Goal: Entertainment & Leisure: Consume media (video, audio)

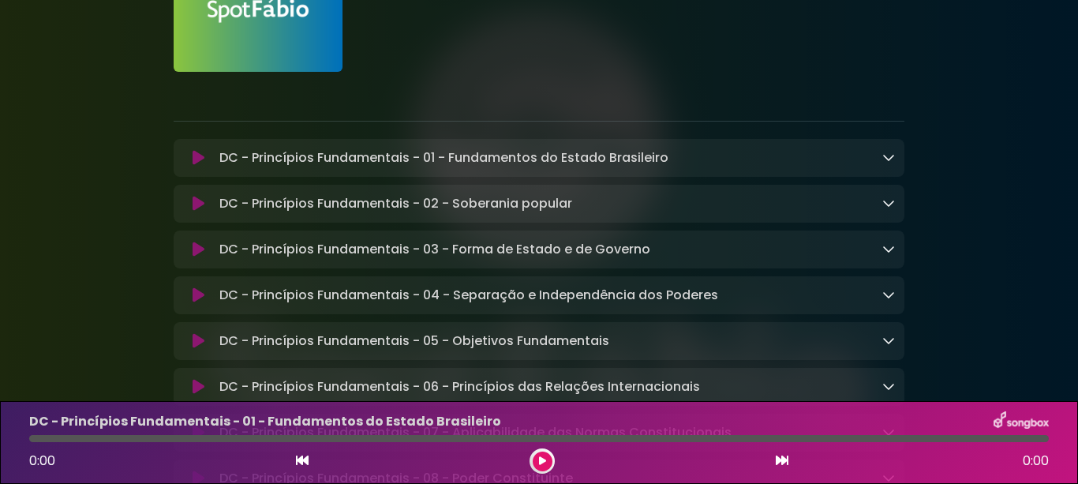
scroll to position [158, 0]
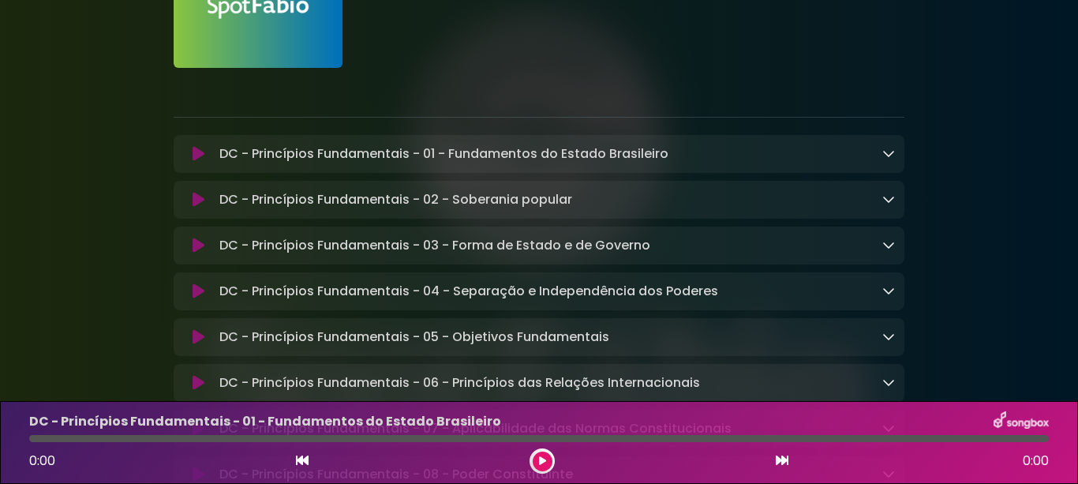
click at [196, 153] on icon at bounding box center [199, 154] width 12 height 16
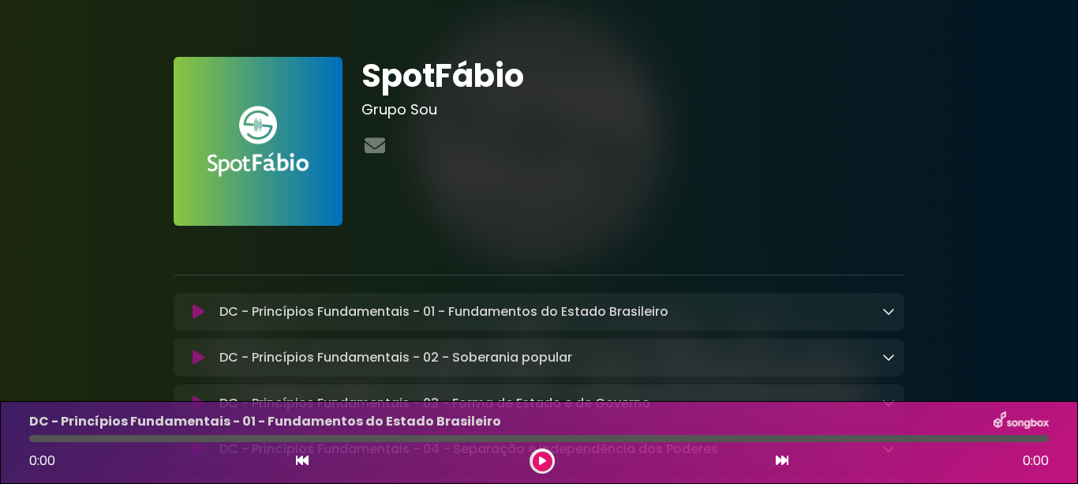
click at [195, 360] on icon at bounding box center [199, 358] width 12 height 16
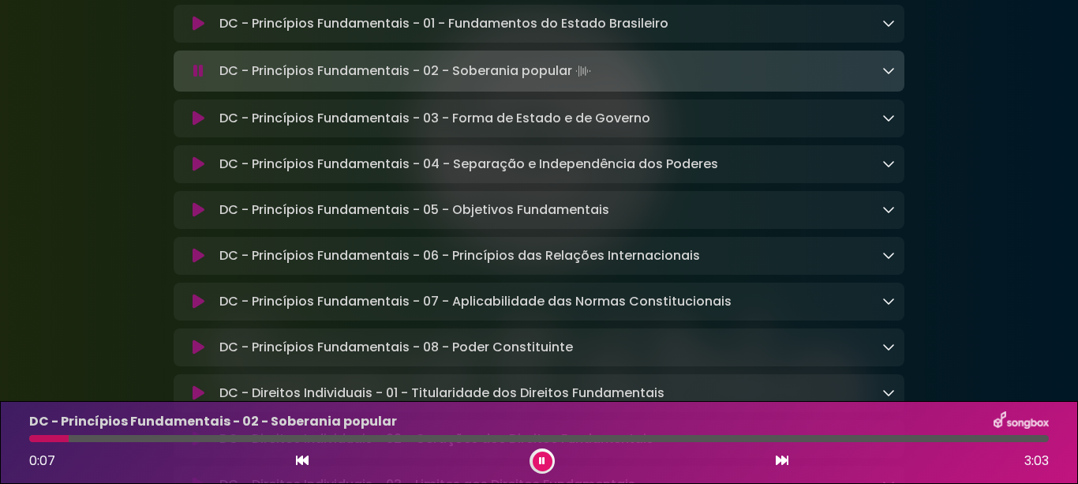
scroll to position [316, 0]
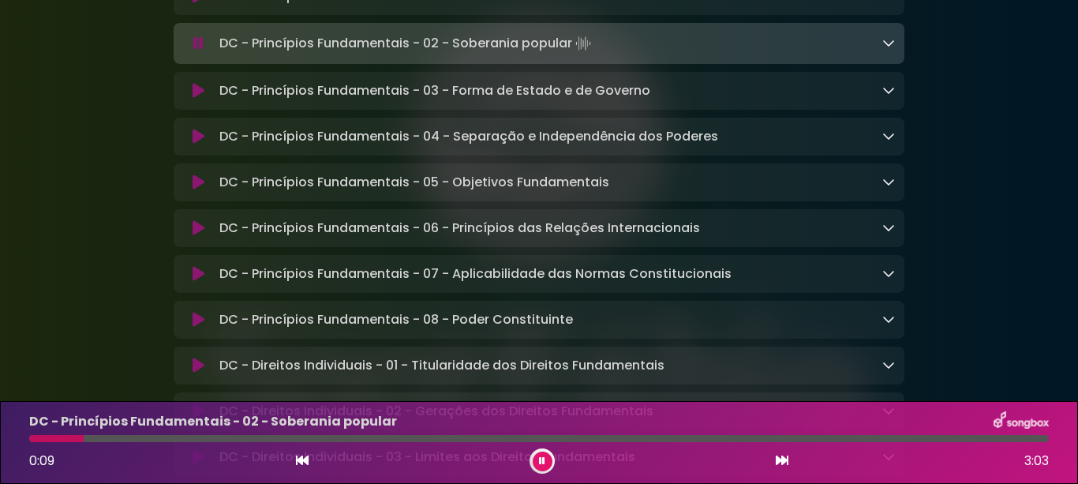
click at [193, 92] on icon at bounding box center [199, 91] width 12 height 16
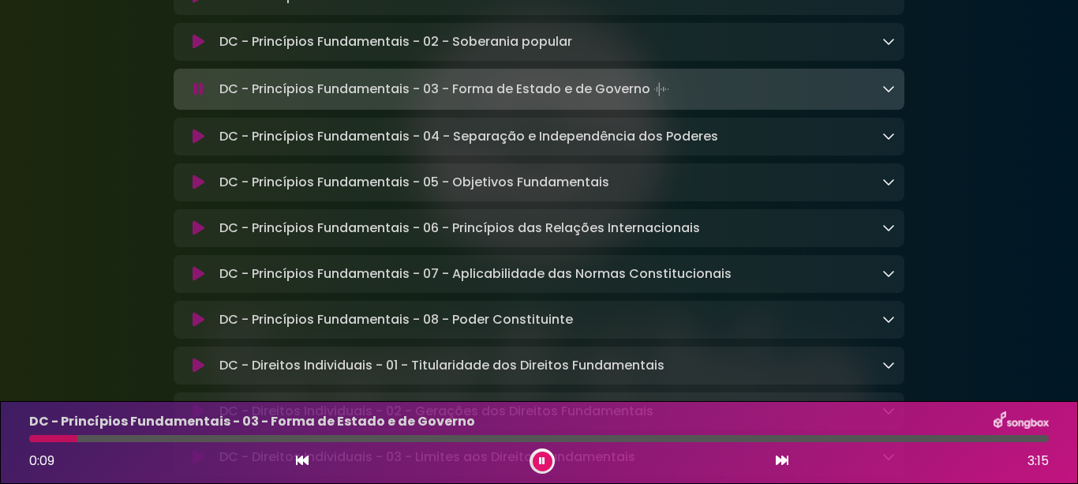
click at [194, 137] on icon at bounding box center [199, 137] width 12 height 16
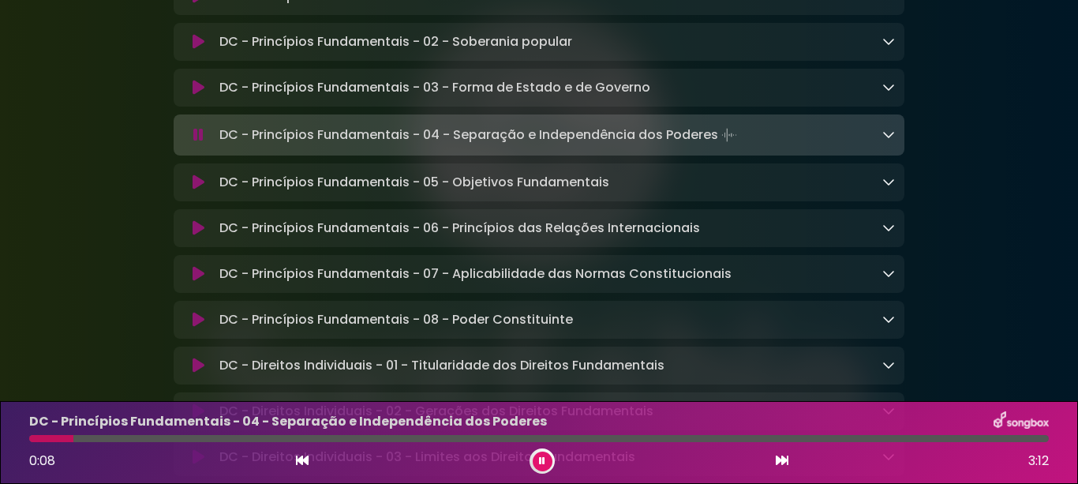
click at [194, 183] on icon at bounding box center [199, 182] width 12 height 16
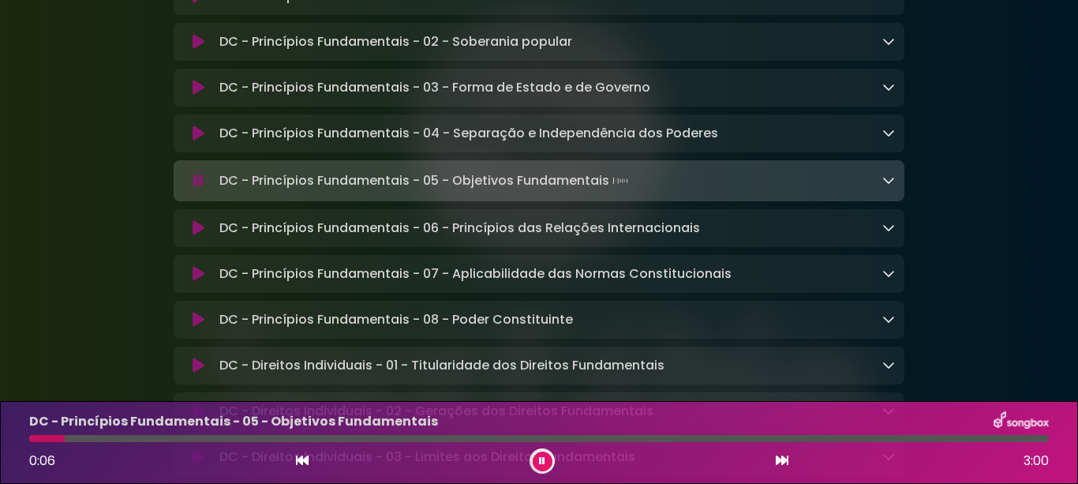
click at [196, 231] on icon at bounding box center [199, 228] width 12 height 16
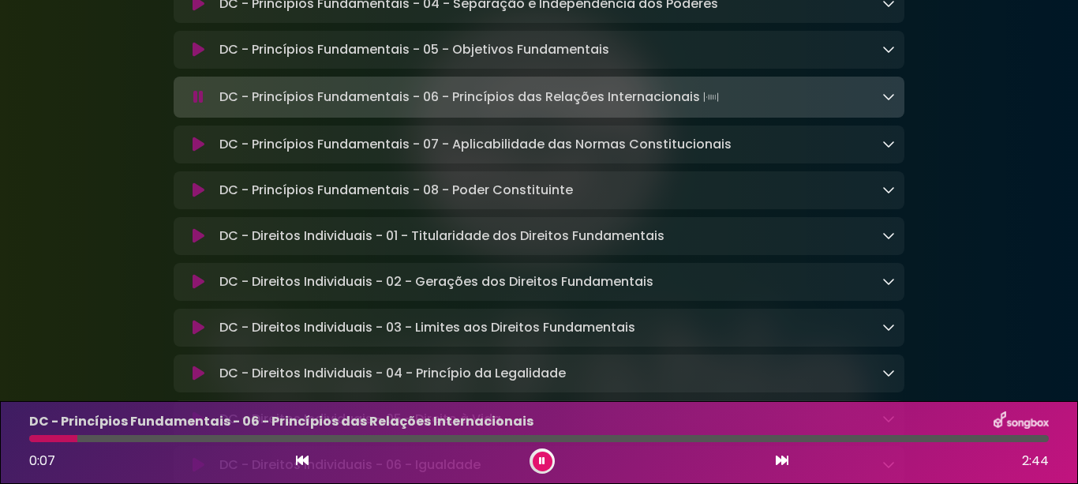
scroll to position [473, 0]
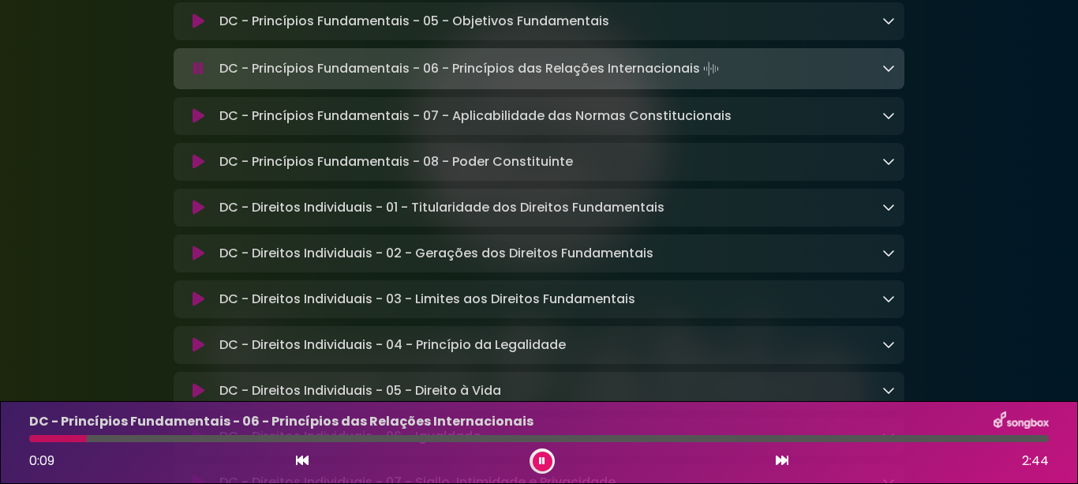
click at [194, 120] on icon at bounding box center [199, 116] width 12 height 16
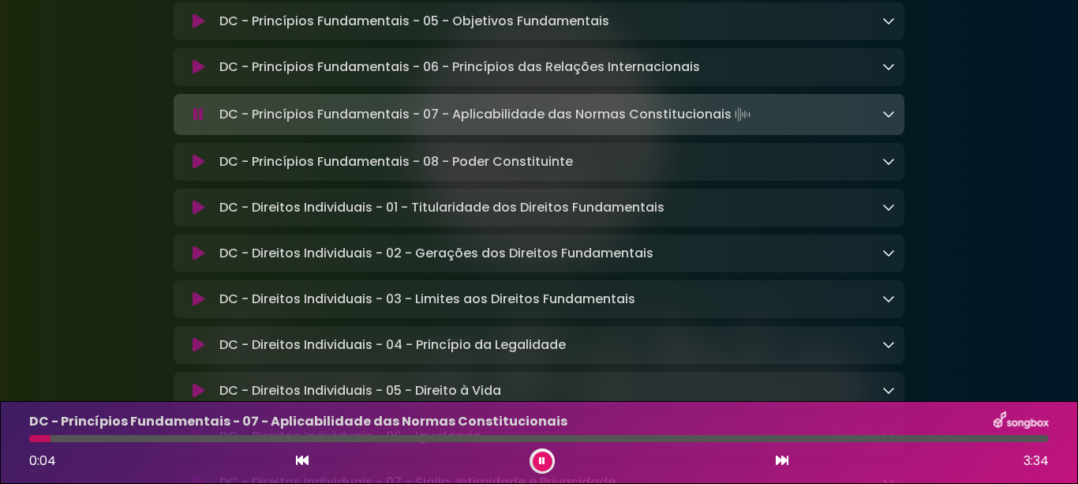
click at [194, 165] on icon at bounding box center [199, 162] width 12 height 16
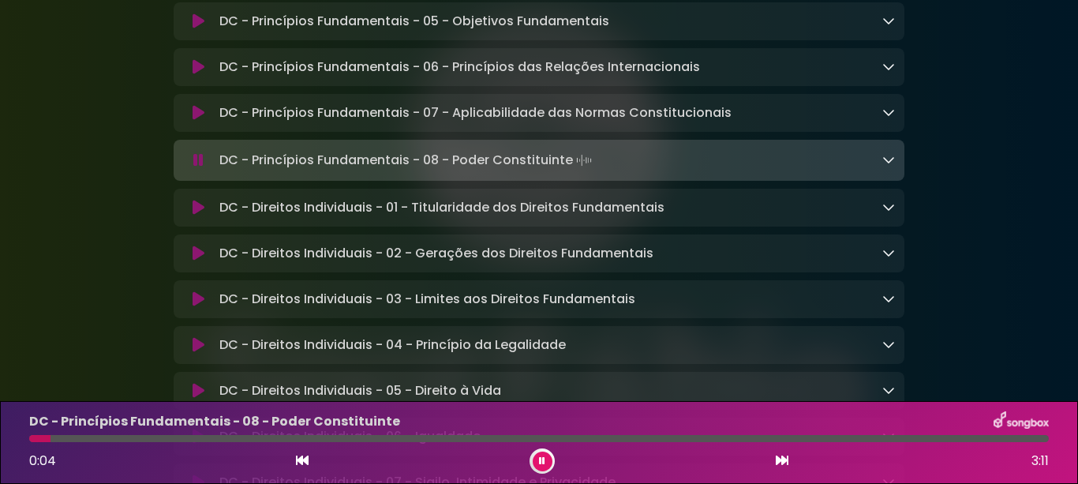
click at [197, 211] on icon at bounding box center [199, 208] width 12 height 16
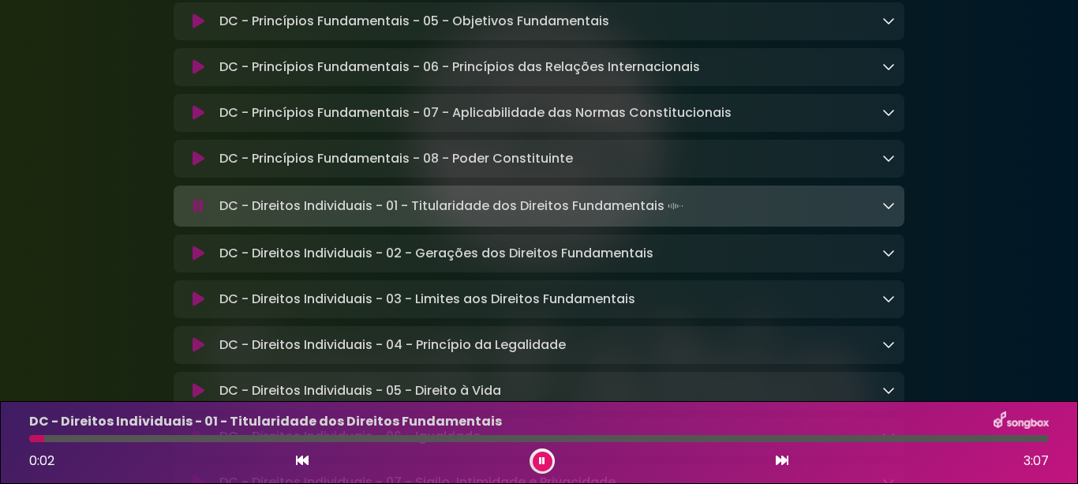
click at [198, 256] on icon at bounding box center [199, 253] width 12 height 16
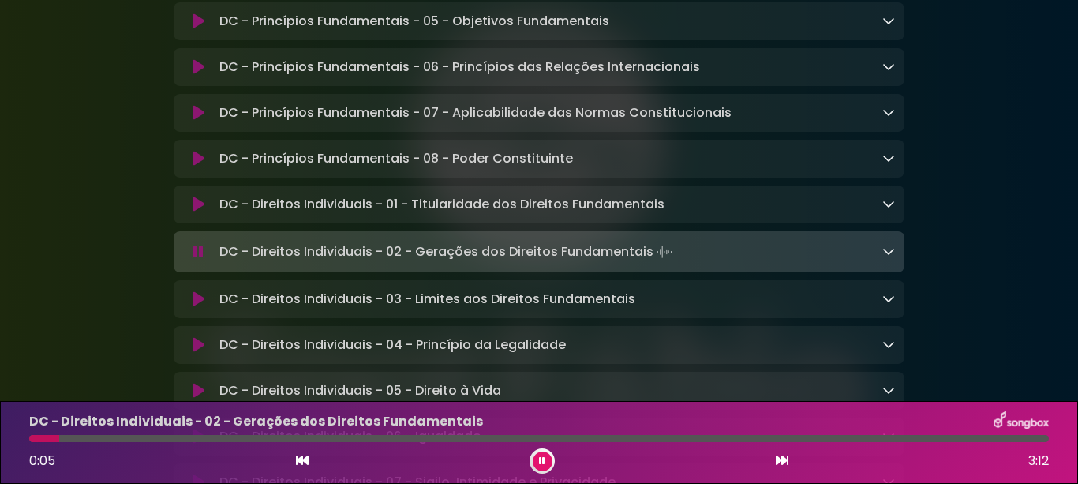
click at [195, 301] on icon at bounding box center [199, 299] width 12 height 16
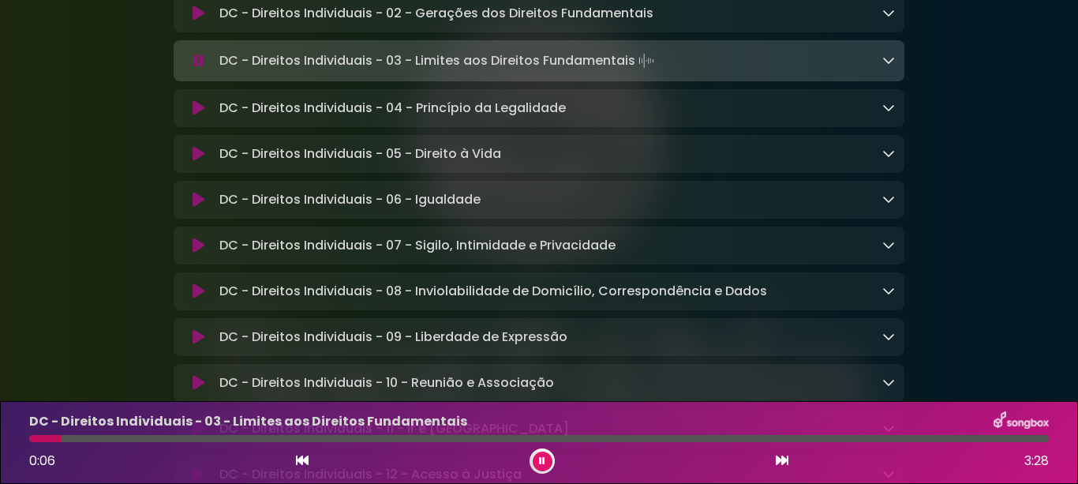
scroll to position [789, 0]
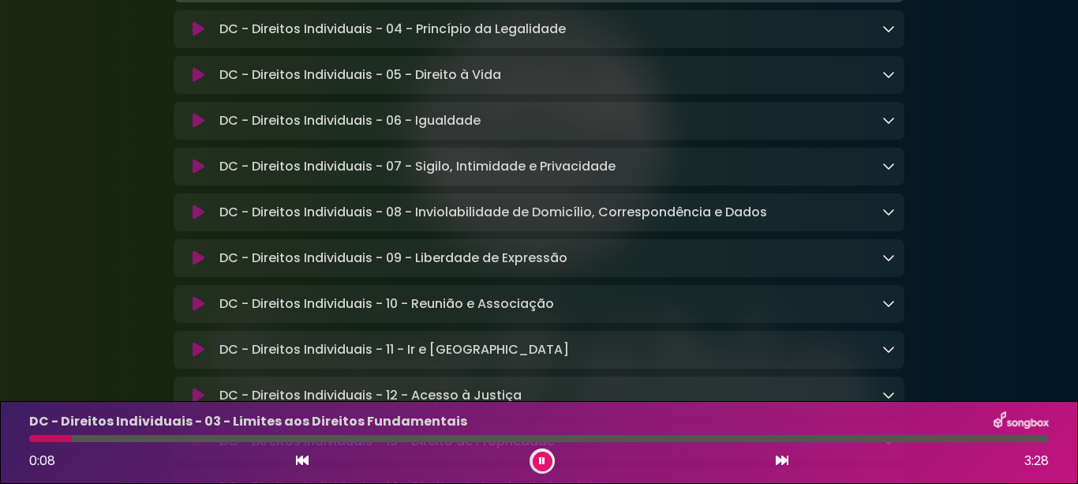
click at [196, 37] on icon at bounding box center [199, 29] width 12 height 16
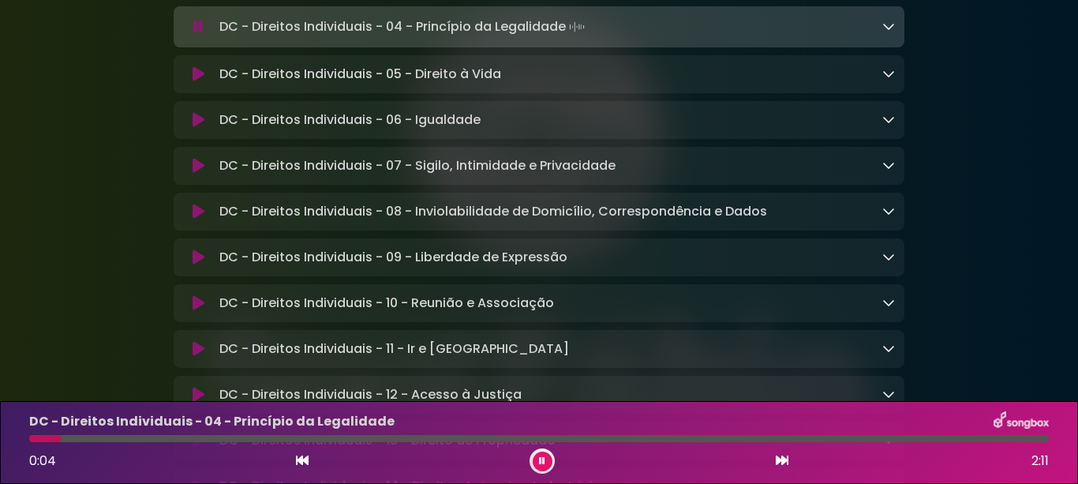
click at [196, 82] on icon at bounding box center [199, 74] width 12 height 16
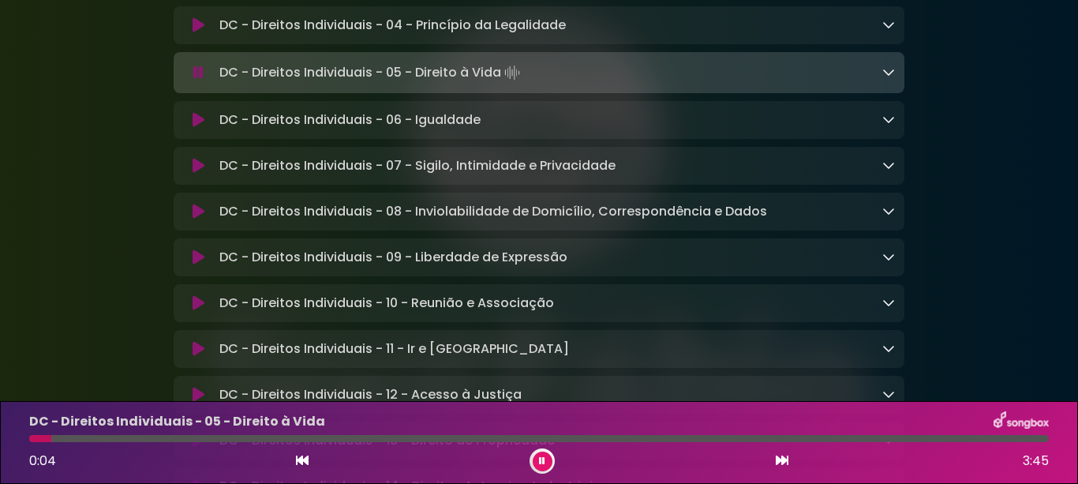
click at [196, 128] on icon at bounding box center [199, 120] width 12 height 16
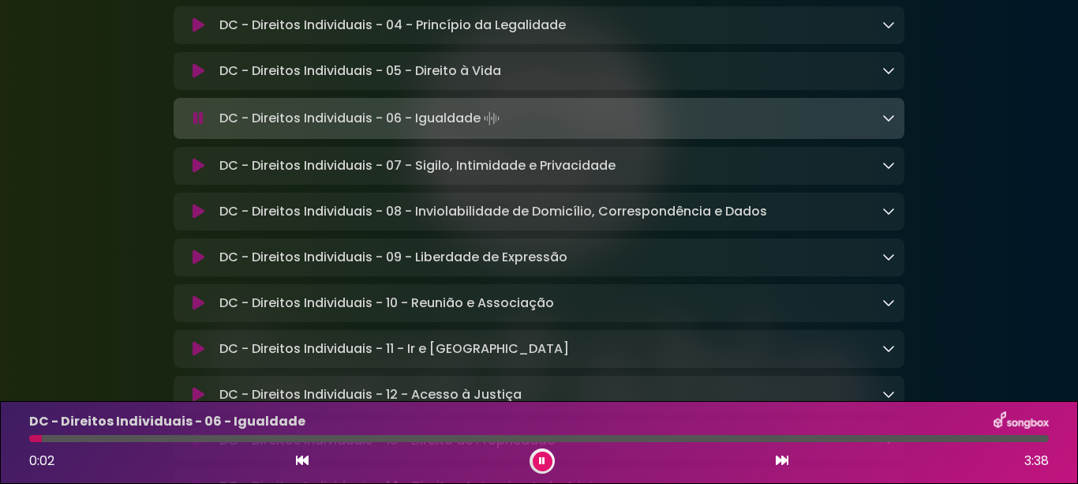
click at [194, 174] on icon at bounding box center [199, 166] width 12 height 16
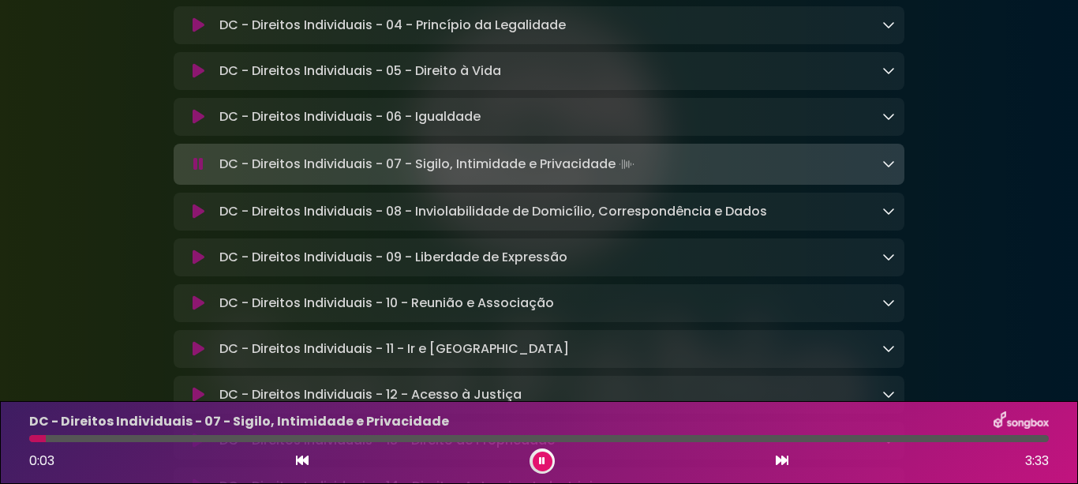
click at [193, 219] on icon at bounding box center [199, 212] width 12 height 16
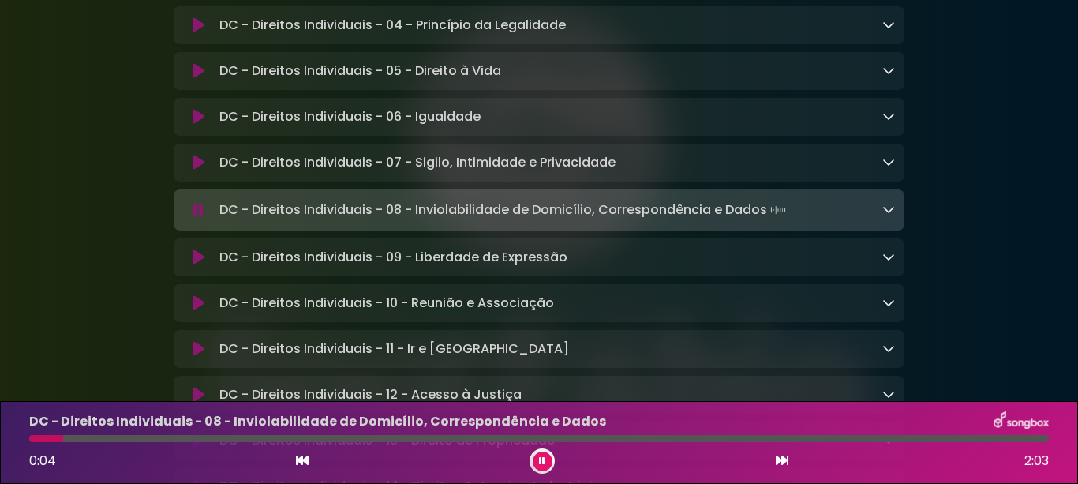
click at [198, 265] on icon at bounding box center [199, 257] width 12 height 16
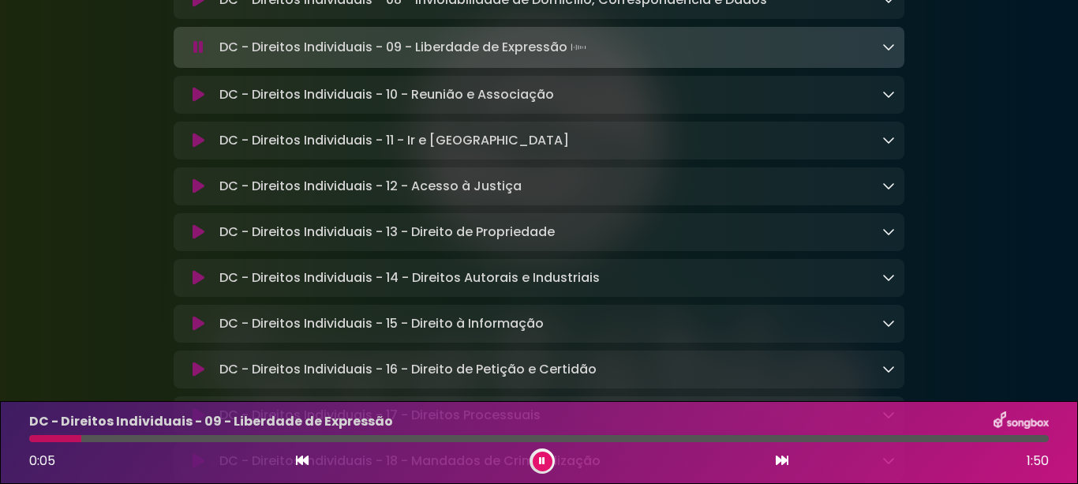
scroll to position [1027, 0]
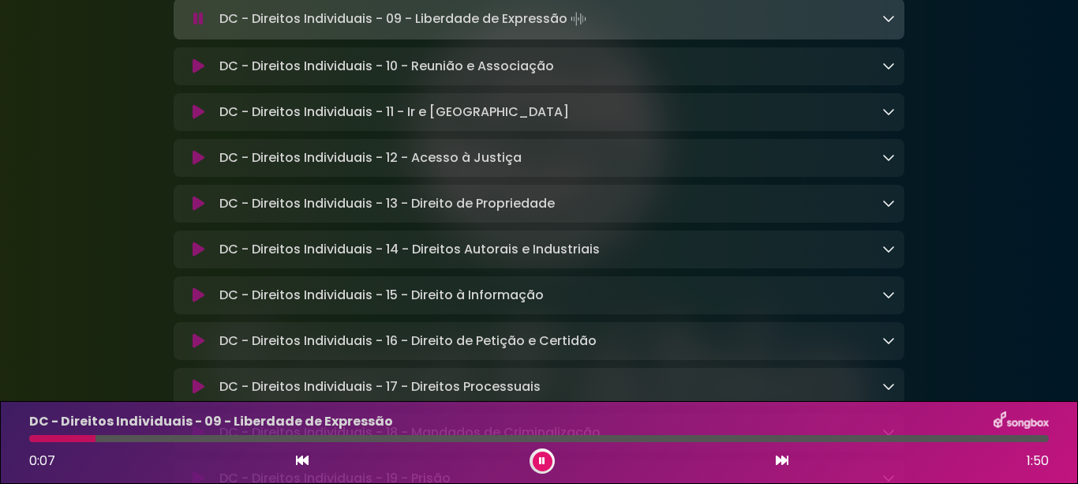
click at [195, 74] on icon at bounding box center [199, 66] width 12 height 16
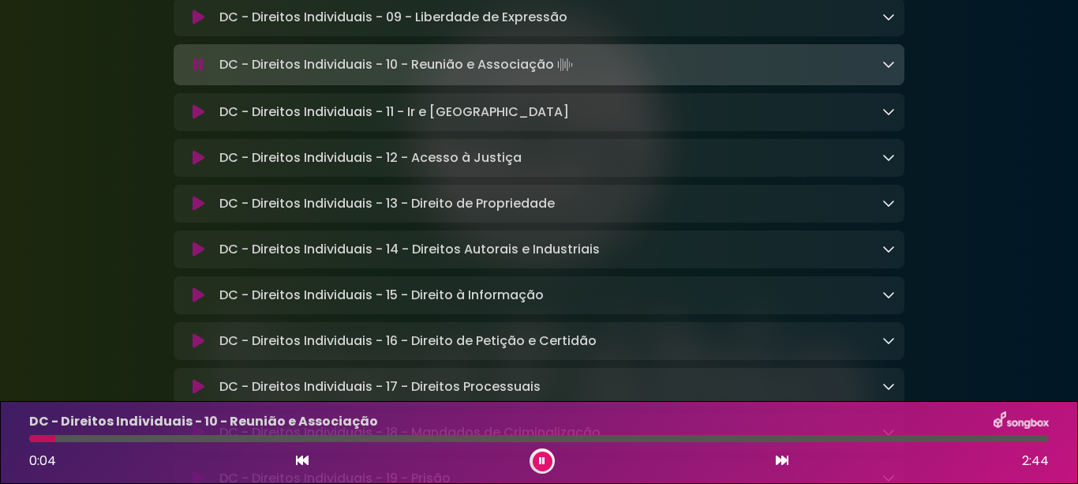
click at [193, 120] on icon at bounding box center [199, 112] width 12 height 16
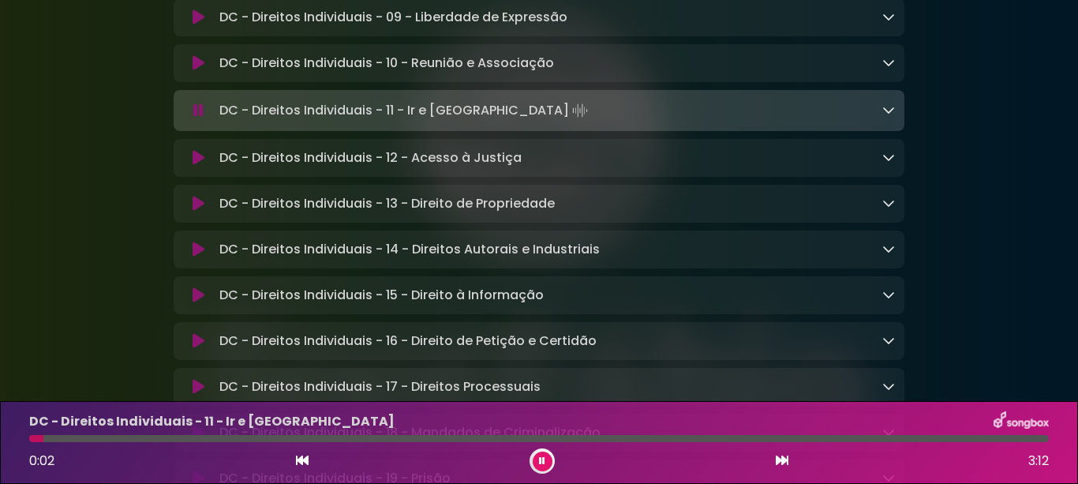
click at [195, 166] on icon at bounding box center [199, 158] width 12 height 16
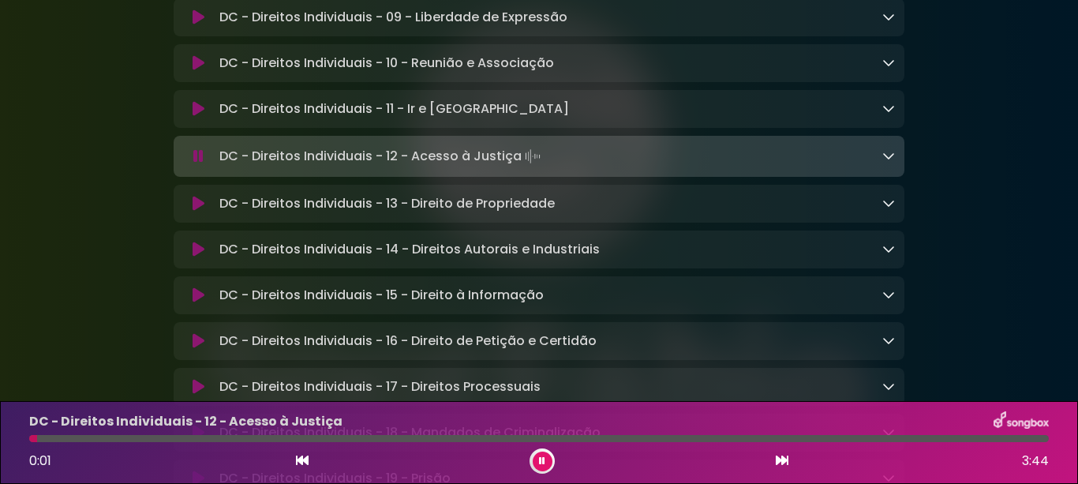
click at [189, 211] on button at bounding box center [198, 204] width 30 height 16
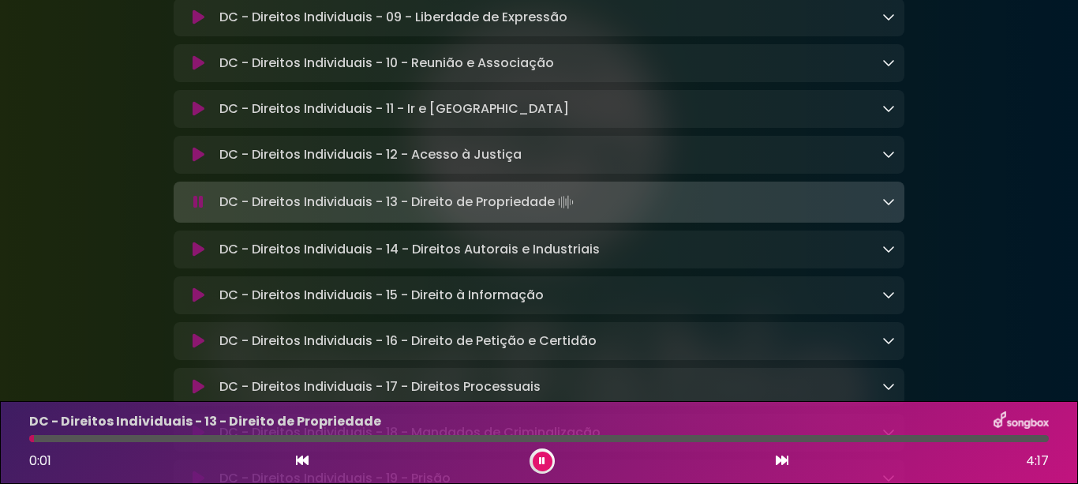
click at [193, 257] on icon at bounding box center [199, 249] width 12 height 16
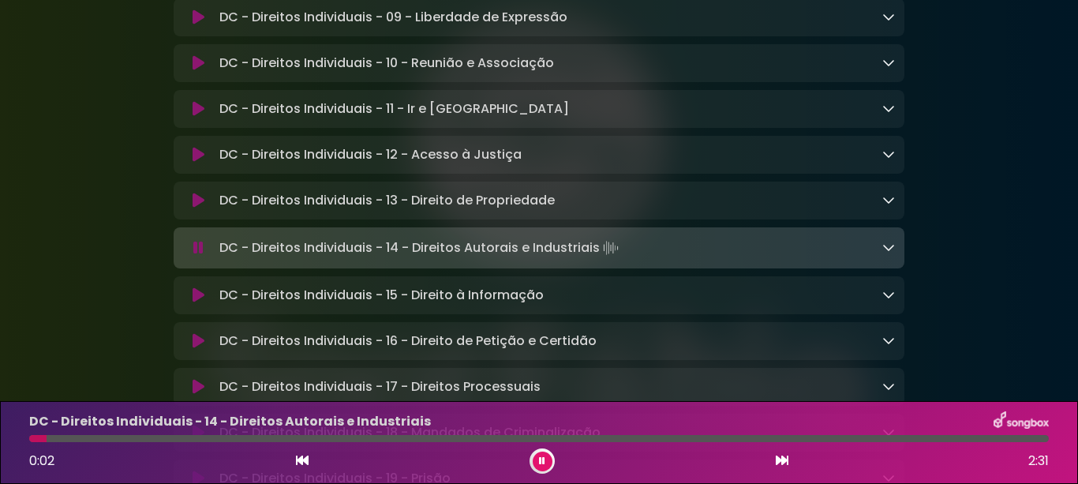
click at [198, 303] on icon at bounding box center [199, 295] width 12 height 16
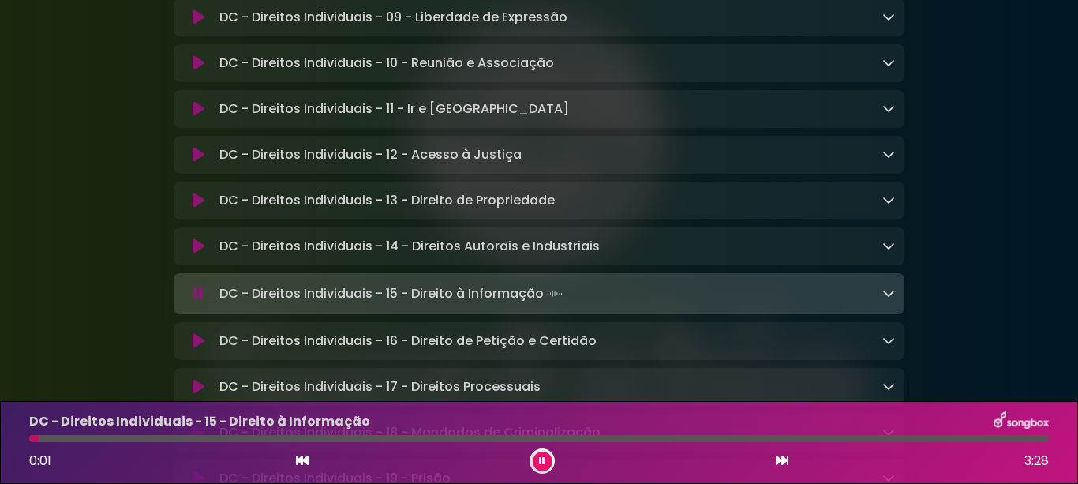
click at [193, 349] on icon at bounding box center [199, 341] width 12 height 16
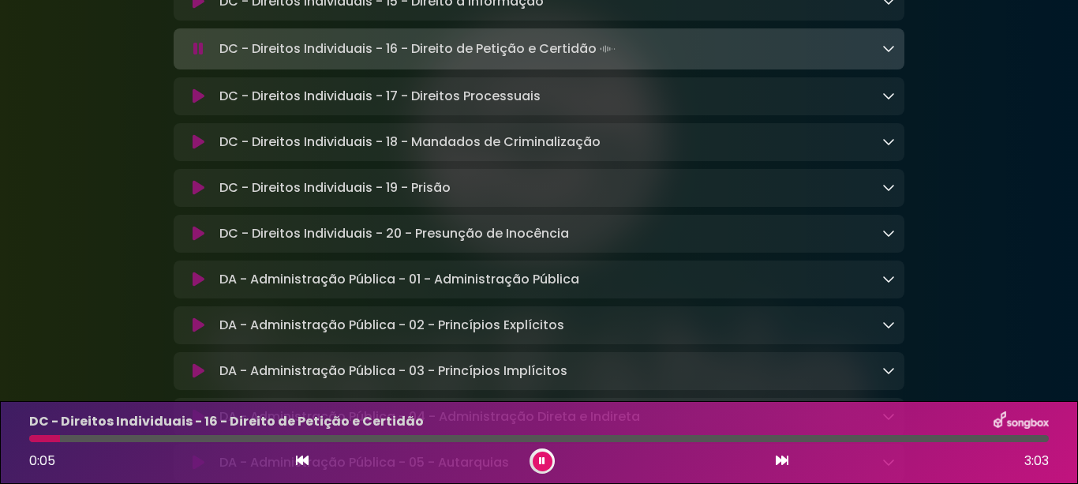
scroll to position [1342, 0]
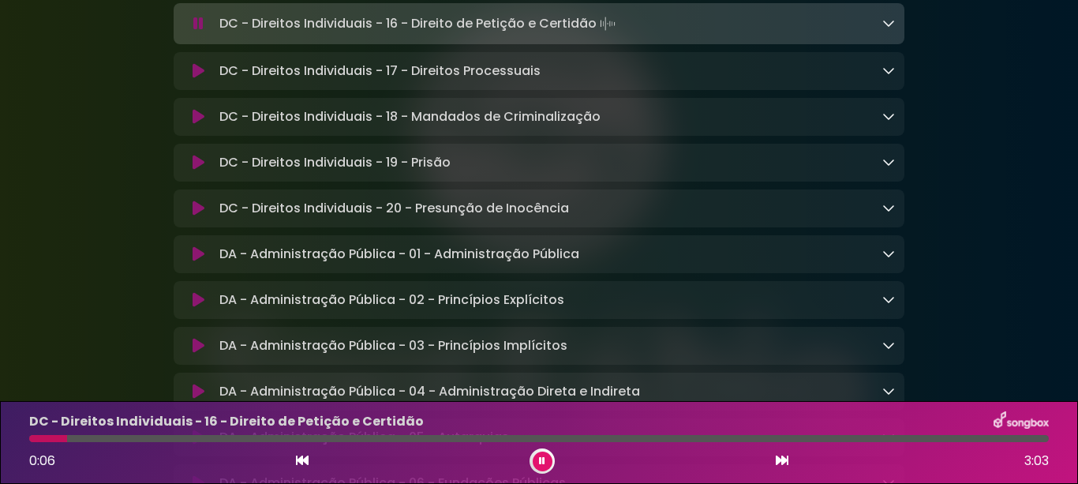
click at [197, 79] on icon at bounding box center [199, 71] width 12 height 16
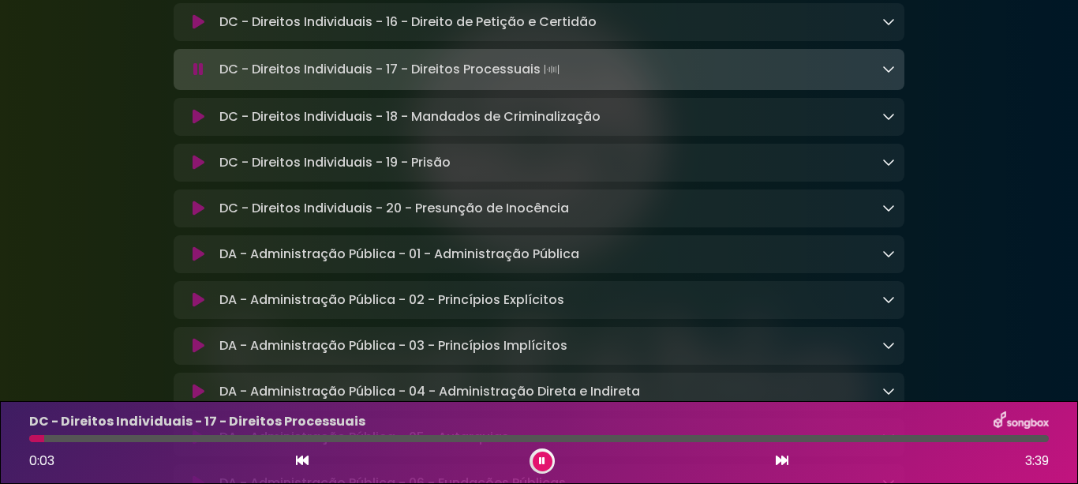
click at [197, 125] on icon at bounding box center [199, 117] width 12 height 16
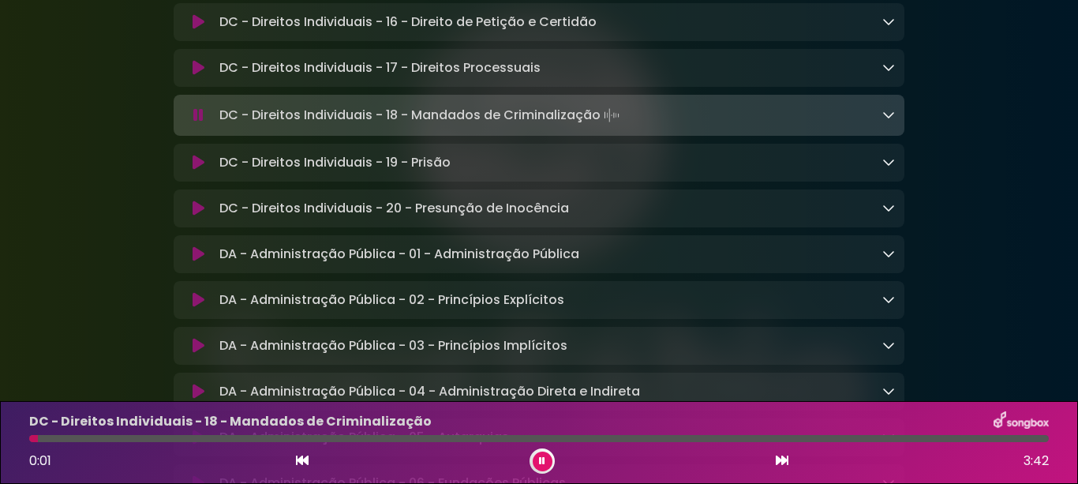
click at [196, 170] on icon at bounding box center [199, 163] width 12 height 16
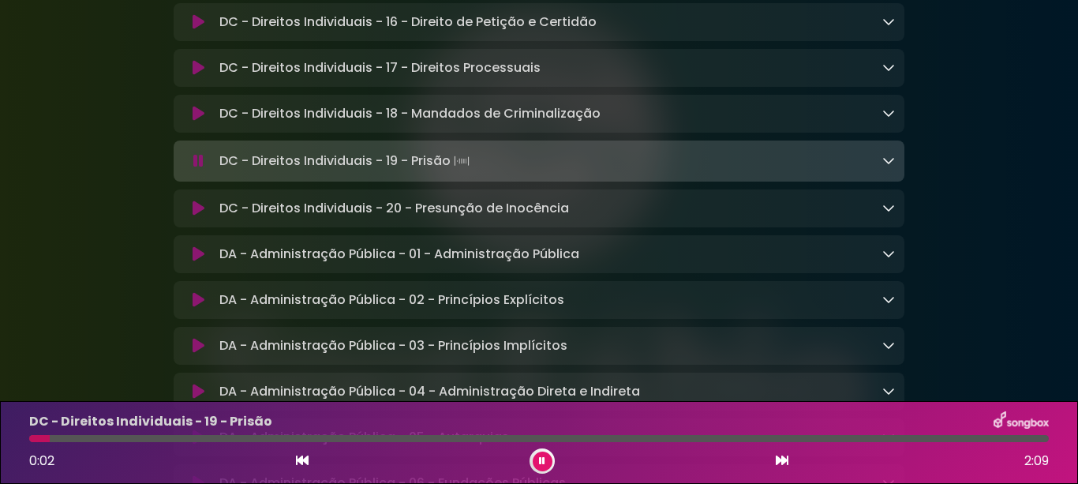
click at [196, 216] on icon at bounding box center [199, 208] width 12 height 16
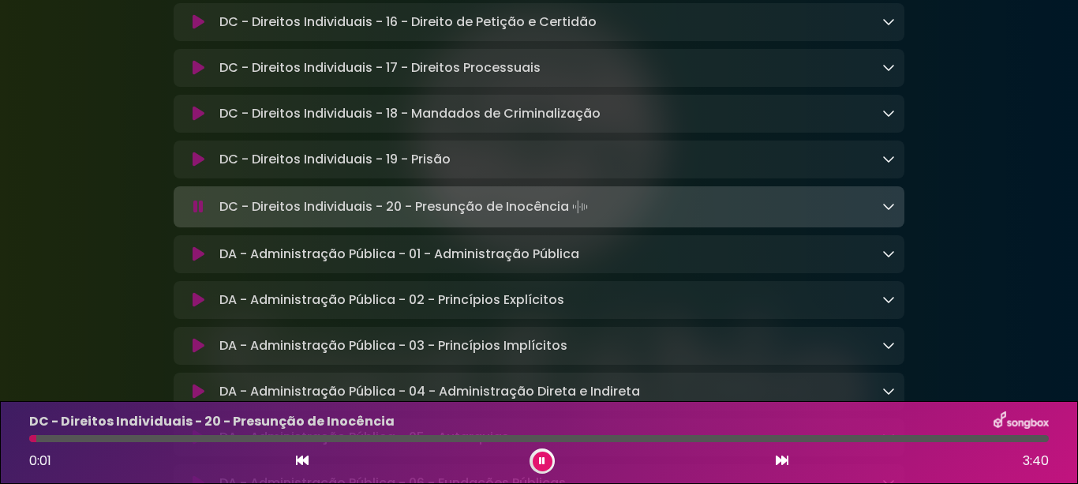
click at [196, 262] on icon at bounding box center [199, 254] width 12 height 16
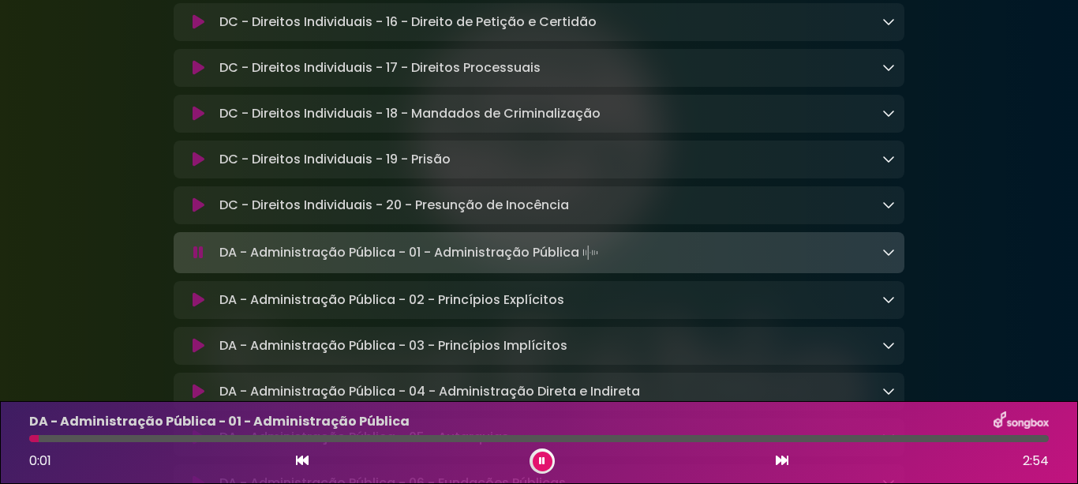
click at [195, 308] on icon at bounding box center [199, 300] width 12 height 16
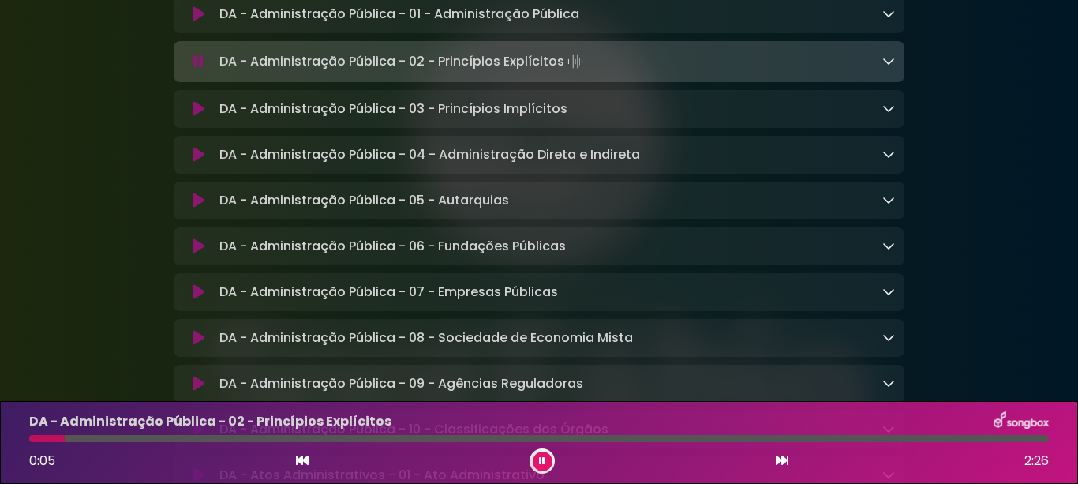
scroll to position [1658, 0]
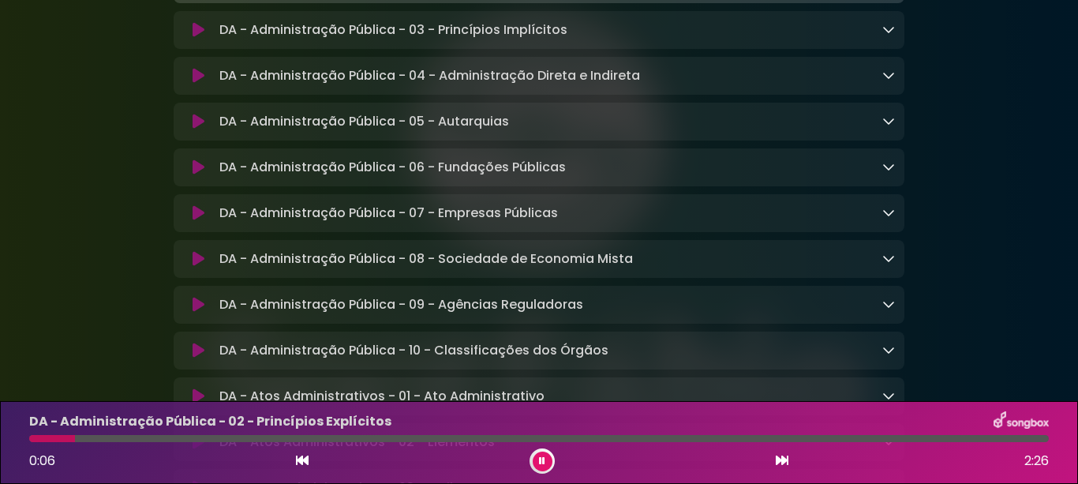
click at [195, 38] on icon at bounding box center [199, 30] width 12 height 16
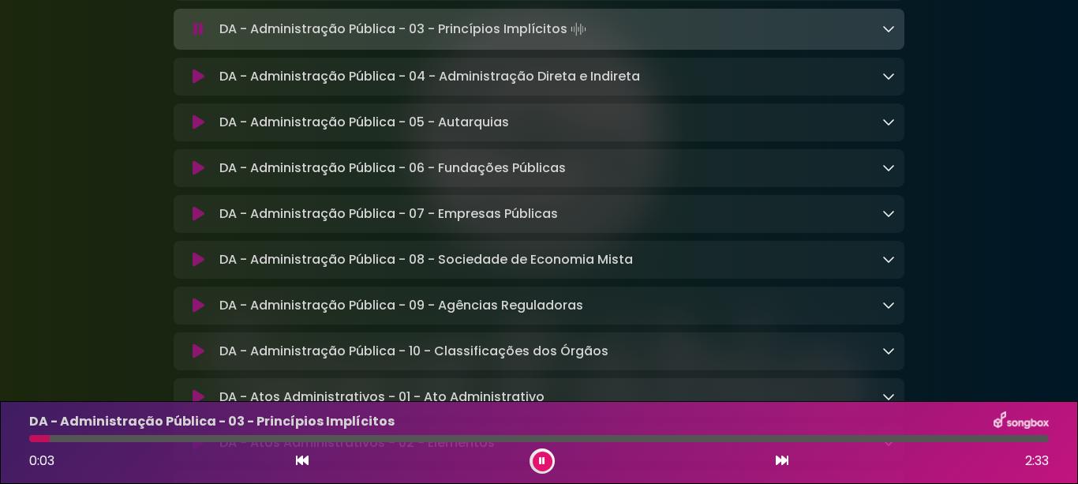
click at [193, 84] on icon at bounding box center [199, 77] width 12 height 16
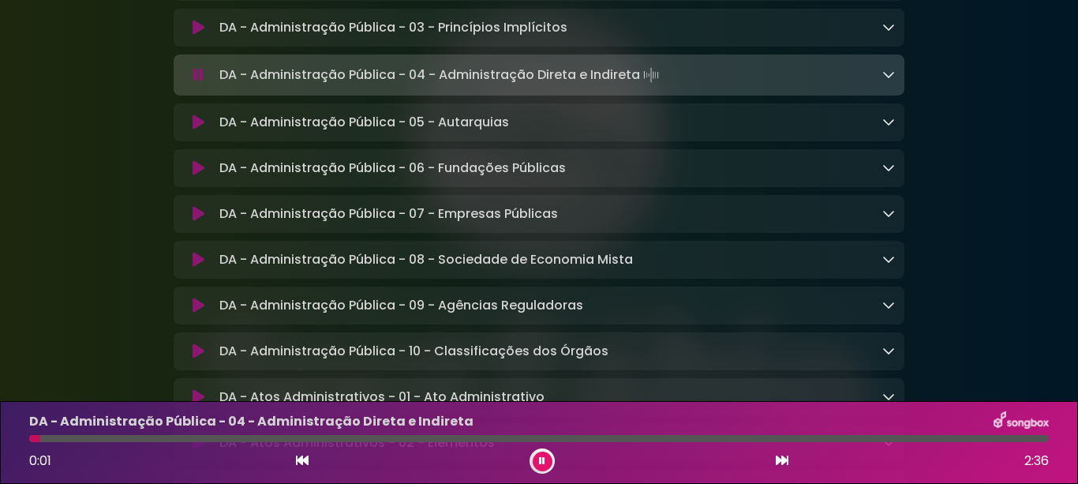
click at [197, 130] on icon at bounding box center [199, 122] width 12 height 16
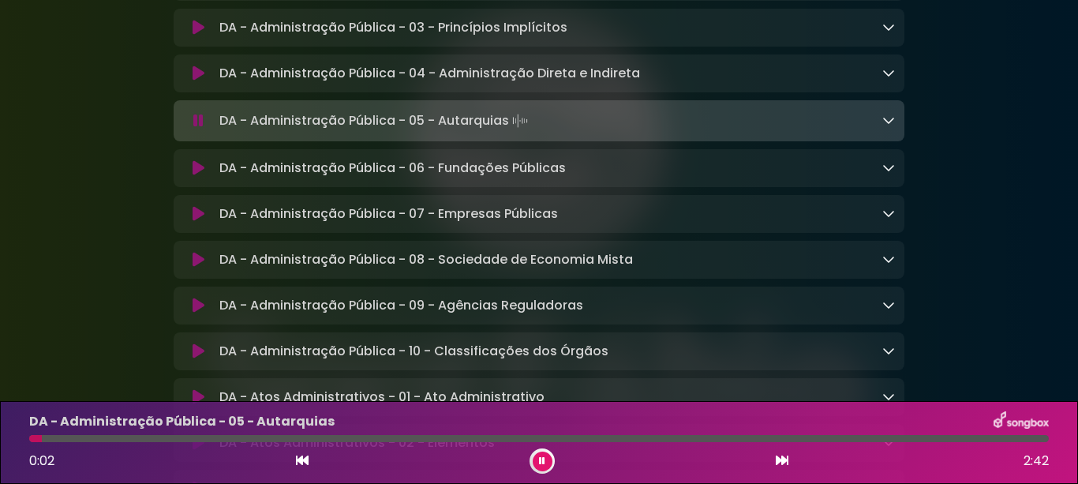
click at [196, 176] on icon at bounding box center [199, 168] width 12 height 16
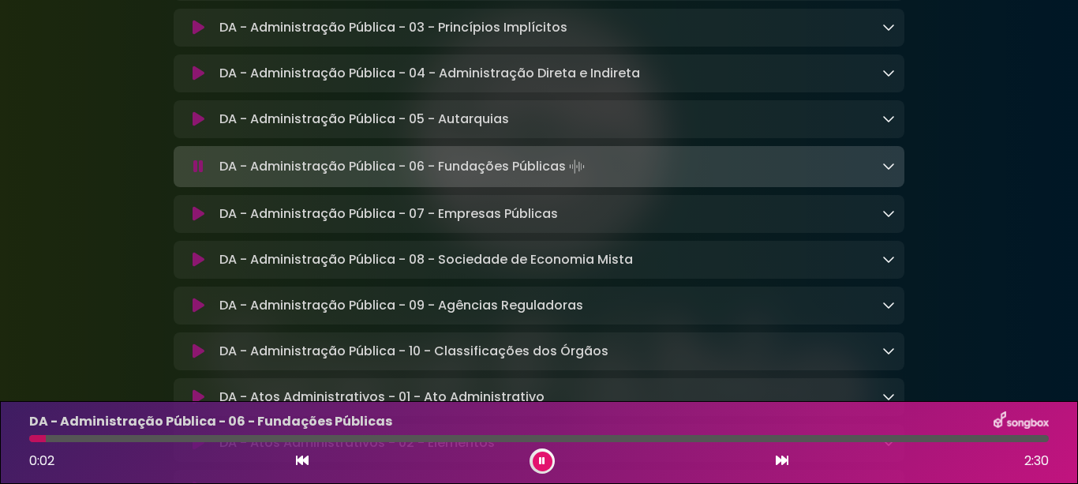
click at [196, 222] on icon at bounding box center [199, 214] width 12 height 16
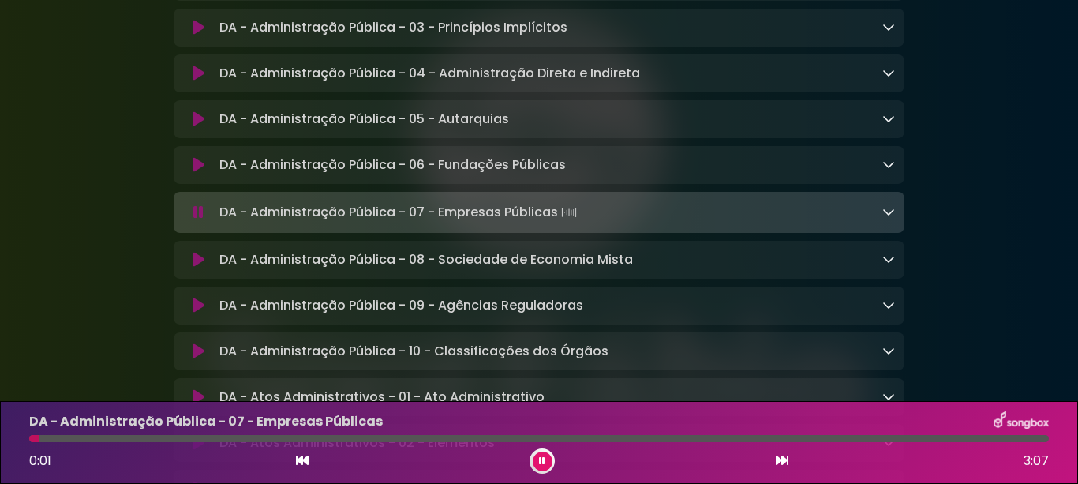
click at [198, 267] on icon at bounding box center [199, 260] width 12 height 16
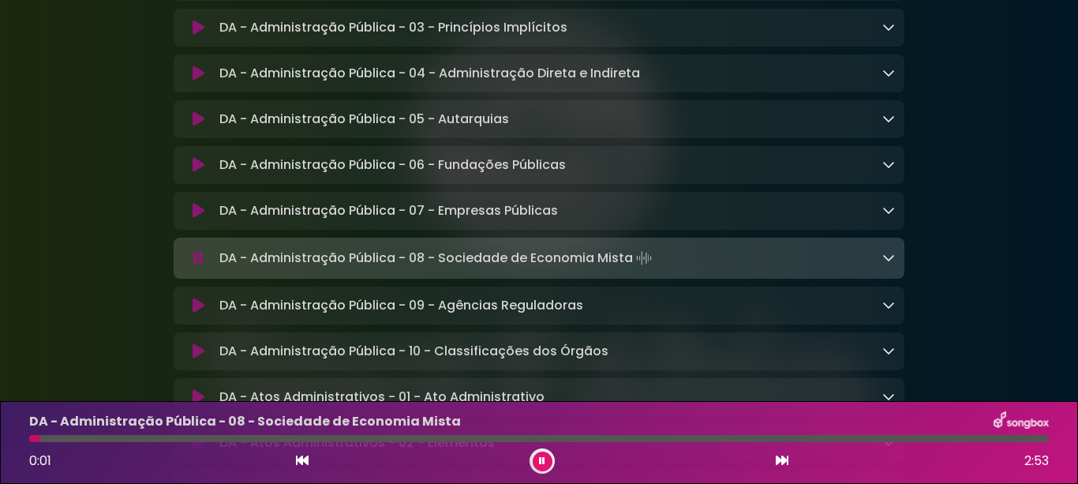
click at [193, 313] on icon at bounding box center [199, 305] width 12 height 16
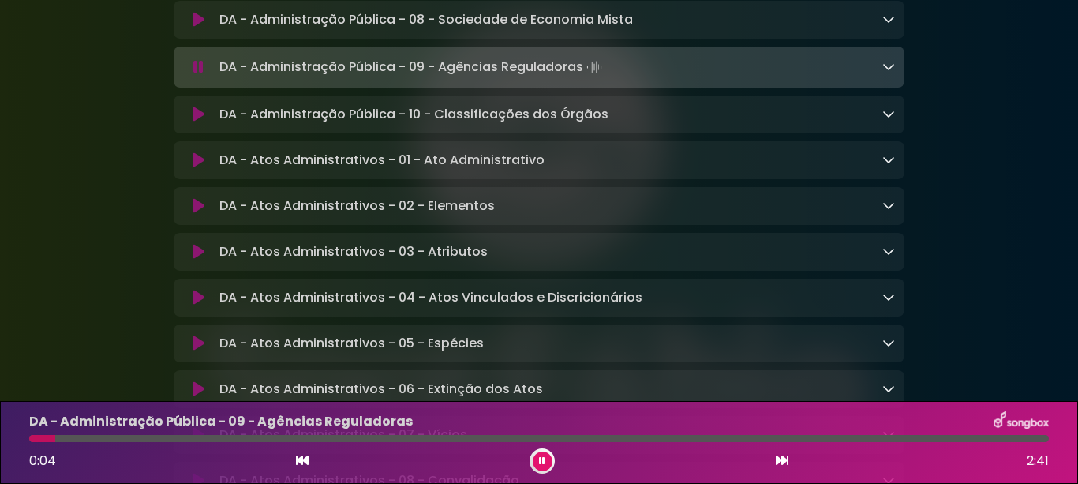
scroll to position [1973, 0]
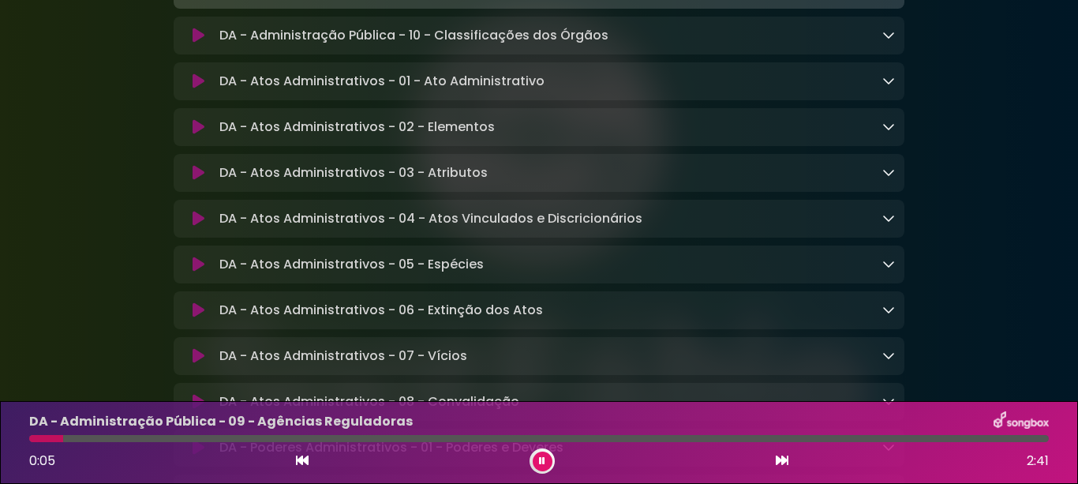
click at [196, 43] on icon at bounding box center [199, 36] width 12 height 16
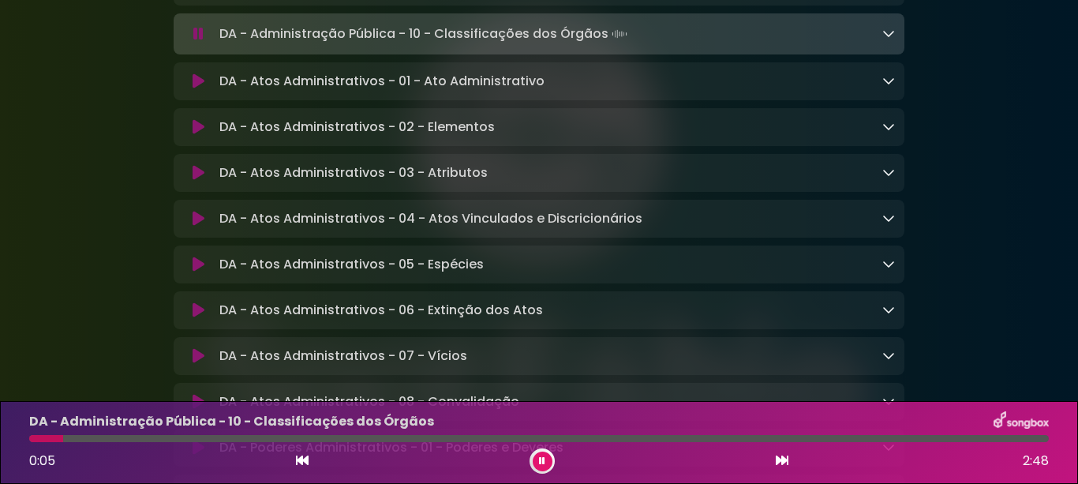
click at [197, 89] on icon at bounding box center [199, 81] width 12 height 16
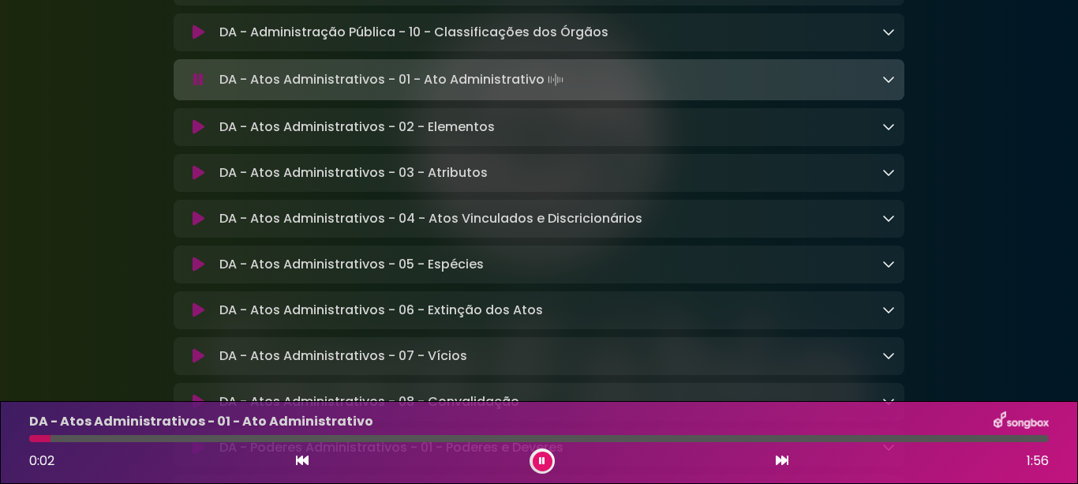
click at [193, 135] on icon at bounding box center [199, 127] width 12 height 16
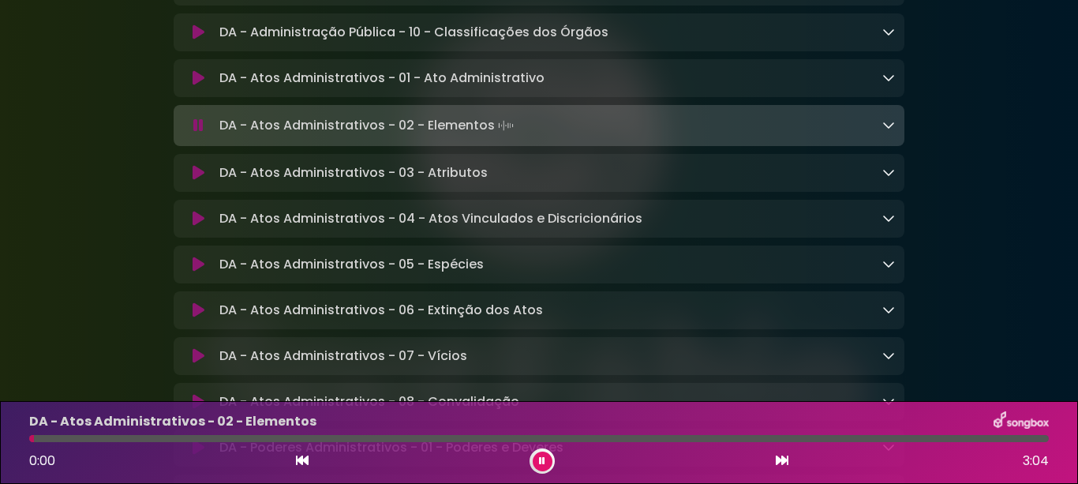
click at [198, 181] on icon at bounding box center [199, 173] width 12 height 16
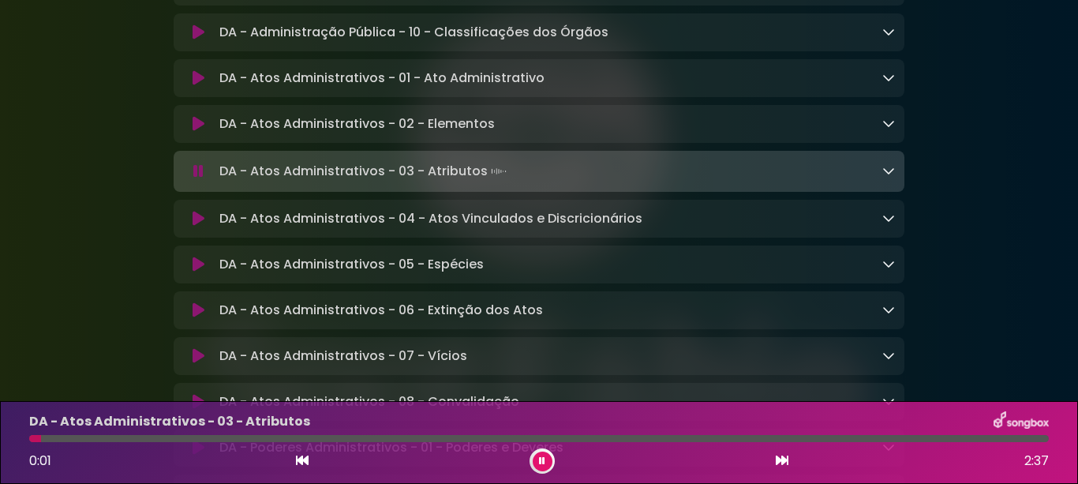
click at [193, 226] on icon at bounding box center [199, 219] width 12 height 16
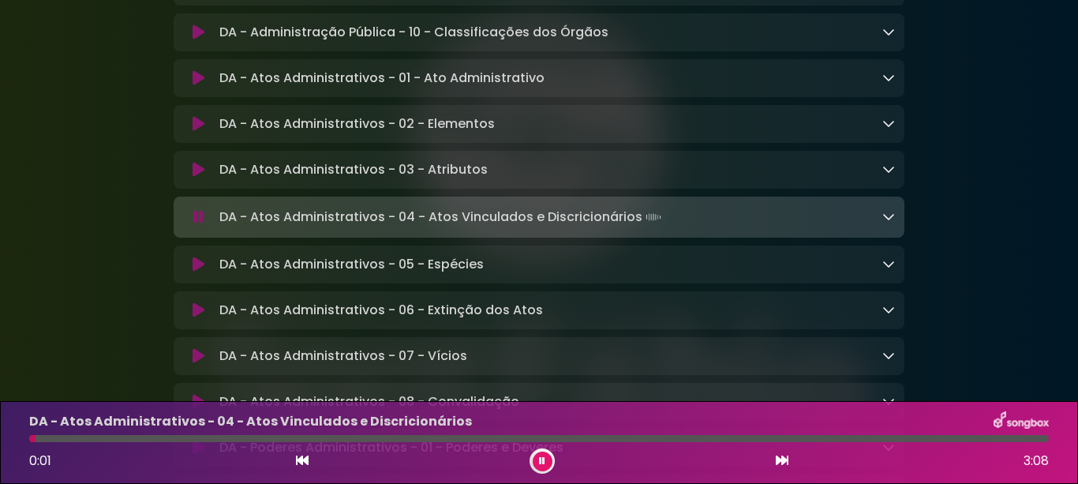
click at [193, 272] on icon at bounding box center [199, 264] width 12 height 16
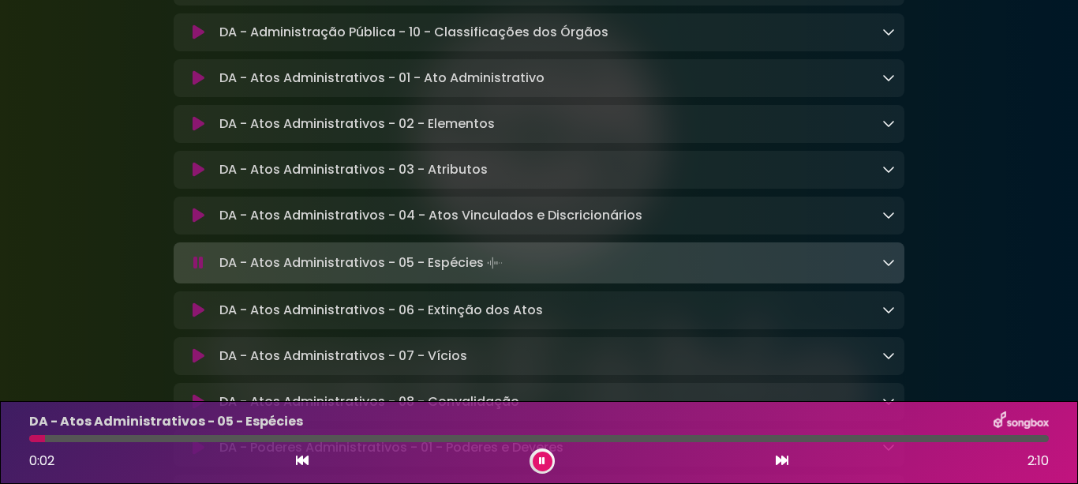
click at [199, 318] on icon at bounding box center [199, 310] width 12 height 16
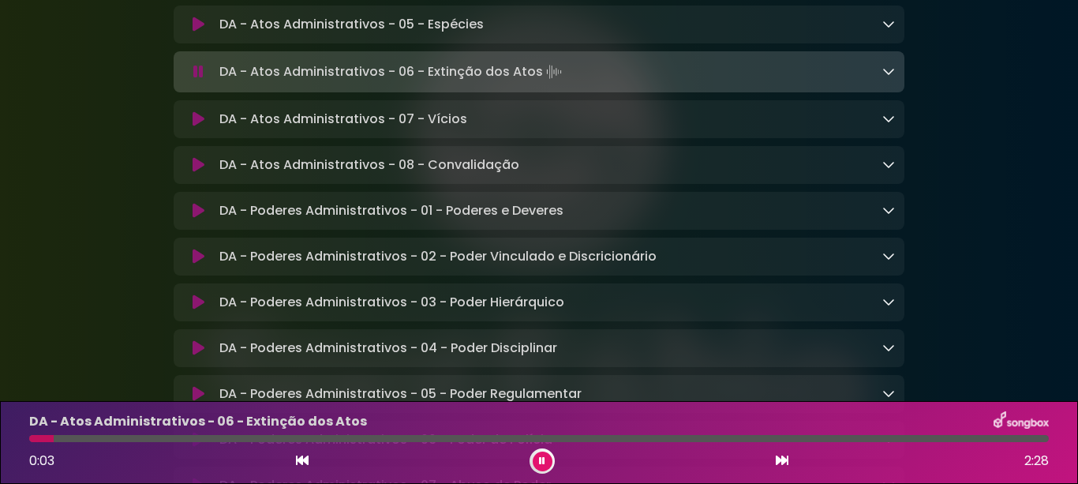
scroll to position [2288, 0]
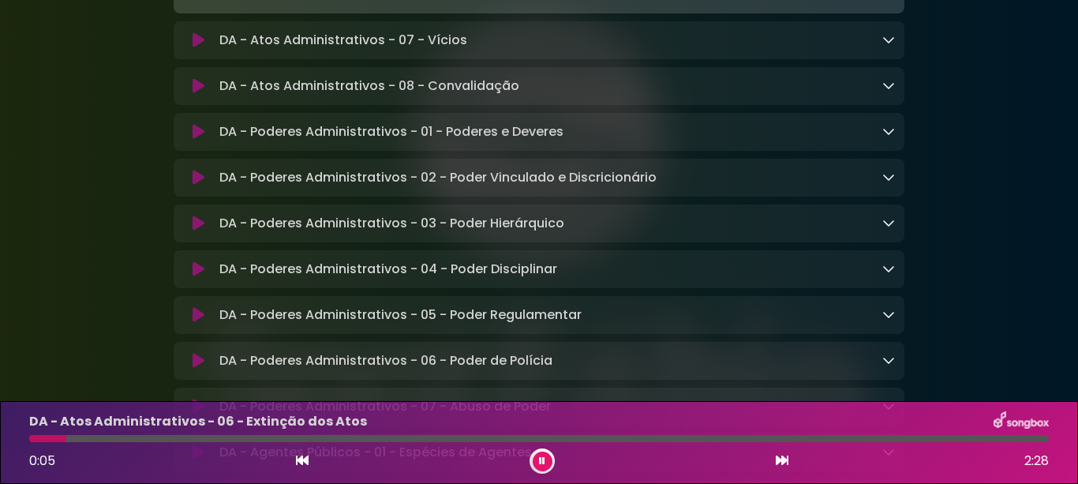
click at [194, 48] on icon at bounding box center [199, 40] width 12 height 16
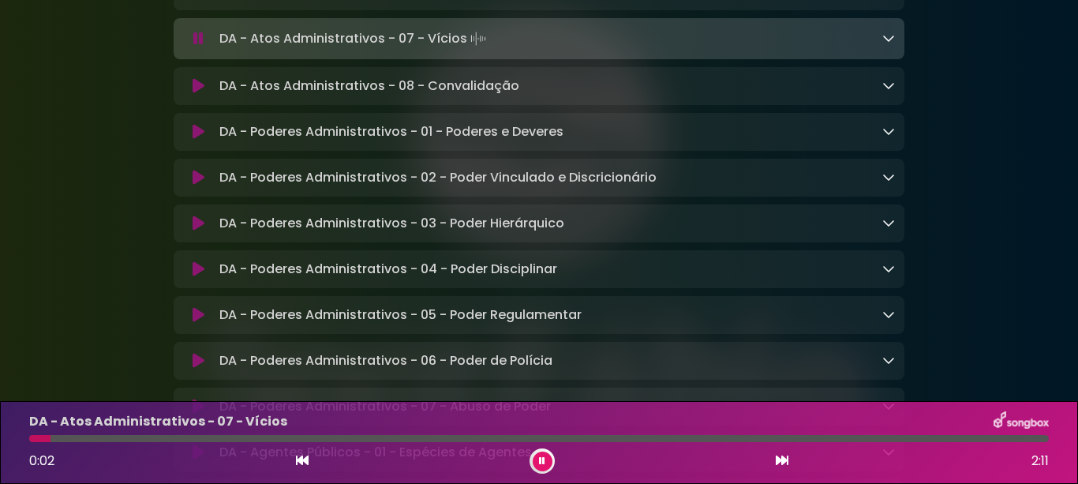
click at [196, 94] on icon at bounding box center [199, 86] width 12 height 16
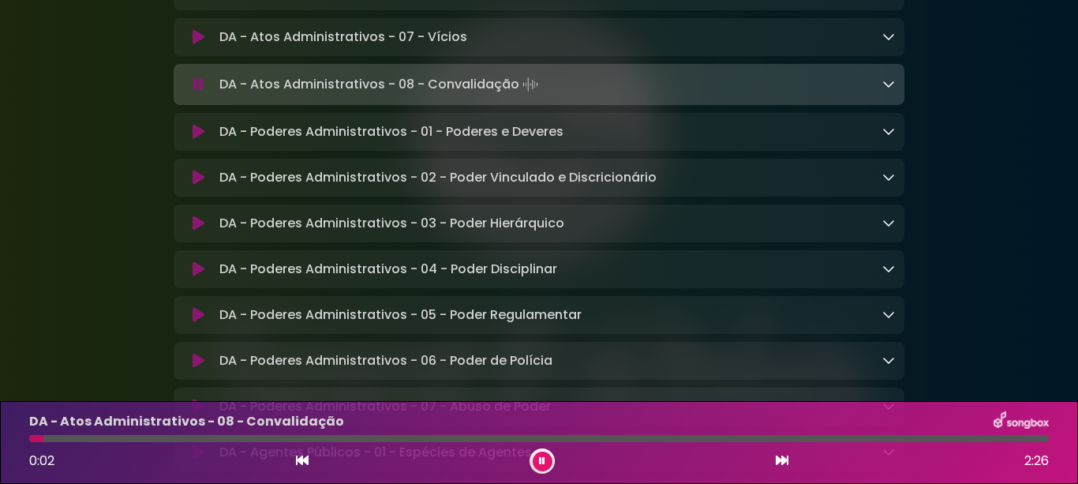
click at [193, 140] on icon at bounding box center [199, 132] width 12 height 16
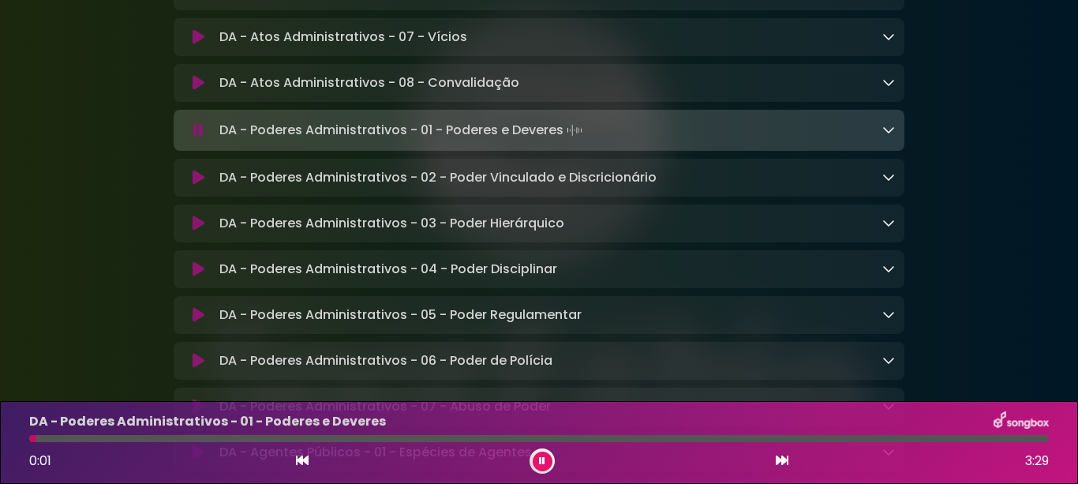
click at [196, 185] on icon at bounding box center [199, 178] width 12 height 16
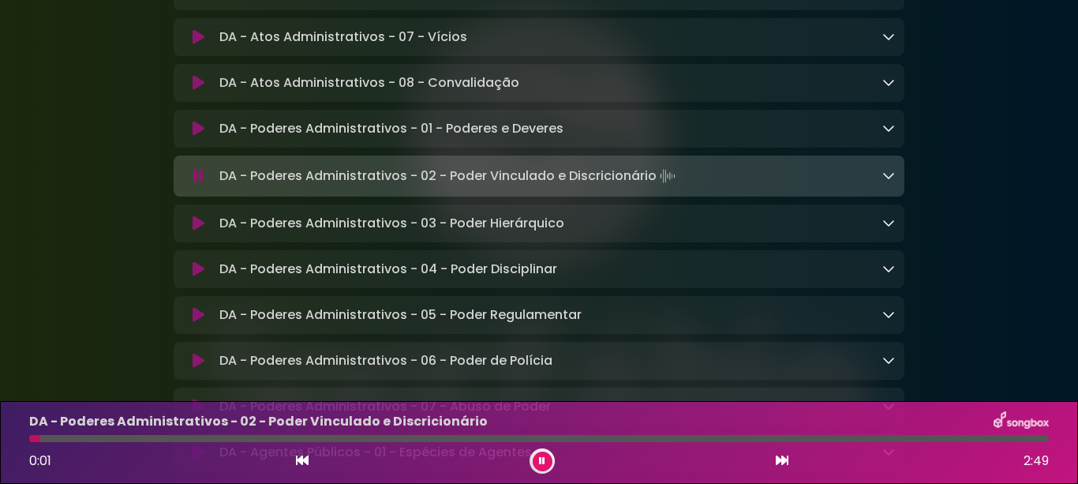
click at [198, 231] on icon at bounding box center [199, 223] width 12 height 16
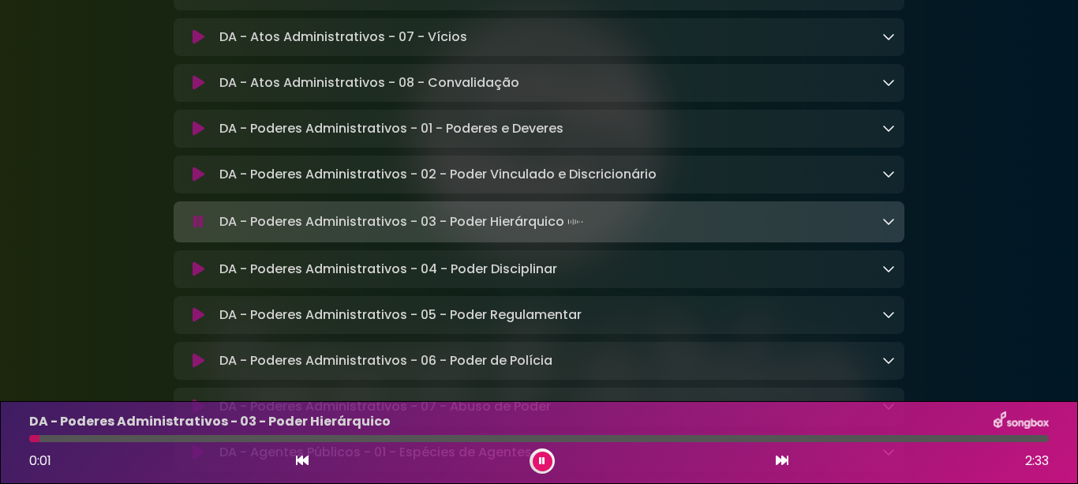
click at [196, 277] on icon at bounding box center [199, 269] width 12 height 16
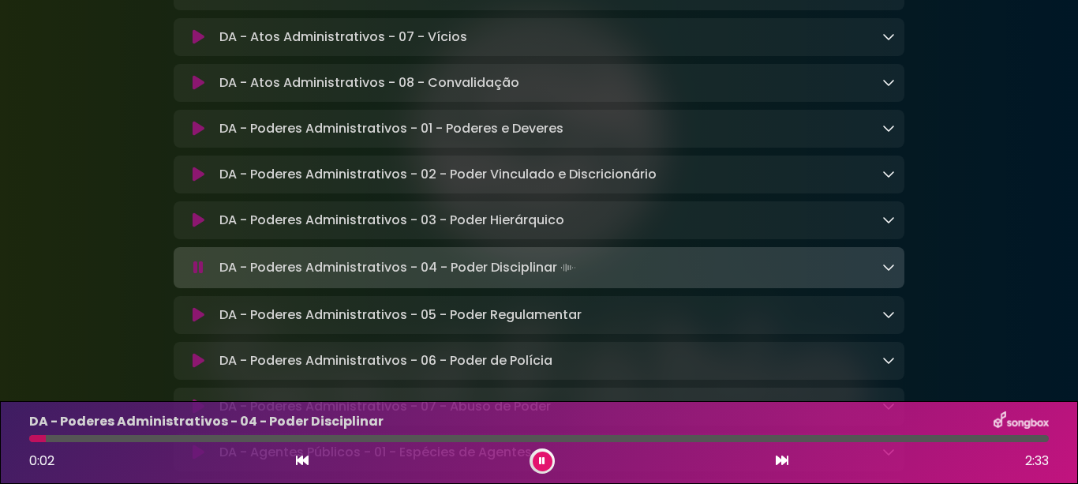
click at [198, 323] on icon at bounding box center [199, 315] width 12 height 16
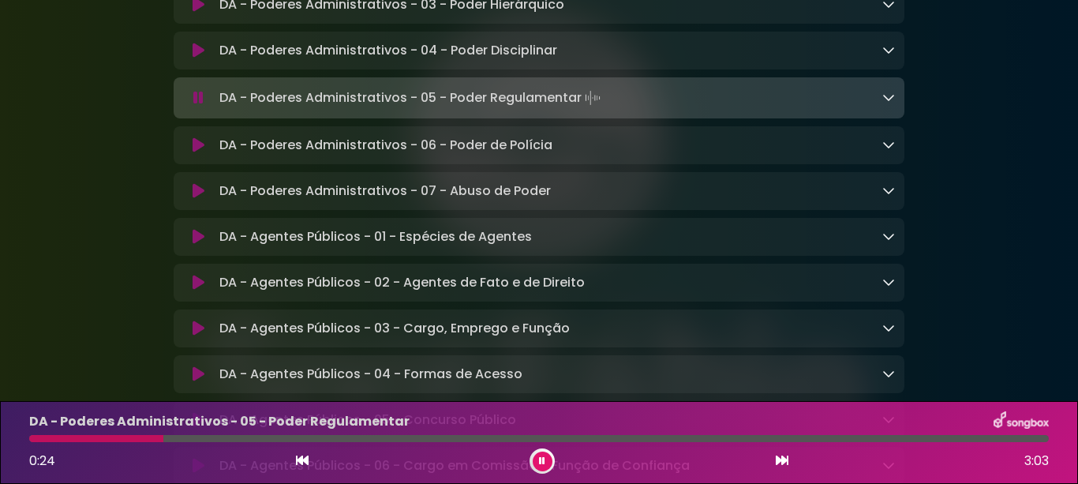
scroll to position [2604, 0]
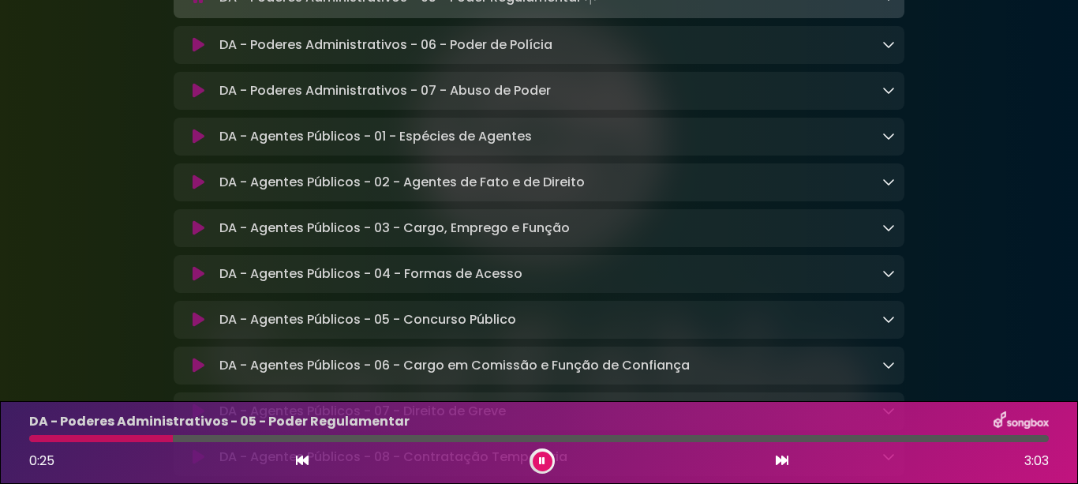
click at [196, 53] on icon at bounding box center [199, 45] width 12 height 16
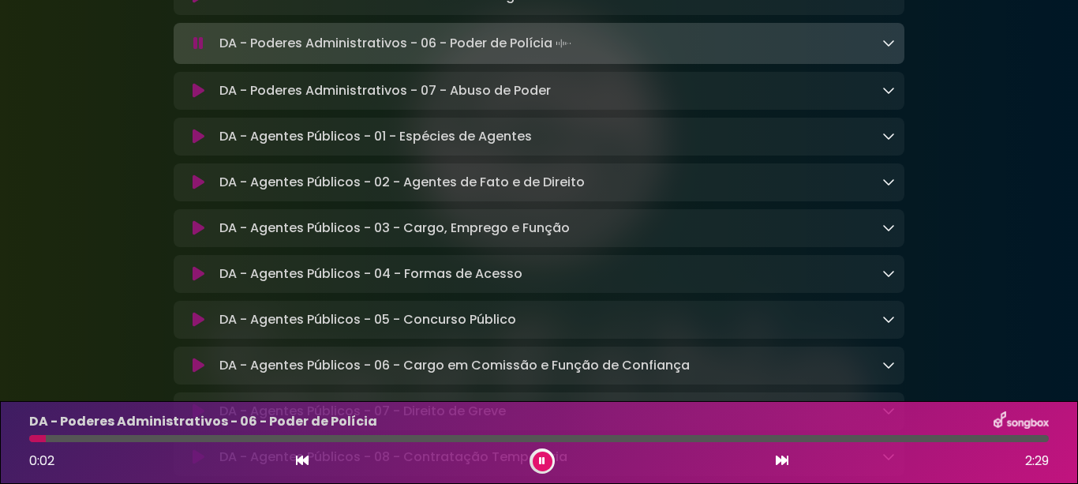
click at [194, 99] on icon at bounding box center [199, 91] width 12 height 16
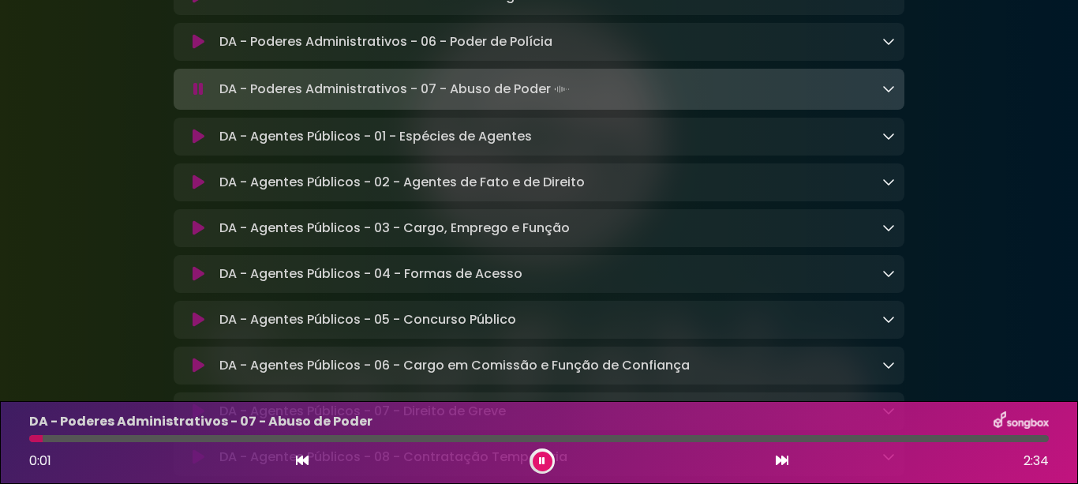
click at [196, 144] on icon at bounding box center [199, 137] width 12 height 16
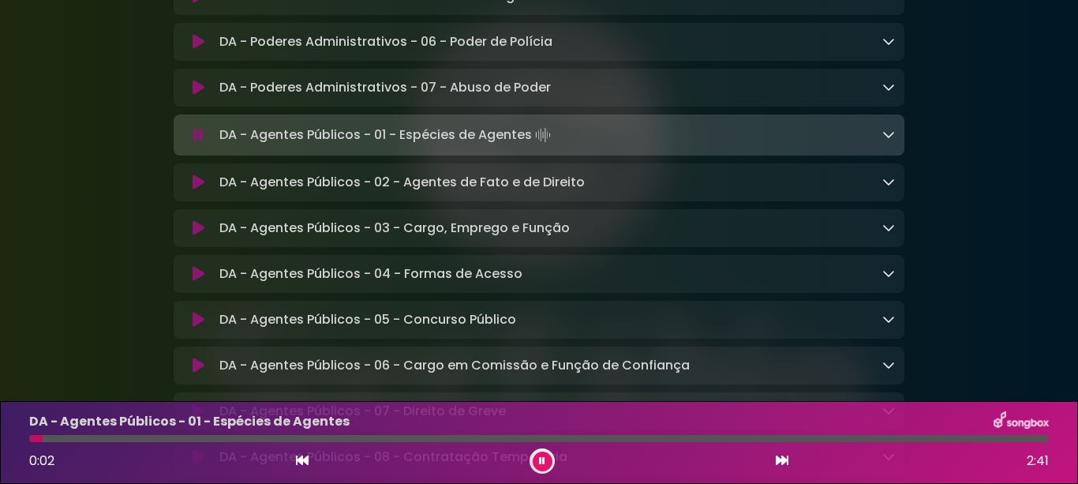
drag, startPoint x: 197, startPoint y: 223, endPoint x: 187, endPoint y: 226, distance: 10.7
click at [197, 190] on icon at bounding box center [199, 182] width 12 height 16
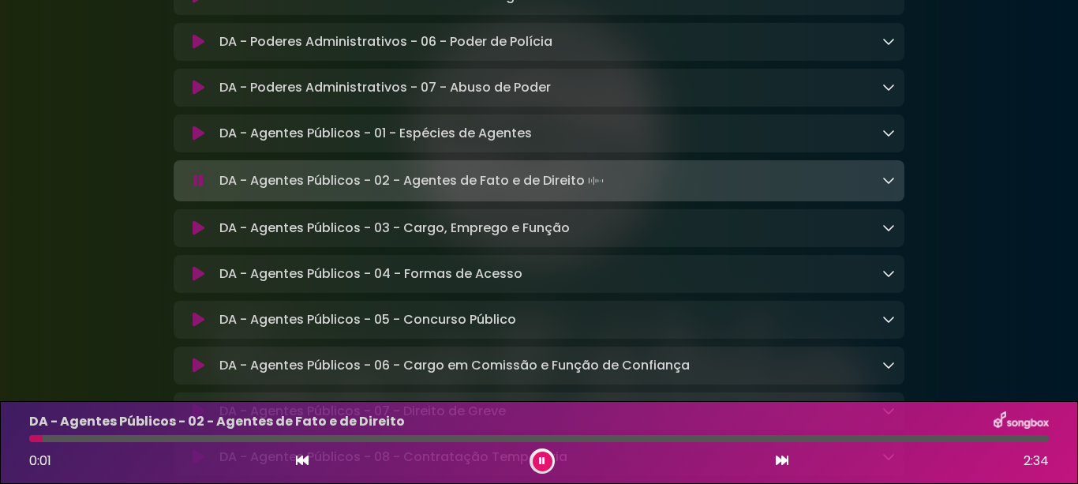
click at [191, 236] on button at bounding box center [198, 228] width 30 height 16
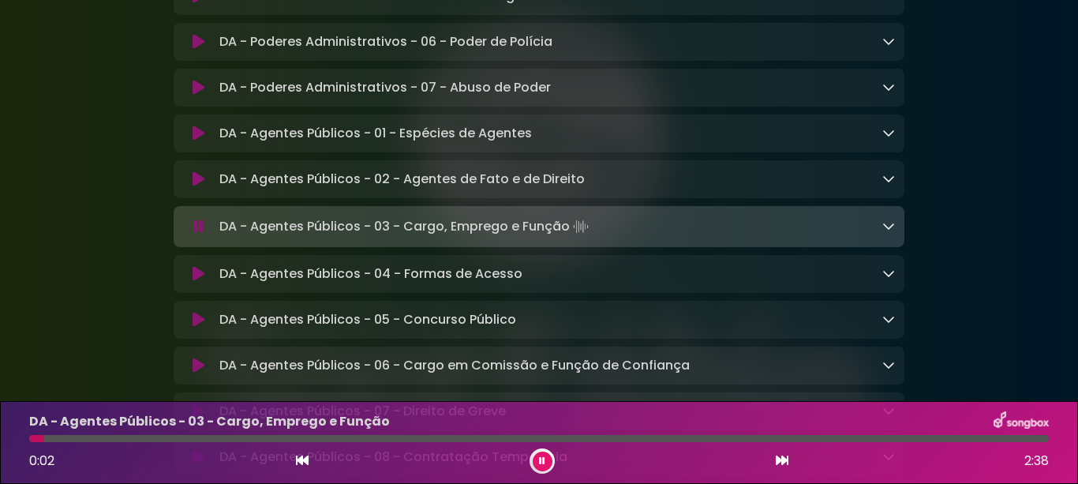
click at [195, 282] on icon at bounding box center [199, 274] width 12 height 16
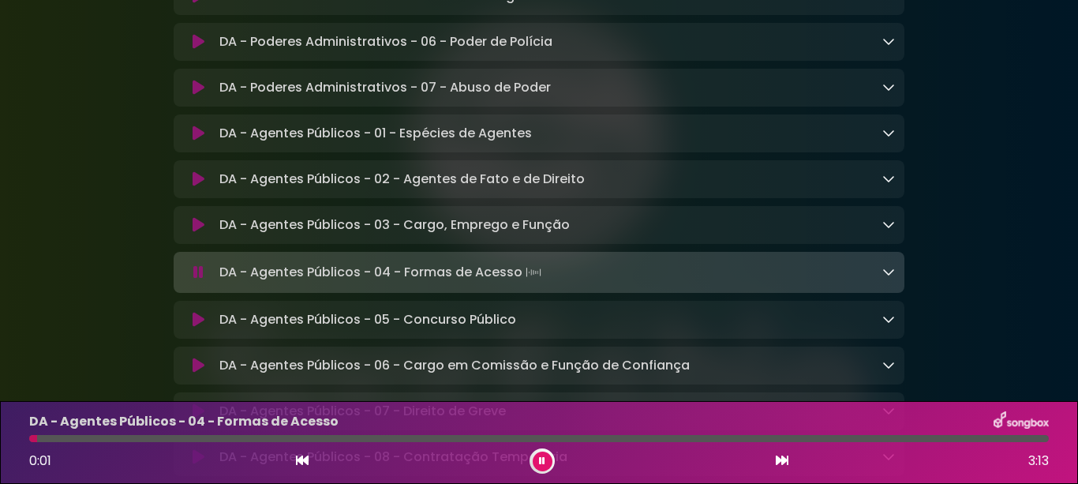
click at [191, 327] on button at bounding box center [198, 320] width 30 height 16
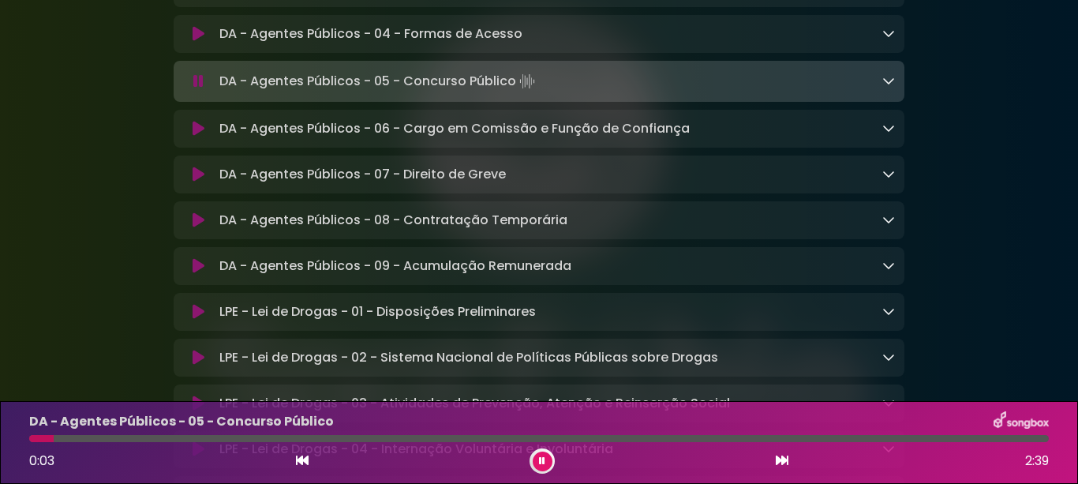
scroll to position [2919, 0]
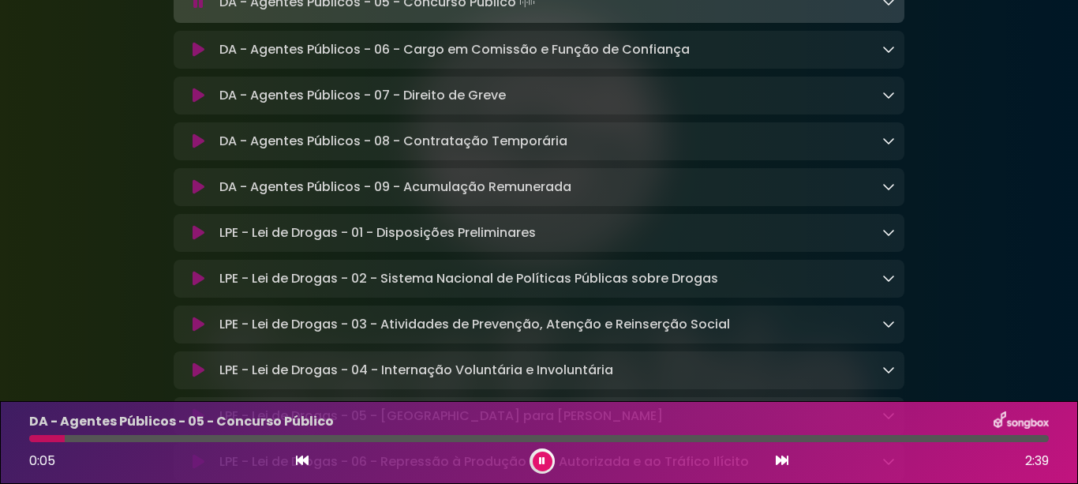
click at [197, 58] on icon at bounding box center [199, 50] width 12 height 16
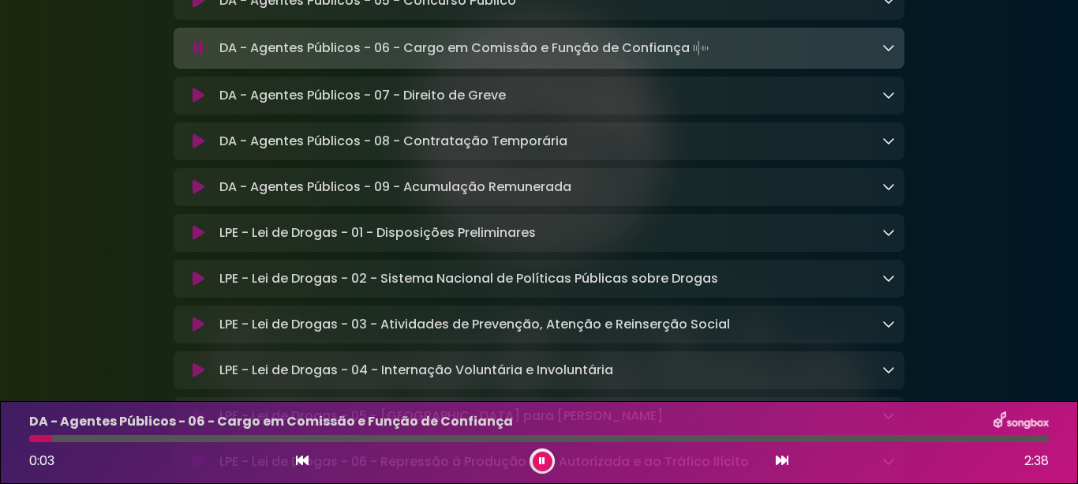
click at [199, 103] on icon at bounding box center [199, 96] width 12 height 16
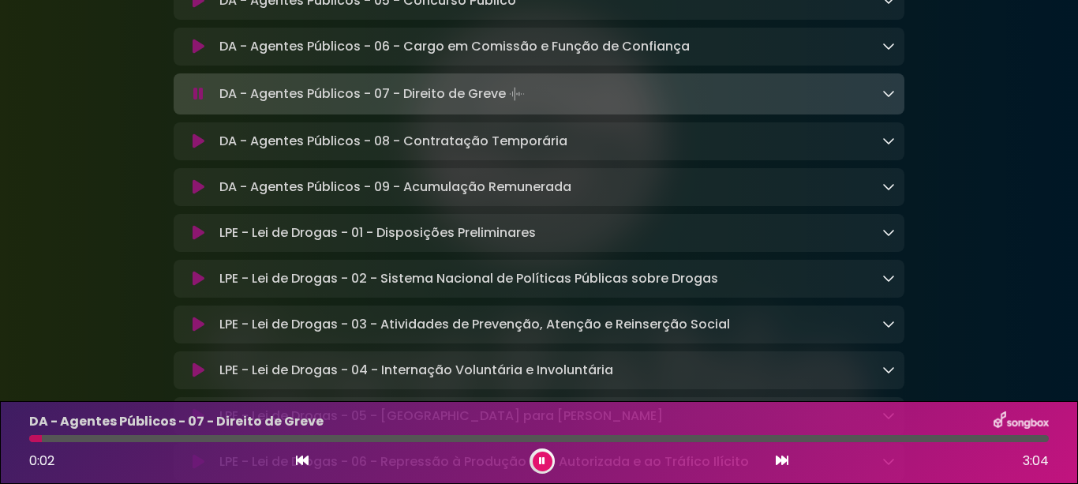
click at [197, 149] on icon at bounding box center [199, 141] width 12 height 16
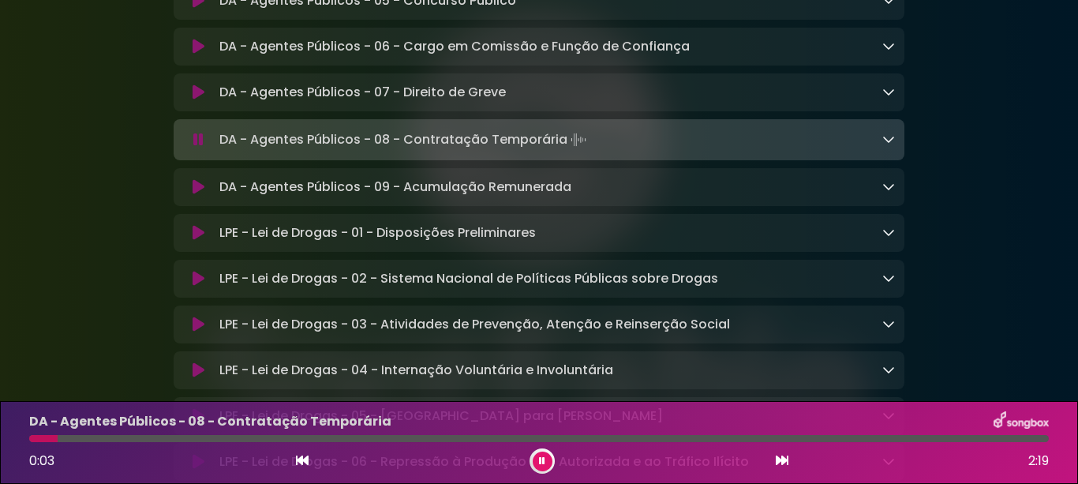
click at [196, 195] on icon at bounding box center [199, 187] width 12 height 16
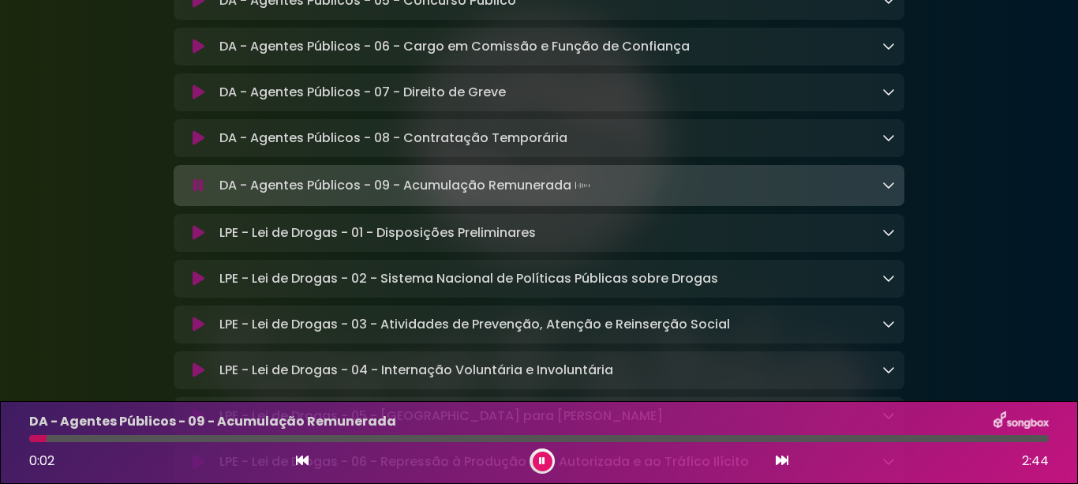
click at [200, 241] on icon at bounding box center [199, 233] width 12 height 16
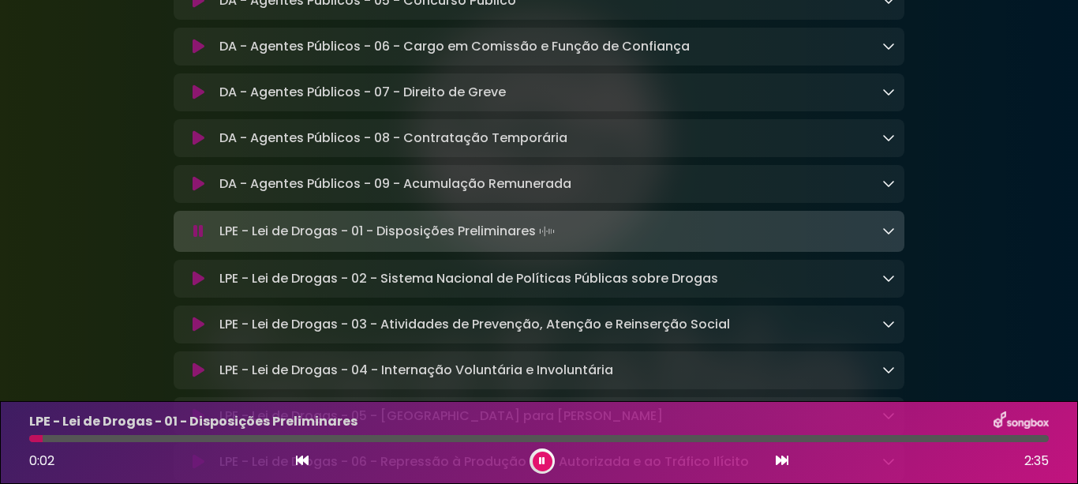
click at [198, 286] on icon at bounding box center [199, 279] width 12 height 16
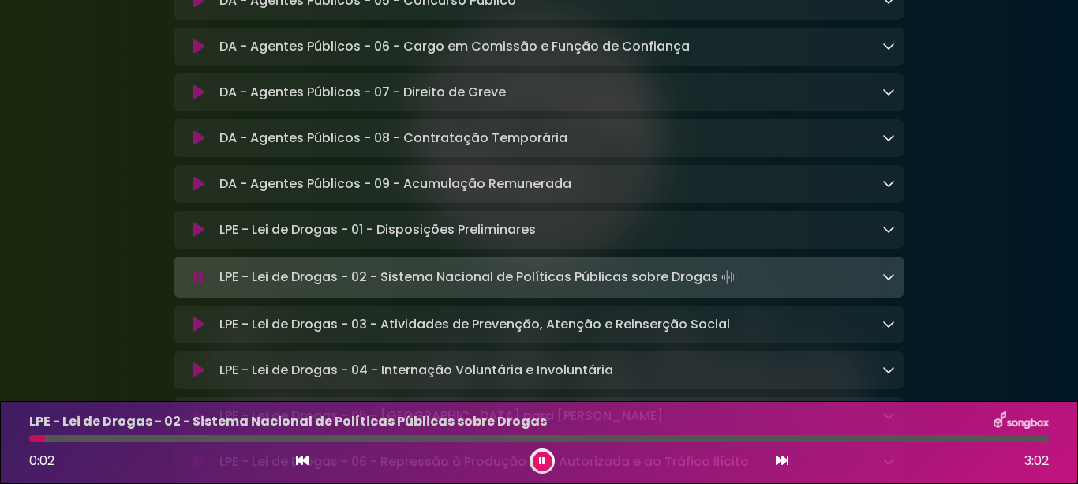
click at [194, 332] on icon at bounding box center [199, 324] width 12 height 16
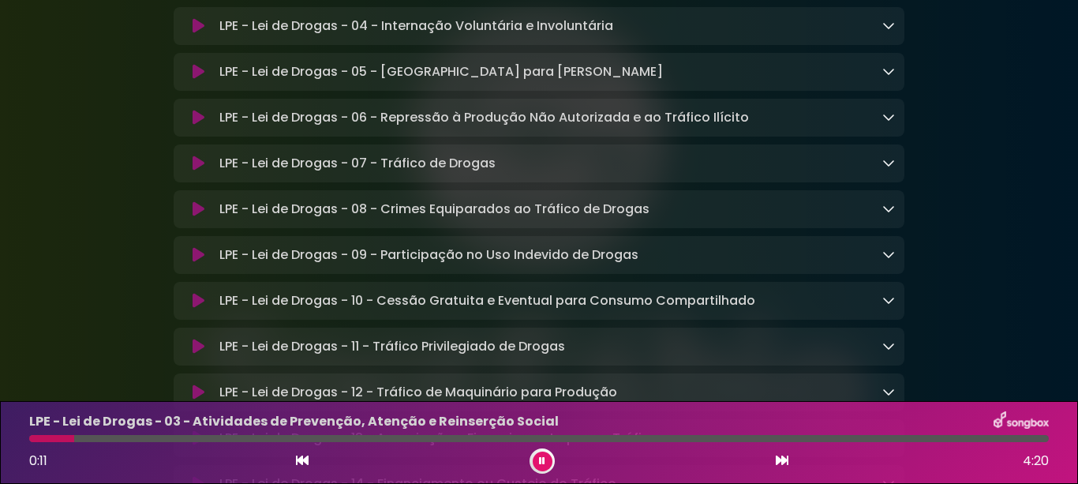
scroll to position [3235, 0]
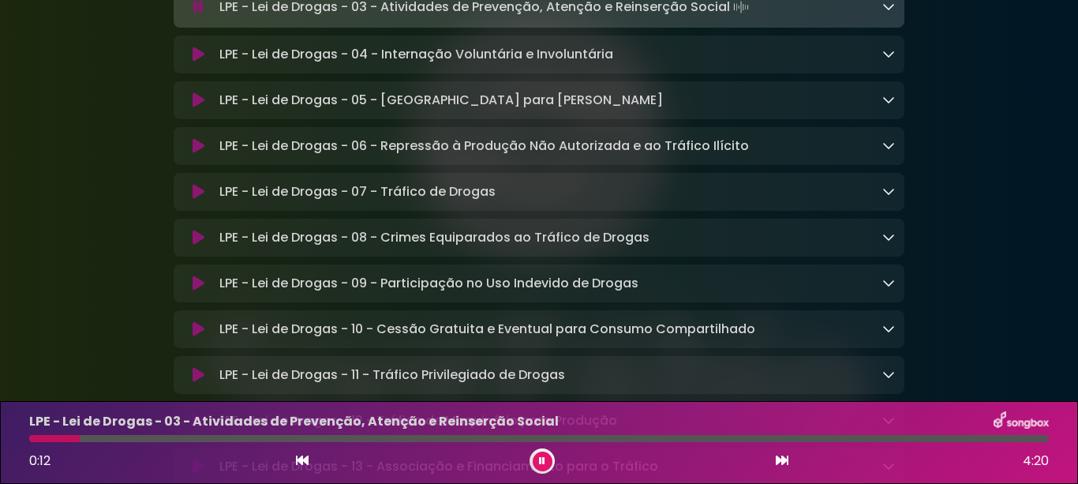
click at [197, 62] on icon at bounding box center [199, 55] width 12 height 16
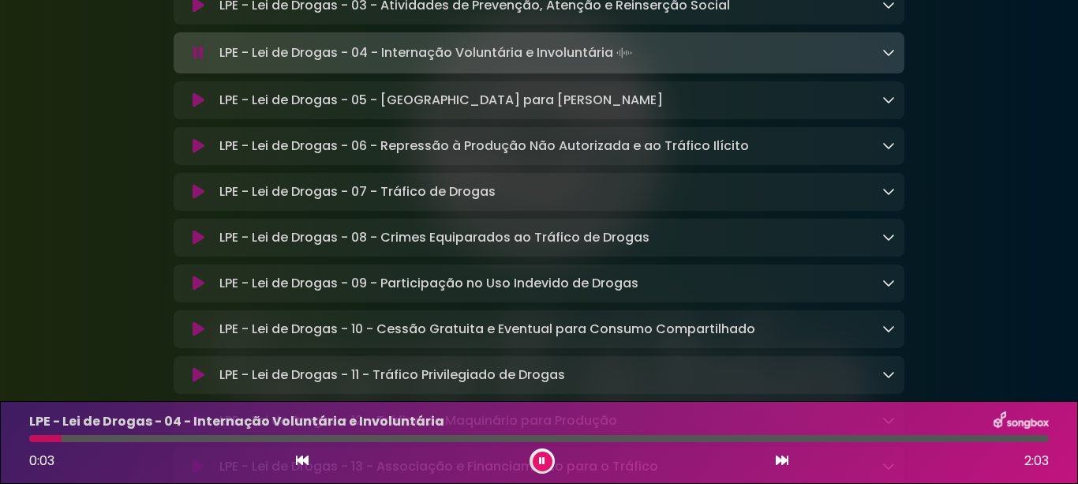
click at [198, 108] on icon at bounding box center [199, 100] width 12 height 16
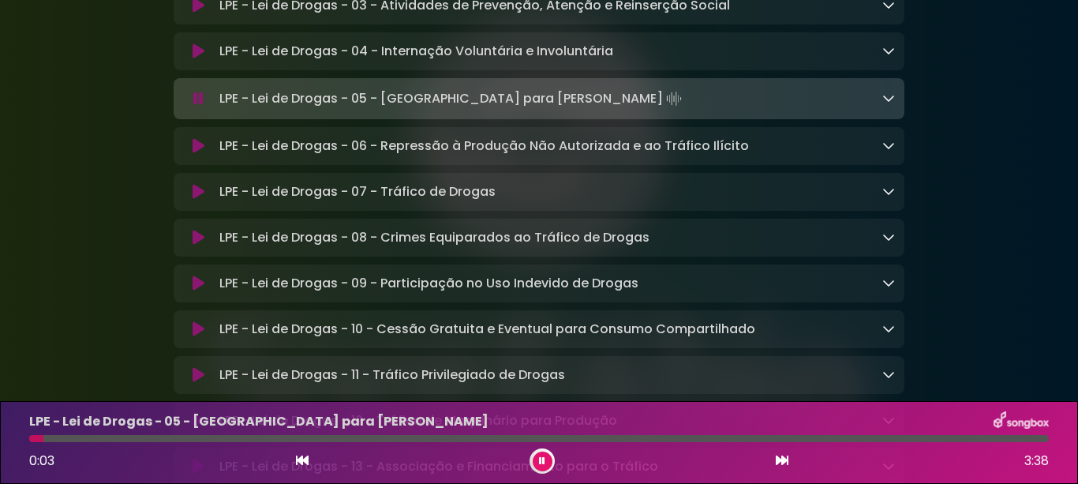
click at [193, 154] on icon at bounding box center [199, 146] width 12 height 16
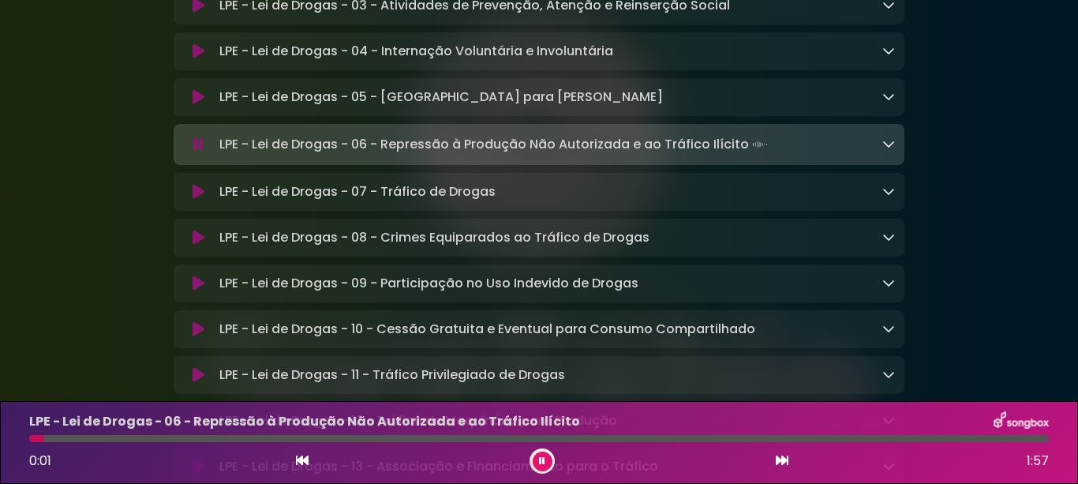
click at [196, 200] on icon at bounding box center [199, 192] width 12 height 16
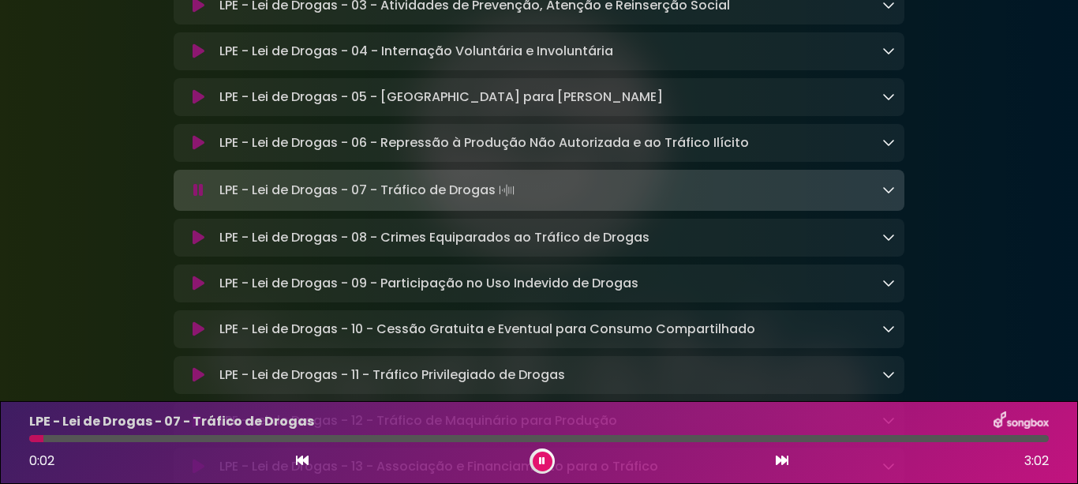
click at [201, 245] on icon at bounding box center [199, 238] width 12 height 16
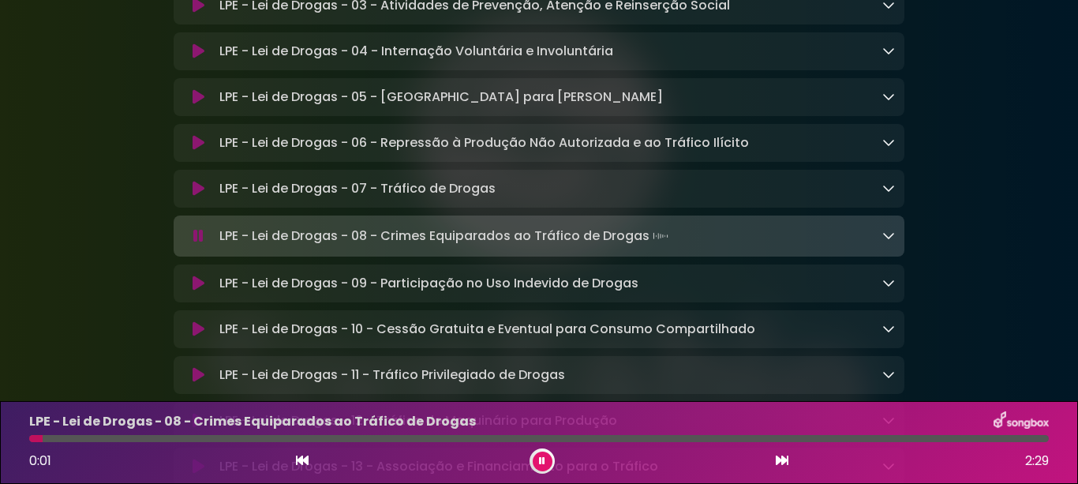
click at [198, 291] on icon at bounding box center [199, 283] width 12 height 16
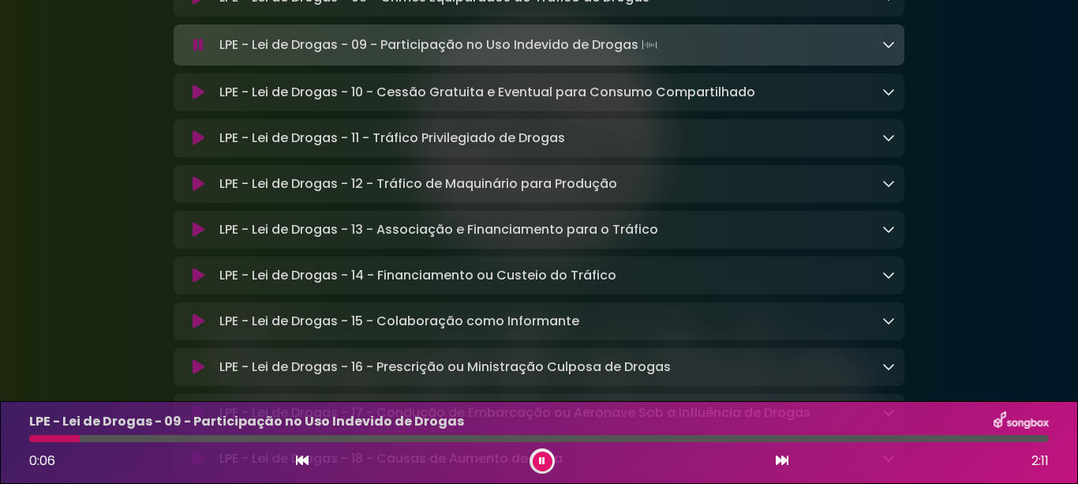
scroll to position [3551, 0]
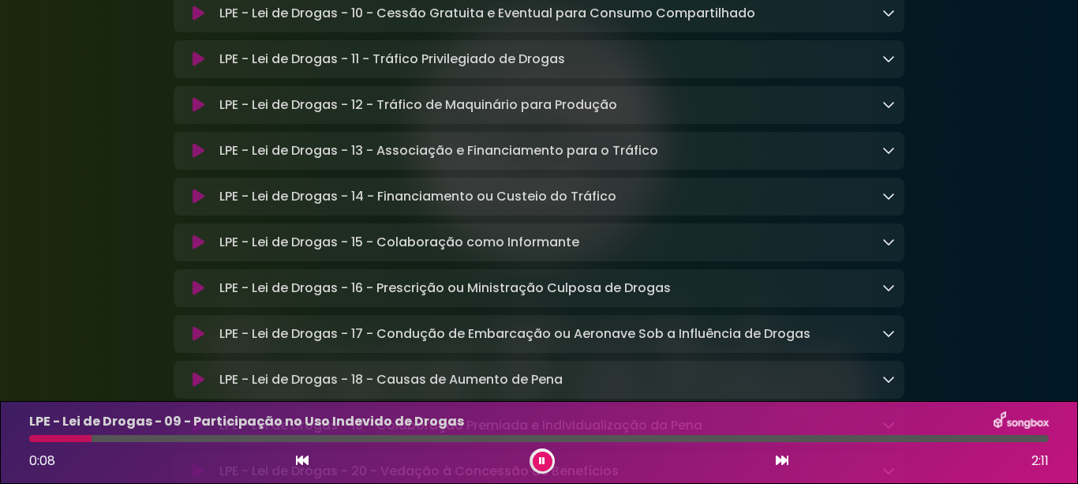
click at [196, 21] on icon at bounding box center [199, 14] width 12 height 16
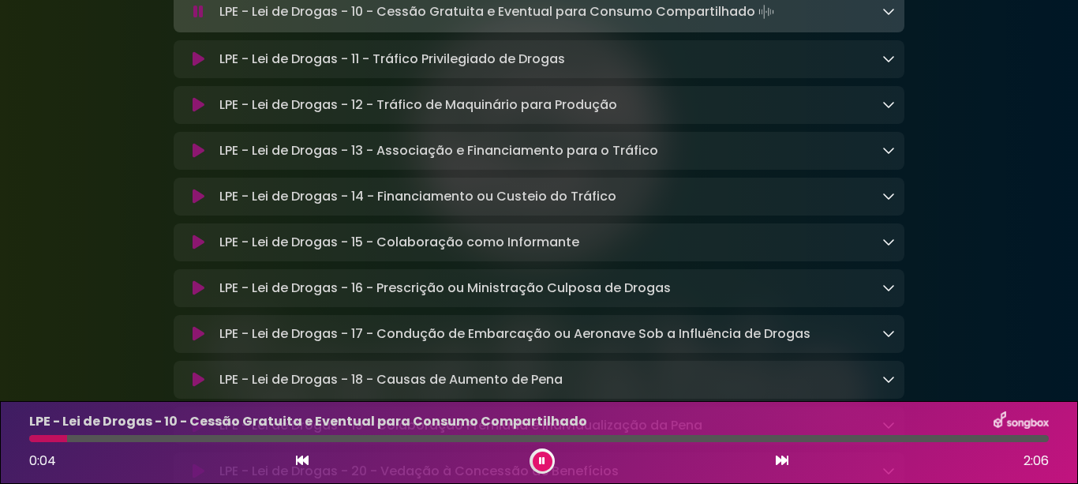
click at [196, 67] on icon at bounding box center [199, 59] width 12 height 16
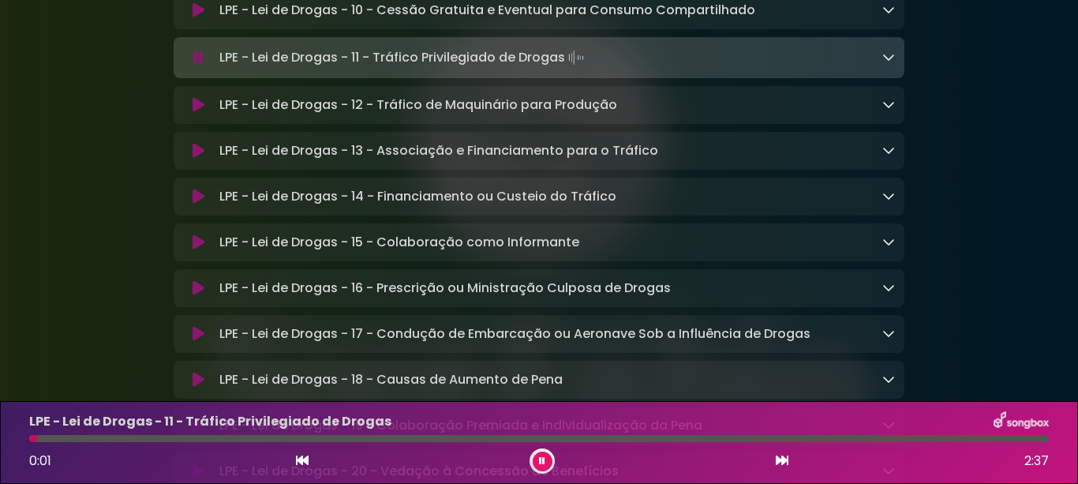
click at [194, 113] on icon at bounding box center [199, 105] width 12 height 16
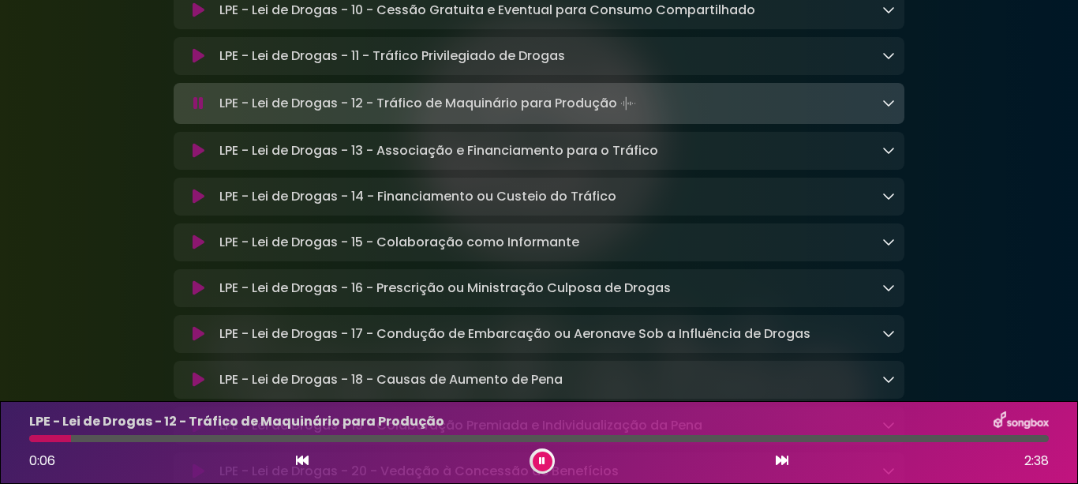
click at [195, 159] on icon at bounding box center [199, 151] width 12 height 16
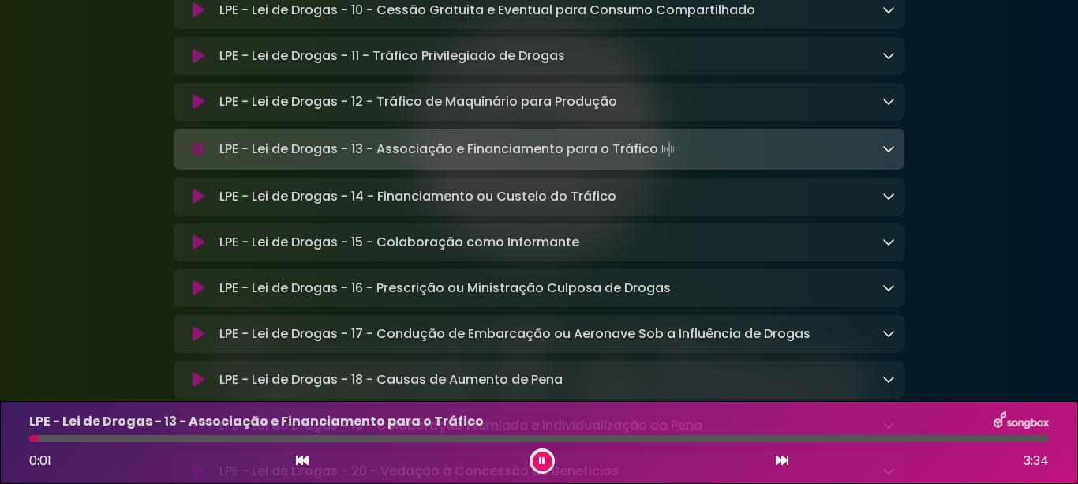
click at [196, 204] on icon at bounding box center [199, 197] width 12 height 16
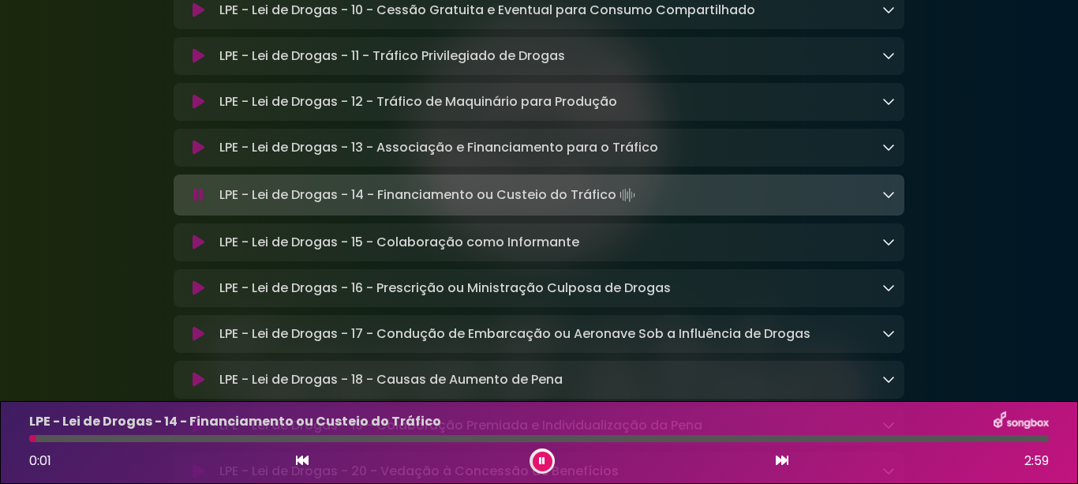
click at [195, 250] on icon at bounding box center [199, 242] width 12 height 16
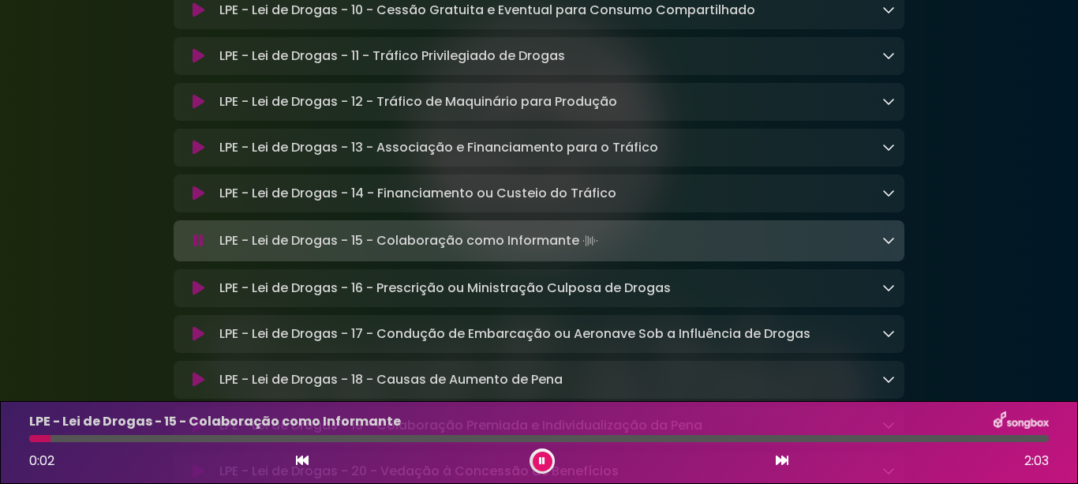
click at [199, 296] on icon at bounding box center [199, 288] width 12 height 16
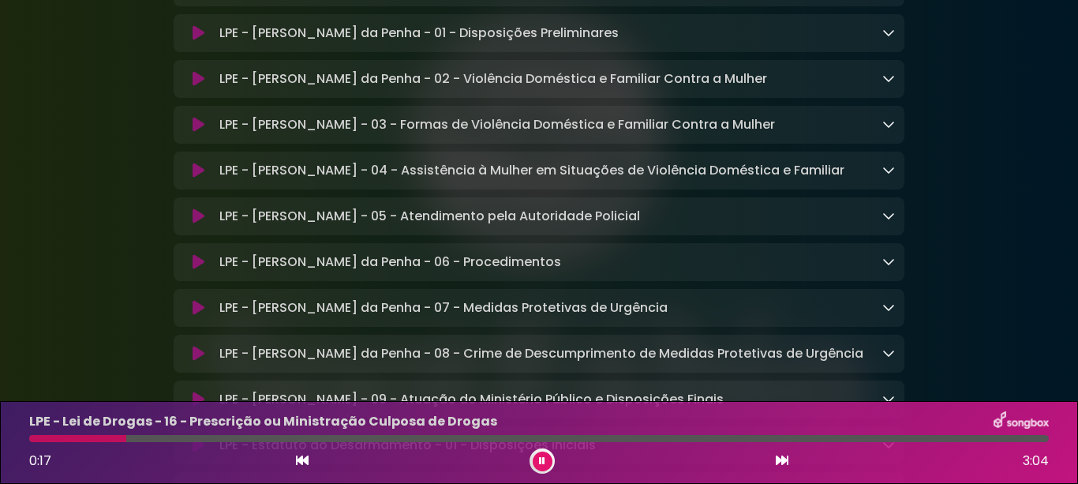
scroll to position [3731, 0]
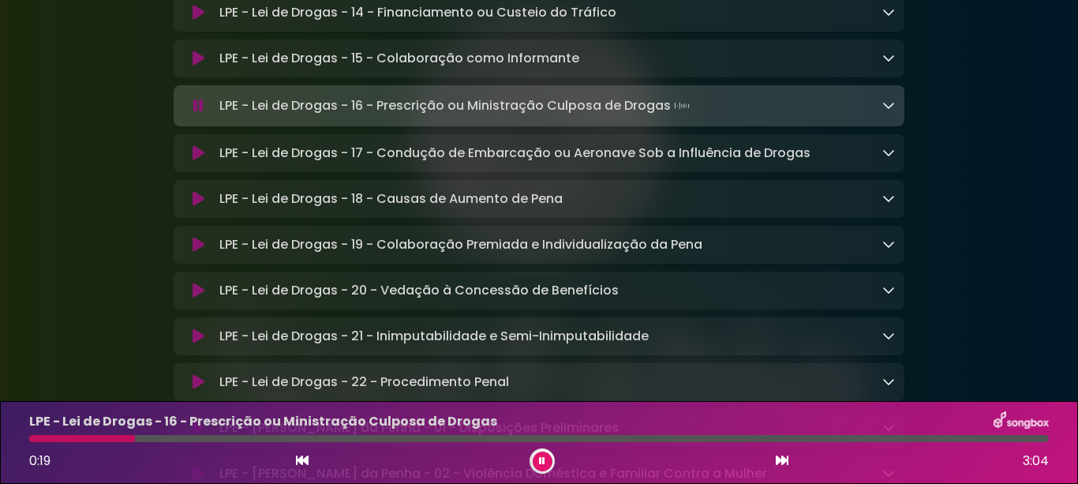
click at [196, 161] on icon at bounding box center [199, 153] width 12 height 16
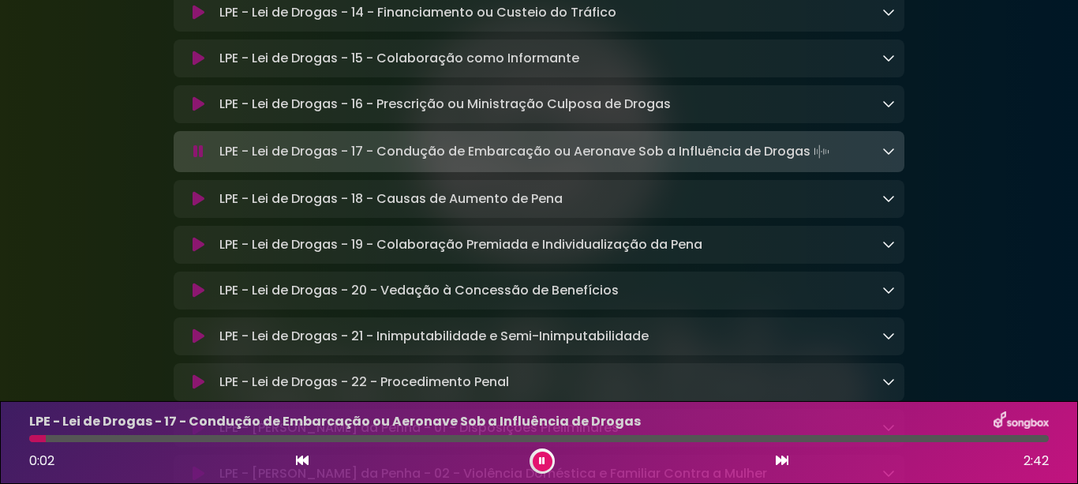
click at [194, 207] on icon at bounding box center [199, 199] width 12 height 16
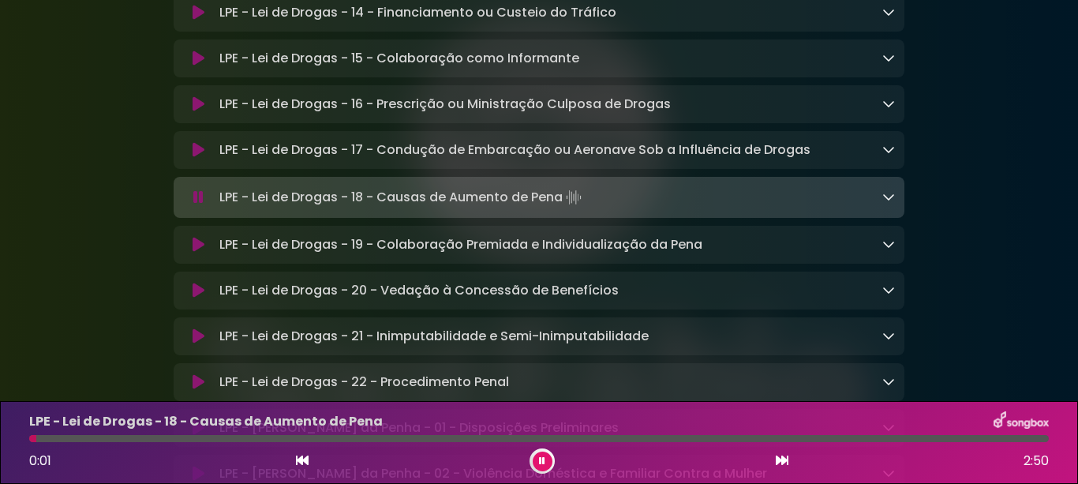
click at [196, 252] on icon at bounding box center [199, 245] width 12 height 16
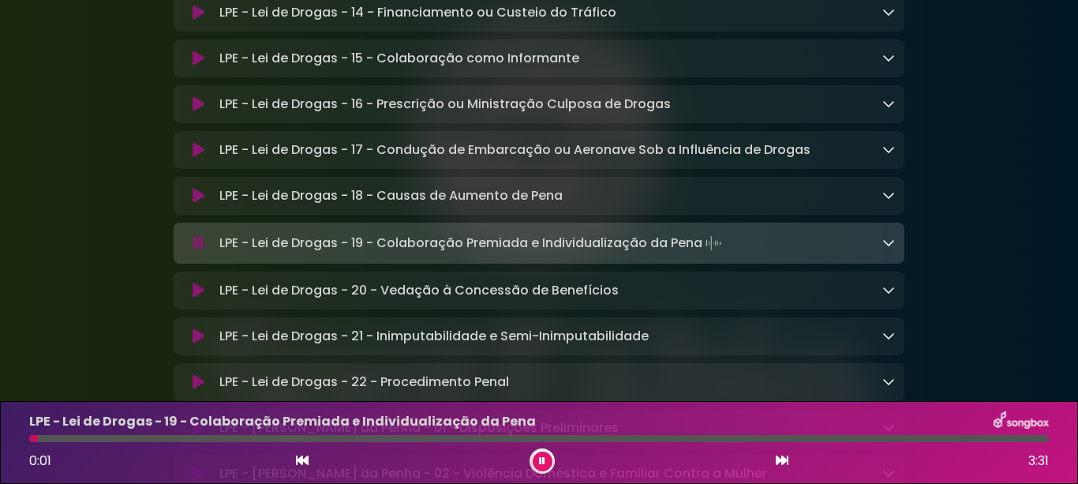
click at [189, 298] on button at bounding box center [198, 290] width 30 height 16
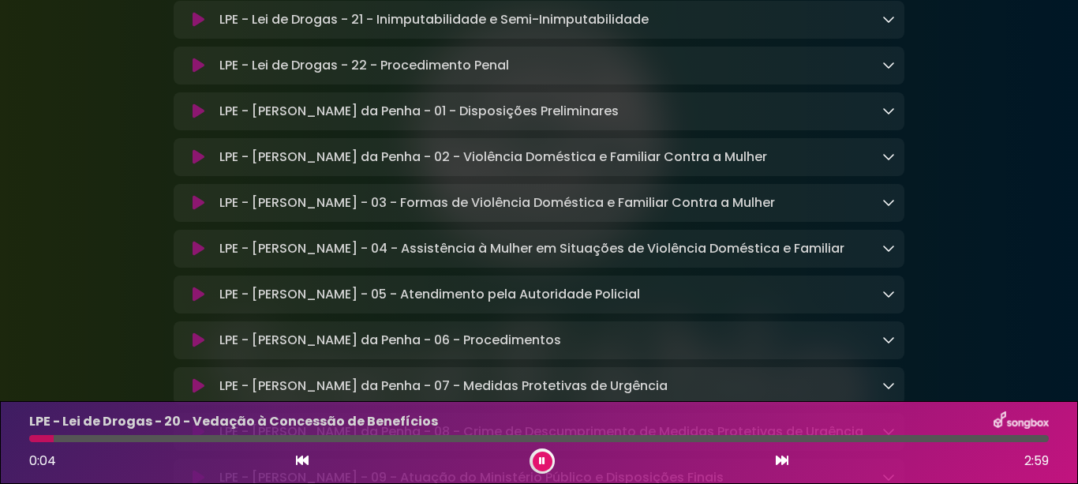
scroll to position [4047, 0]
click at [194, 28] on icon at bounding box center [199, 21] width 12 height 16
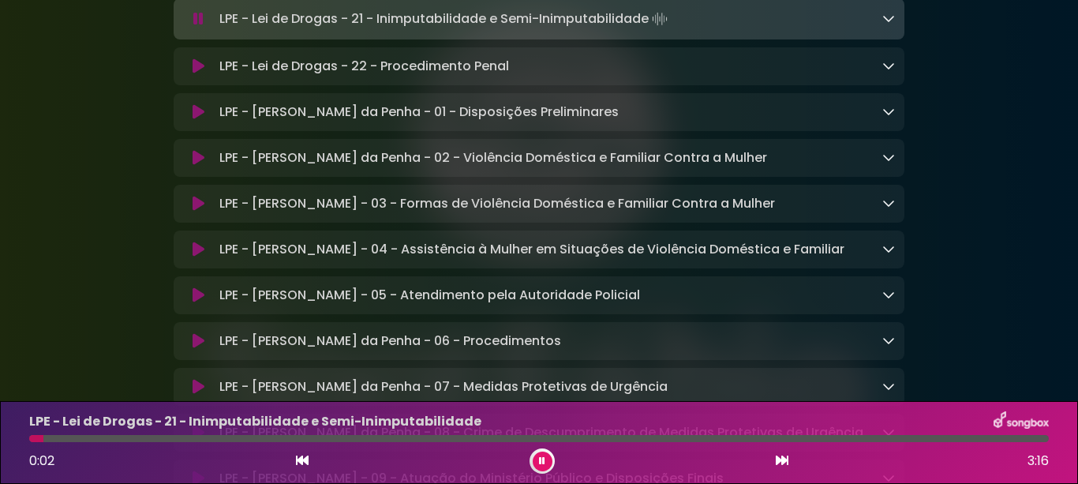
click at [200, 74] on icon at bounding box center [199, 66] width 12 height 16
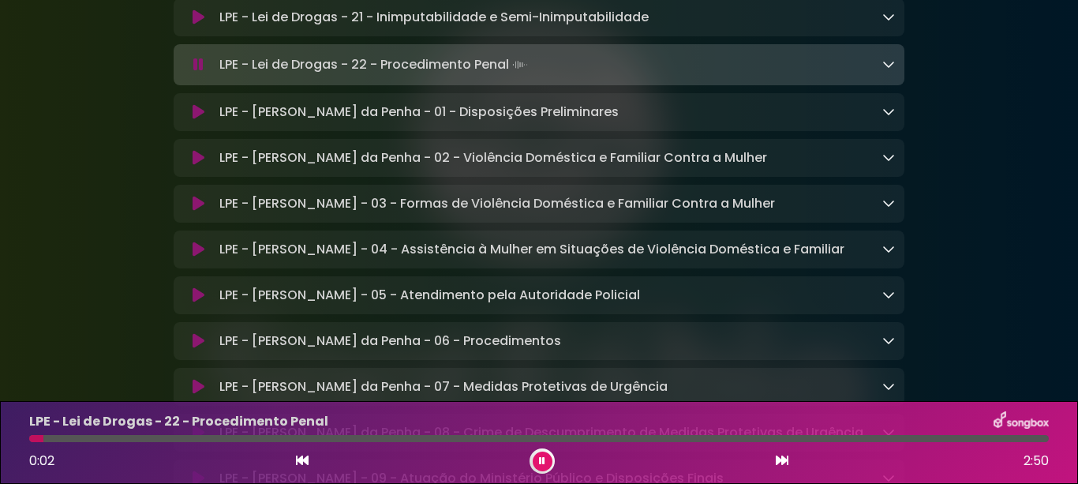
click at [193, 120] on icon at bounding box center [199, 112] width 12 height 16
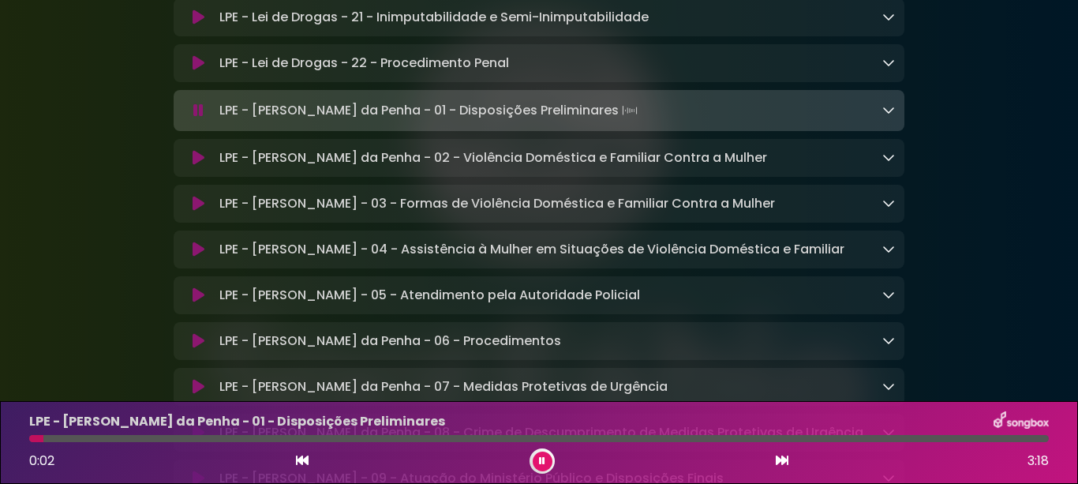
click at [193, 166] on icon at bounding box center [199, 158] width 12 height 16
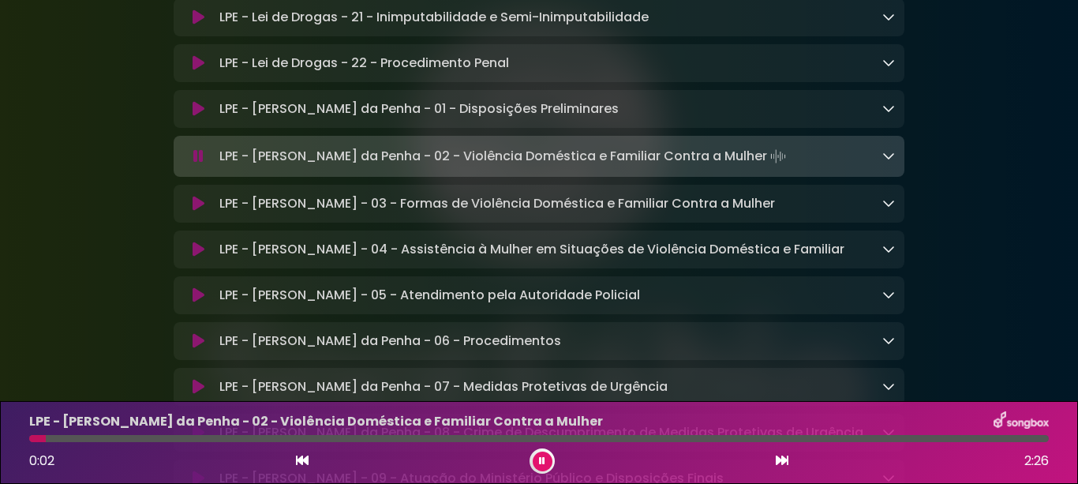
click at [196, 211] on icon at bounding box center [199, 204] width 12 height 16
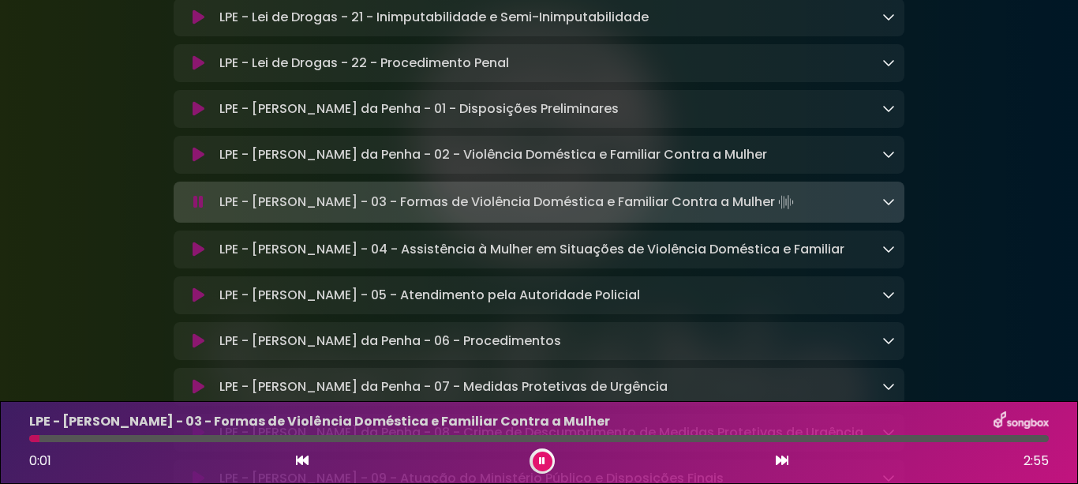
click at [196, 257] on icon at bounding box center [199, 249] width 12 height 16
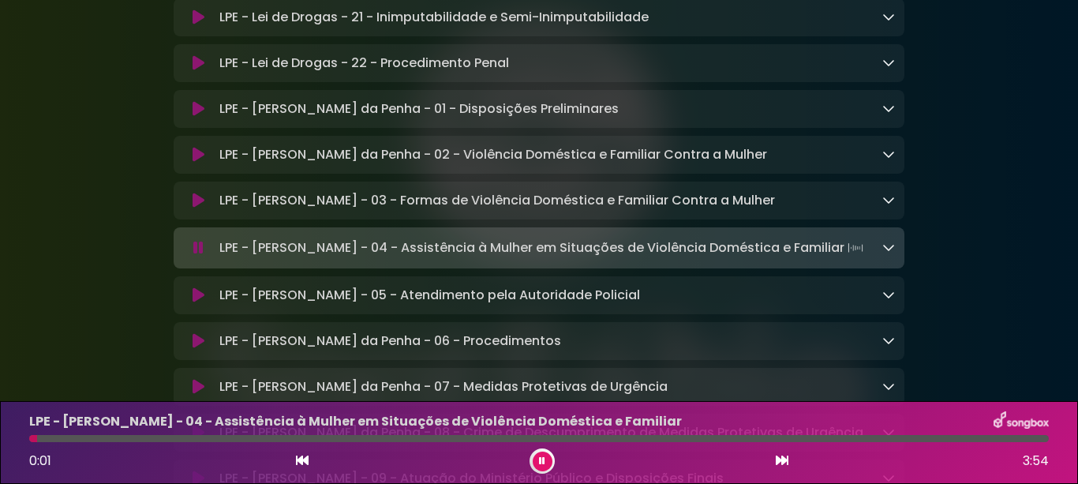
click at [197, 303] on icon at bounding box center [199, 295] width 12 height 16
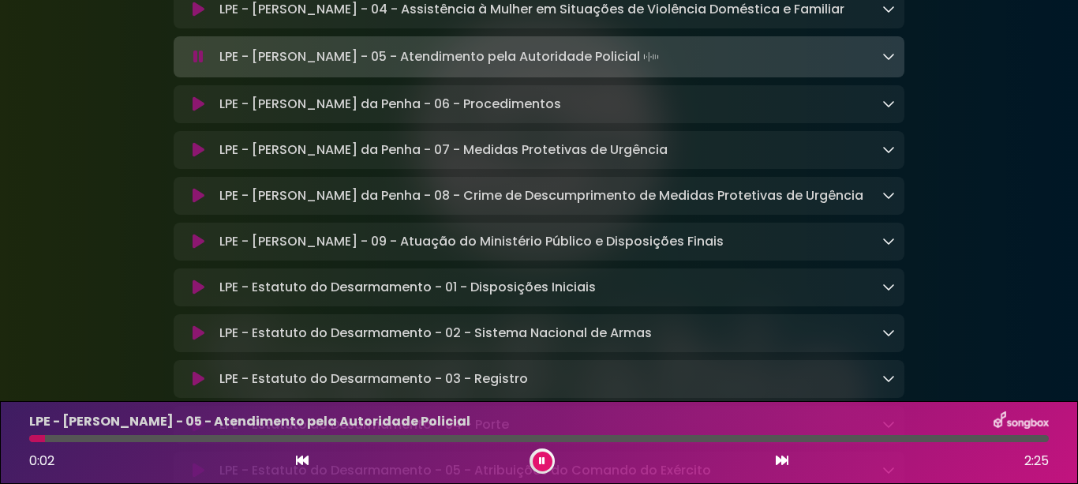
scroll to position [4363, 0]
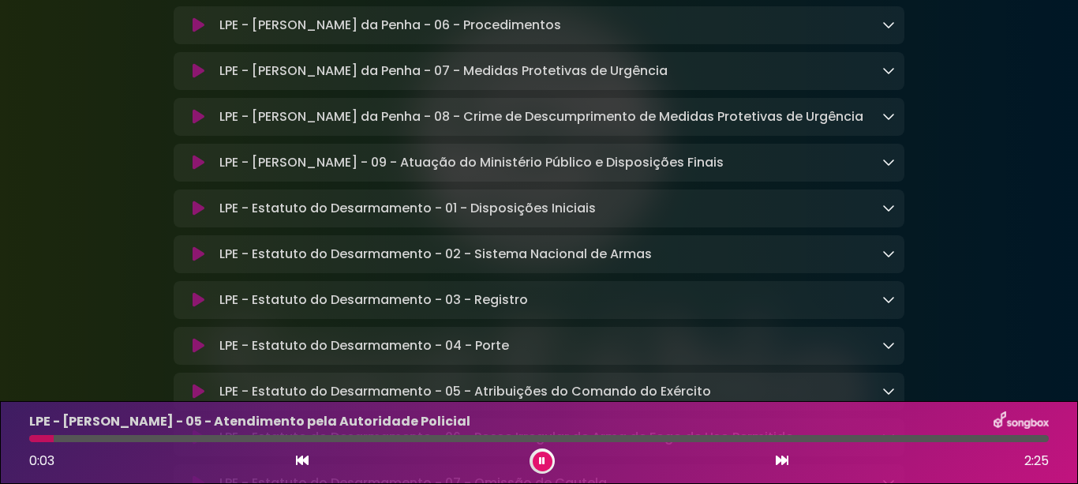
click at [193, 33] on icon at bounding box center [199, 25] width 12 height 16
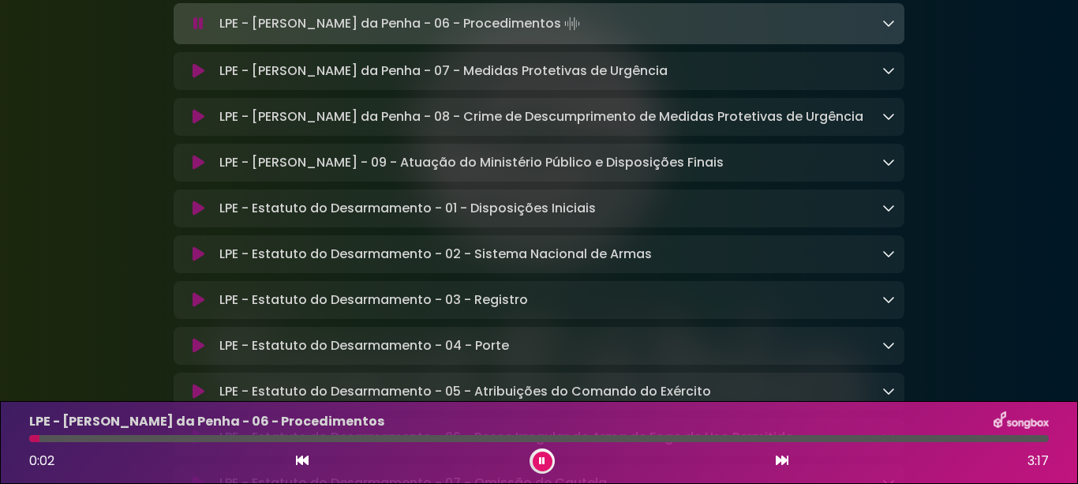
click at [204, 79] on icon at bounding box center [199, 71] width 12 height 16
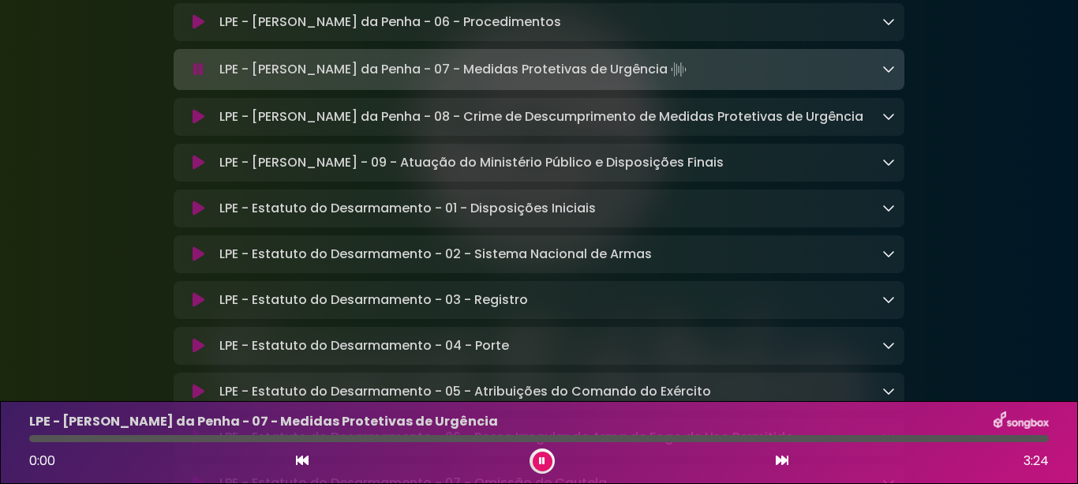
click at [193, 125] on icon at bounding box center [199, 117] width 12 height 16
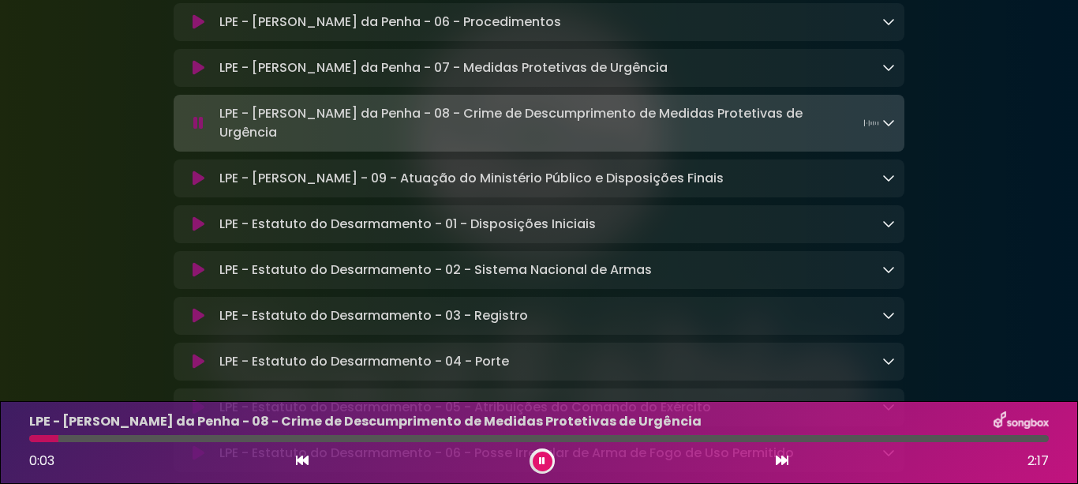
click at [196, 186] on icon at bounding box center [199, 178] width 12 height 16
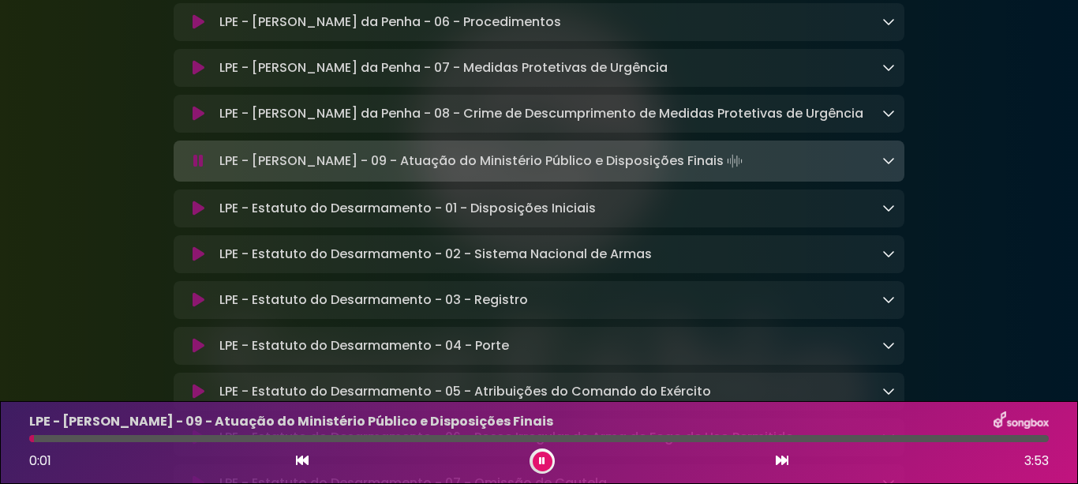
click at [194, 216] on icon at bounding box center [199, 208] width 12 height 16
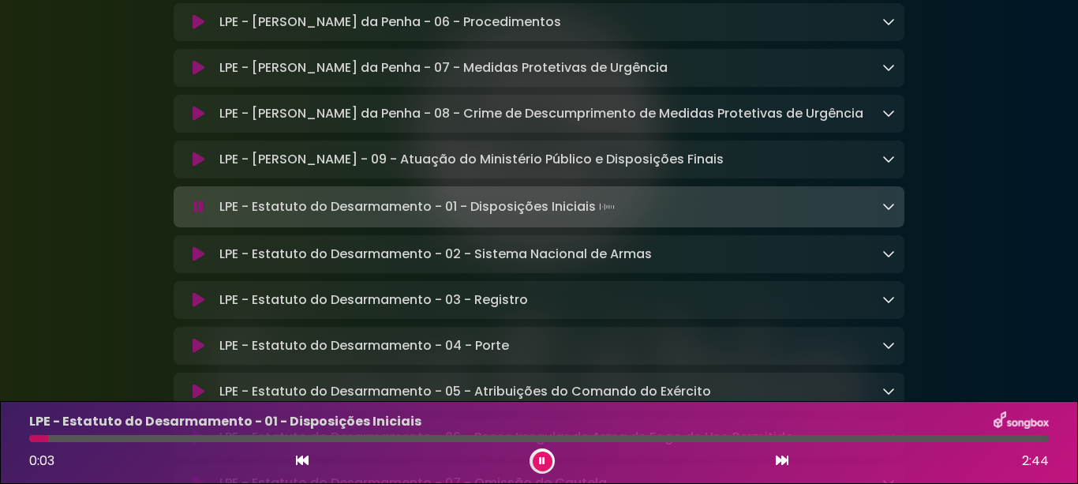
click at [195, 262] on icon at bounding box center [199, 254] width 12 height 16
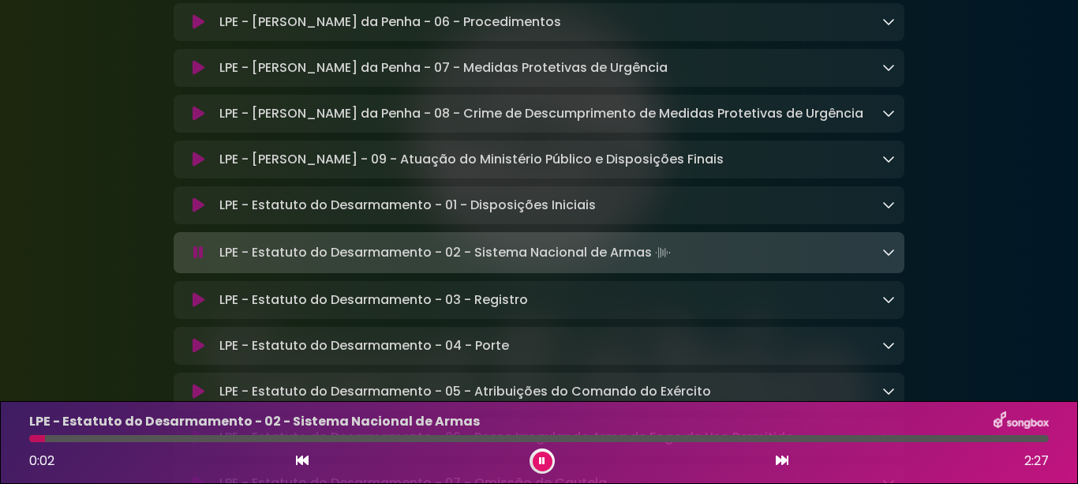
click at [198, 308] on icon at bounding box center [199, 300] width 12 height 16
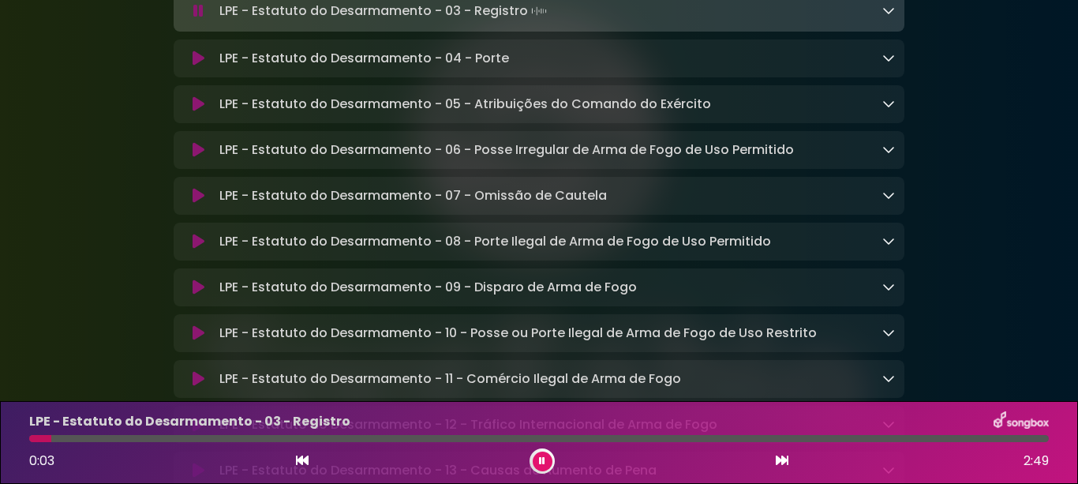
scroll to position [4678, 0]
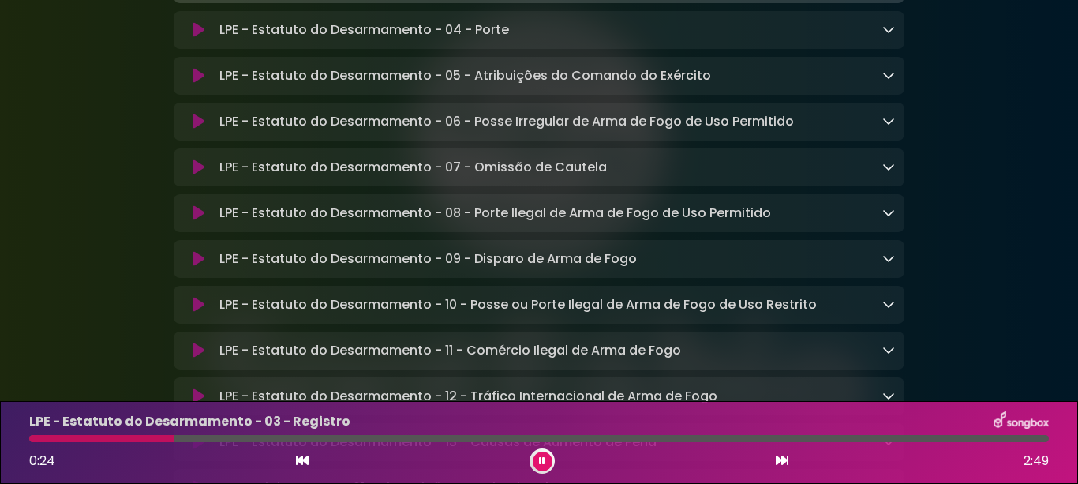
click at [195, 38] on icon at bounding box center [199, 30] width 12 height 16
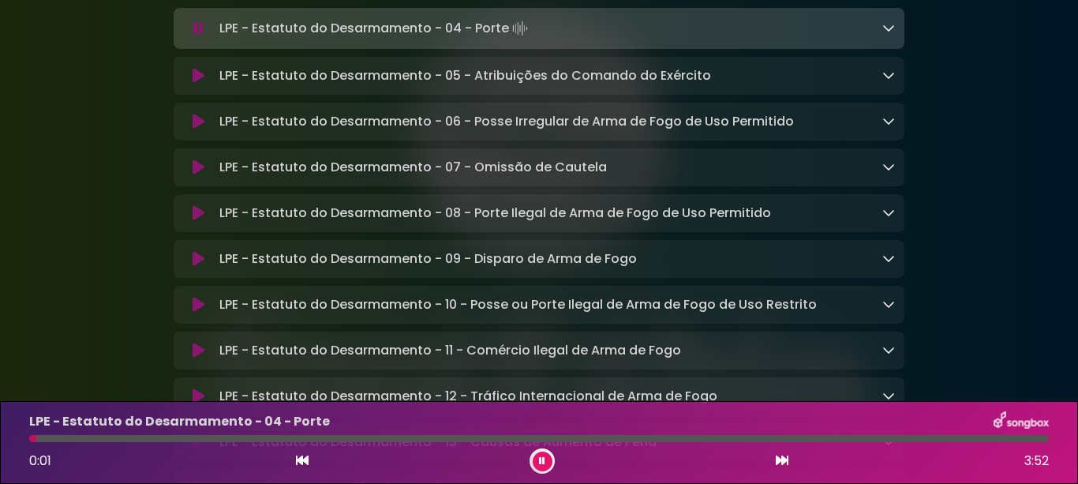
click at [193, 84] on icon at bounding box center [199, 76] width 12 height 16
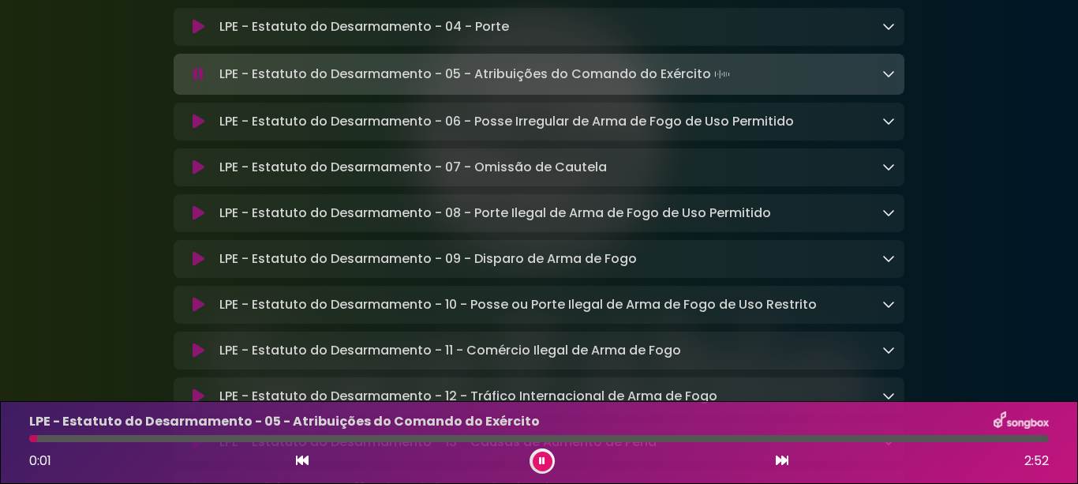
click at [196, 129] on icon at bounding box center [199, 122] width 12 height 16
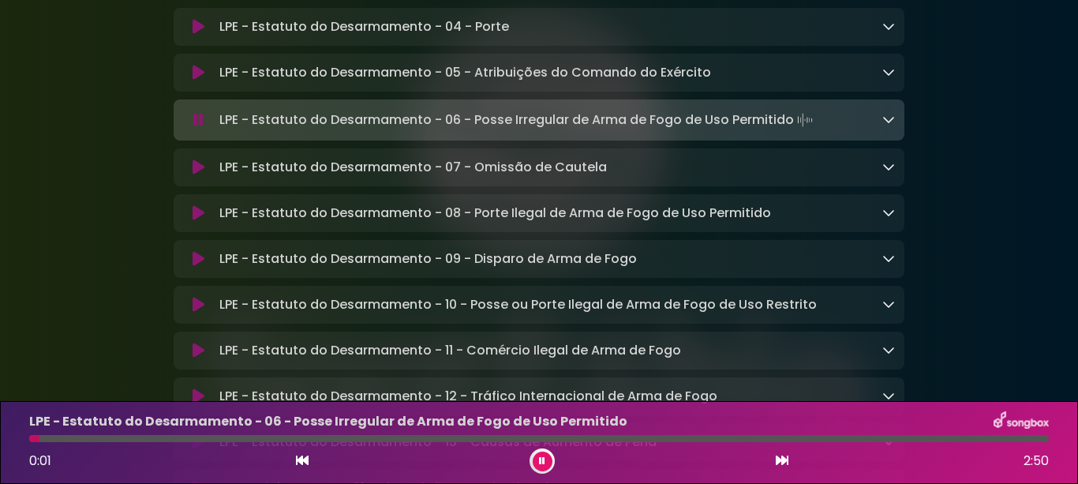
click at [196, 175] on icon at bounding box center [199, 167] width 12 height 16
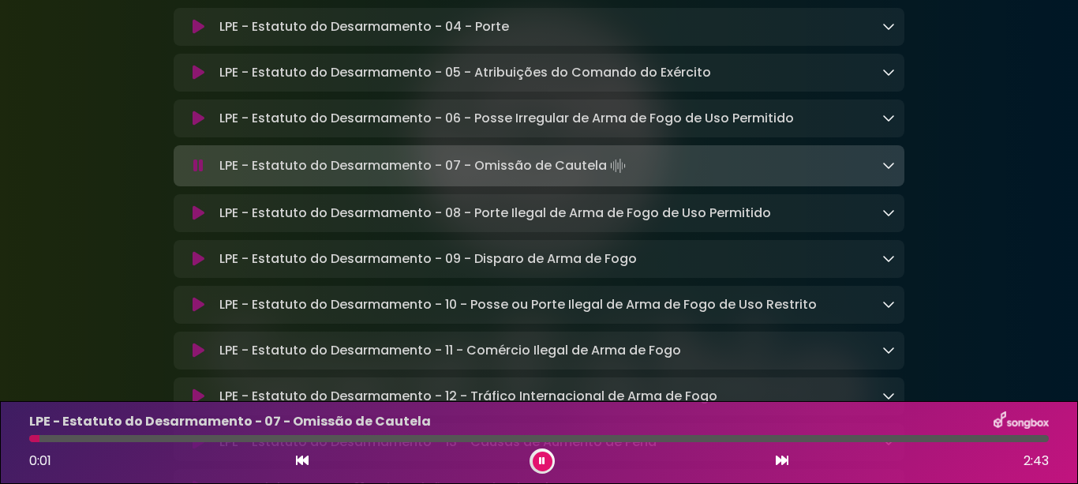
click at [197, 221] on icon at bounding box center [199, 213] width 12 height 16
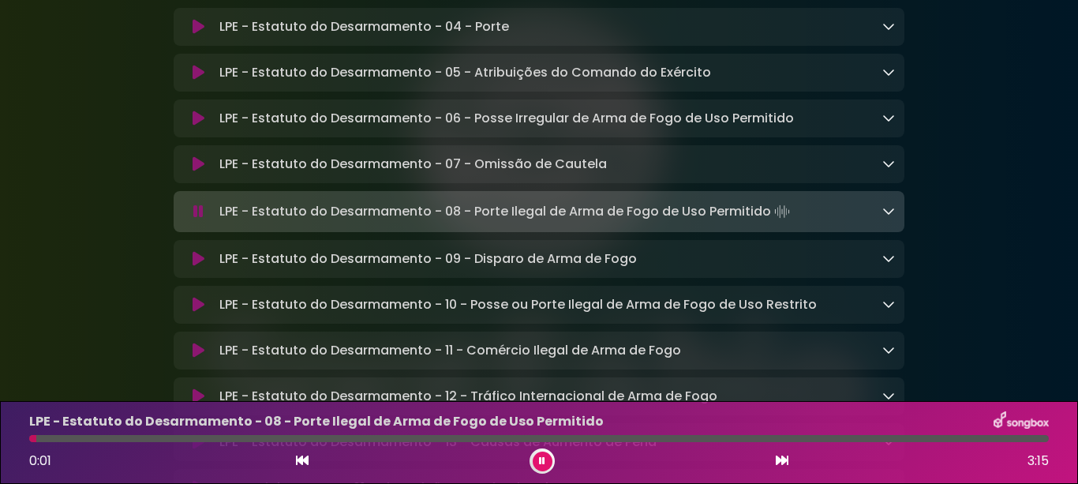
click at [194, 267] on icon at bounding box center [199, 259] width 12 height 16
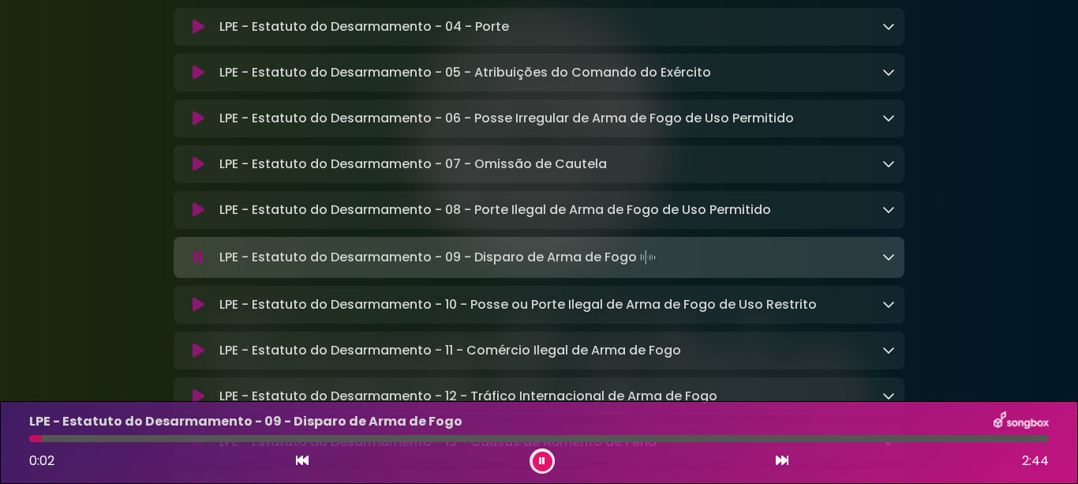
click at [192, 312] on button at bounding box center [198, 305] width 30 height 16
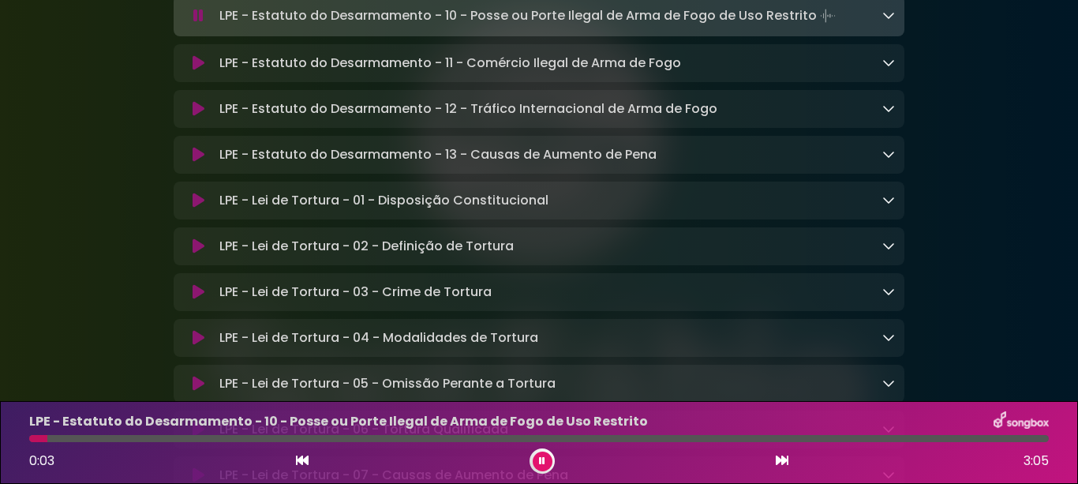
scroll to position [4994, 0]
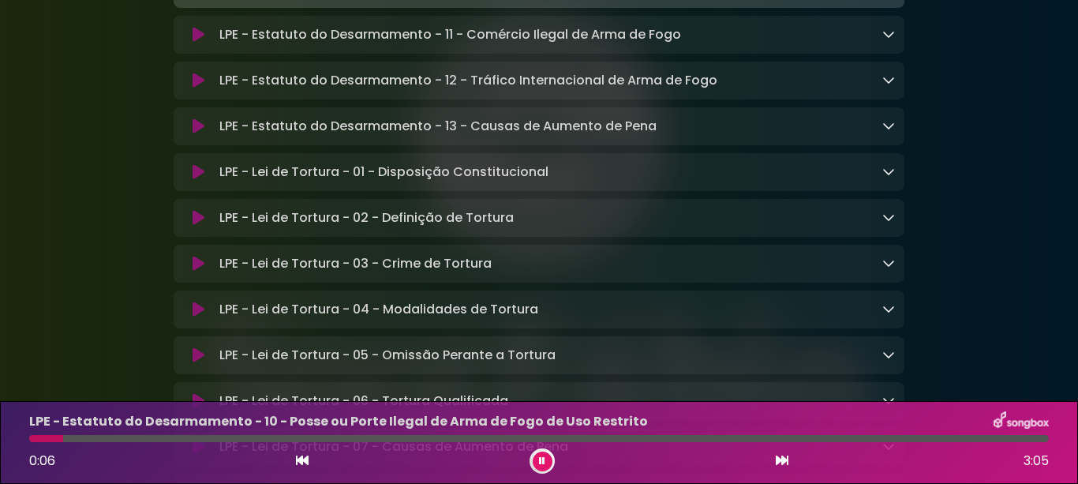
click at [194, 43] on icon at bounding box center [199, 35] width 12 height 16
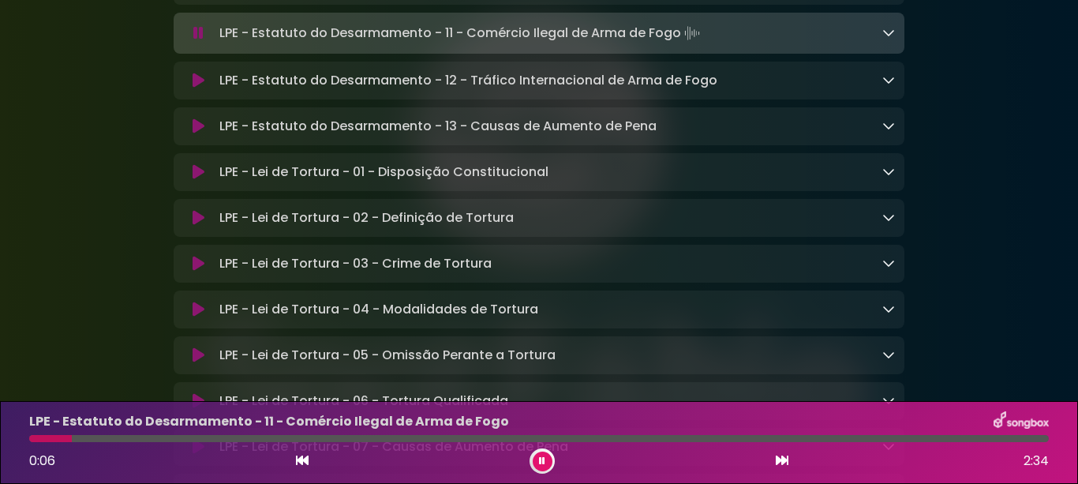
click at [194, 88] on icon at bounding box center [199, 81] width 12 height 16
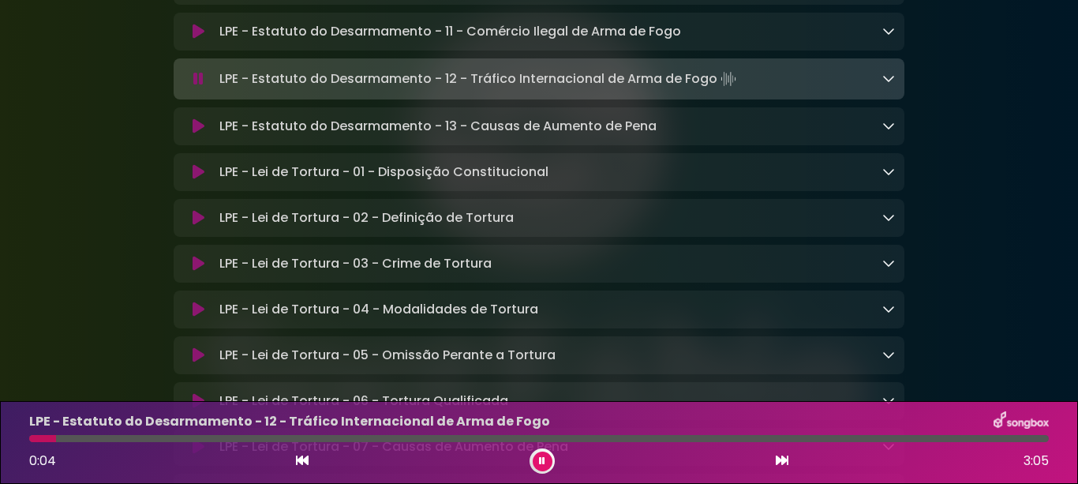
click at [196, 134] on icon at bounding box center [199, 126] width 12 height 16
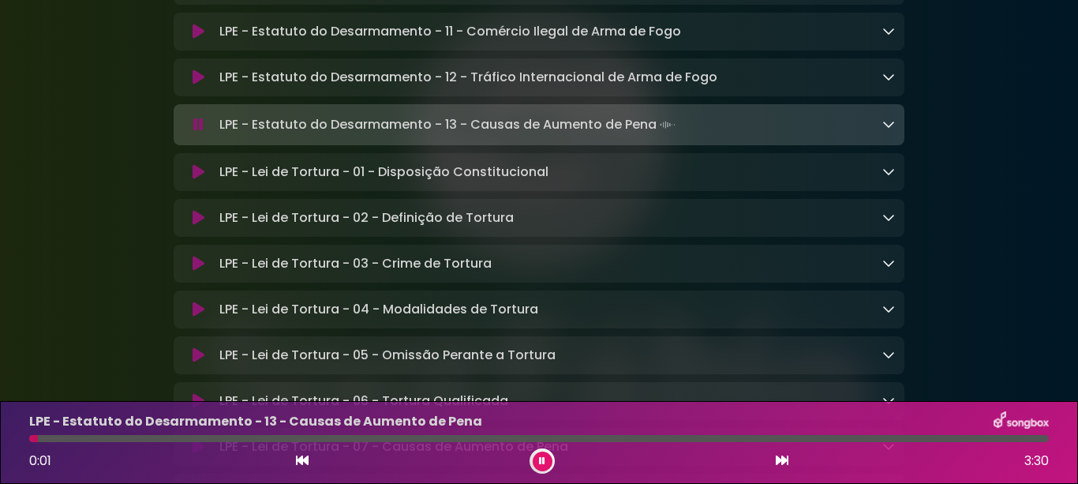
click at [194, 180] on icon at bounding box center [199, 172] width 12 height 16
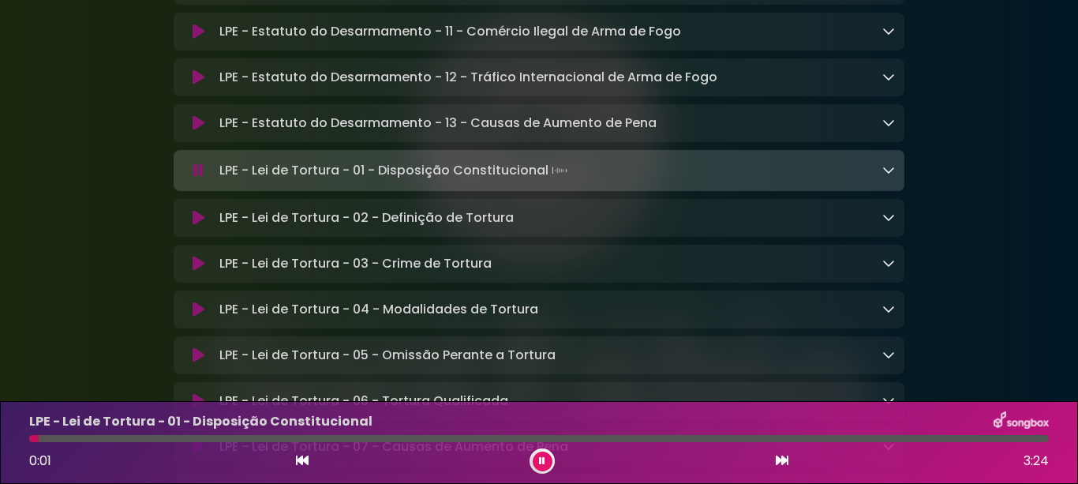
click at [193, 226] on icon at bounding box center [199, 218] width 12 height 16
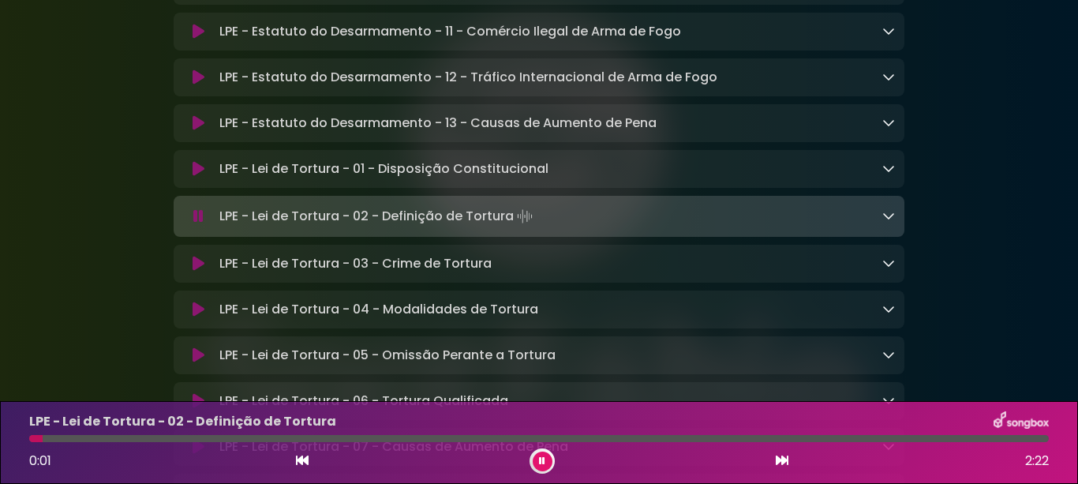
click at [200, 271] on icon at bounding box center [199, 264] width 12 height 16
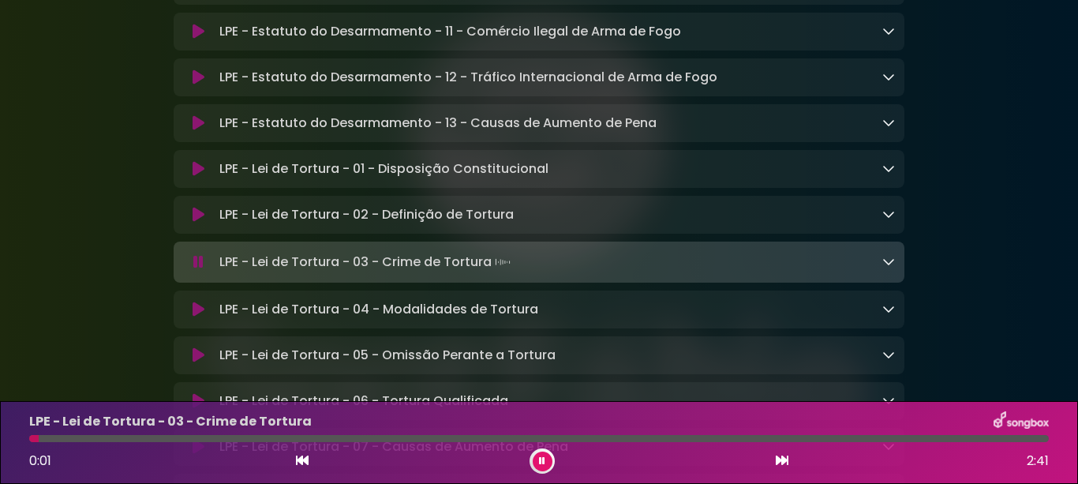
click at [193, 317] on icon at bounding box center [199, 309] width 12 height 16
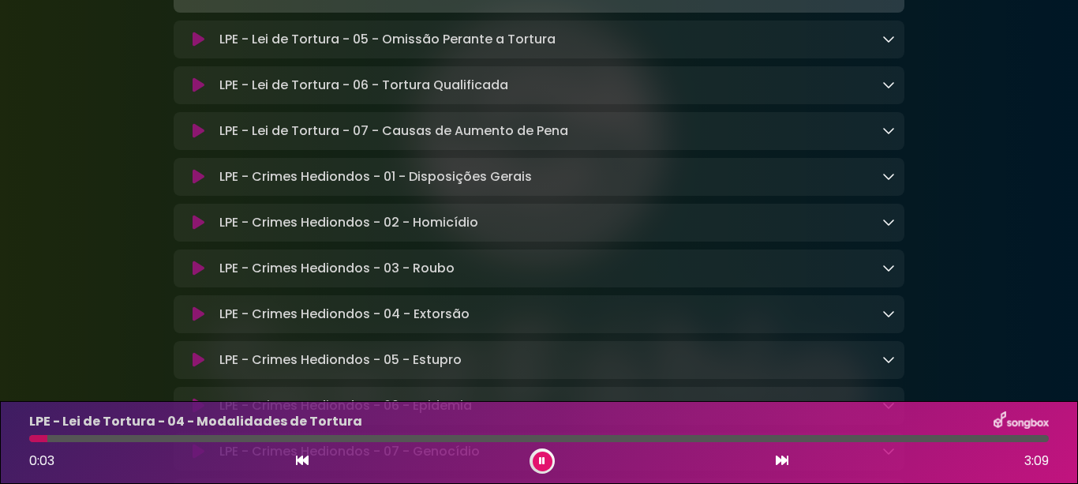
scroll to position [5388, 0]
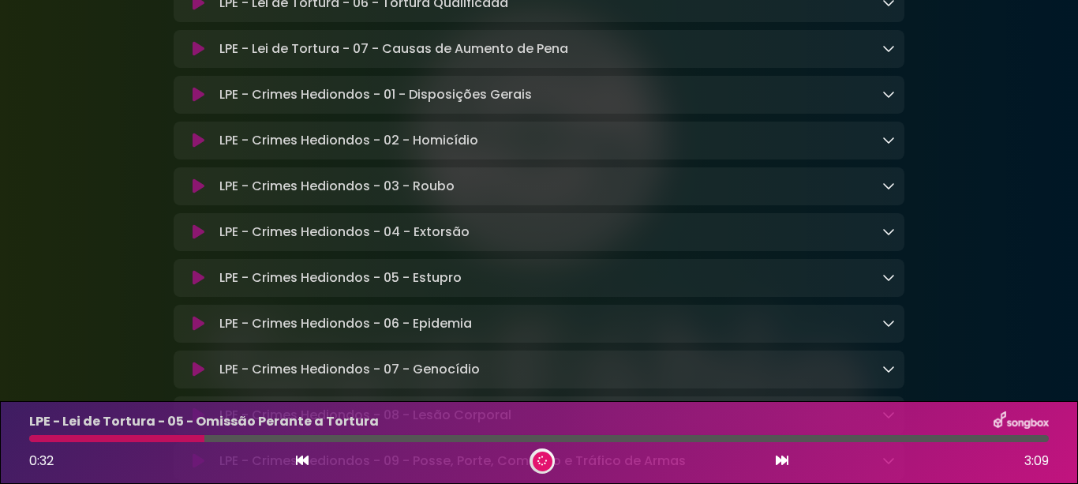
scroll to position [5388, 0]
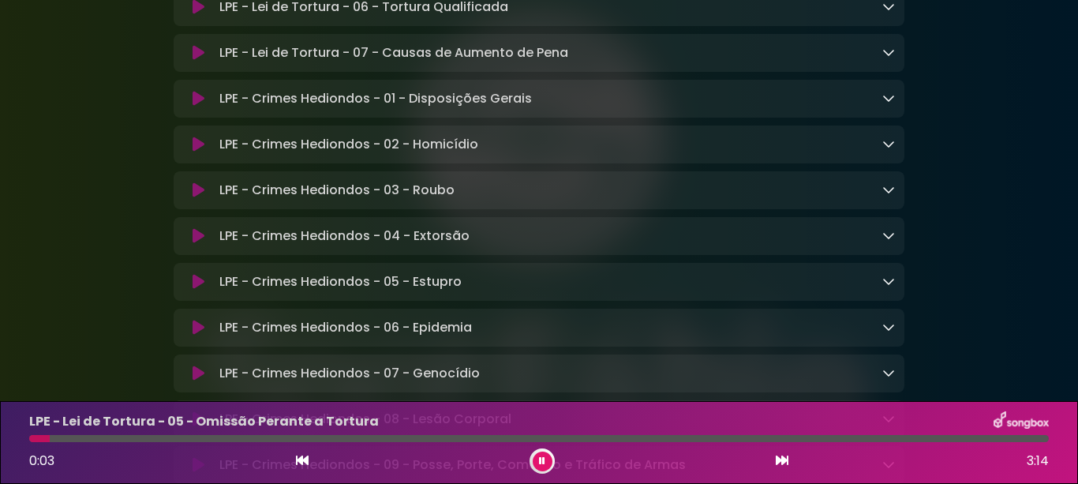
click at [199, 15] on icon at bounding box center [199, 7] width 12 height 16
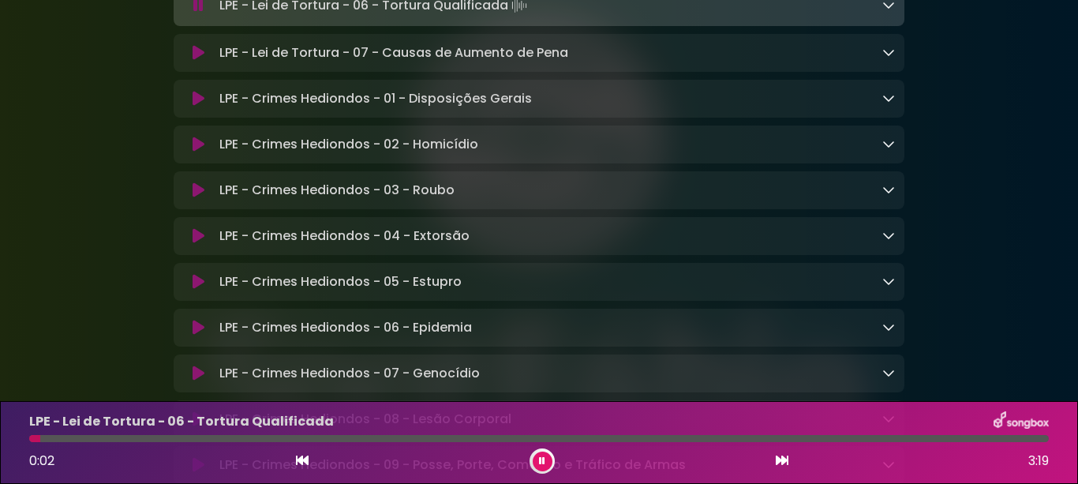
drag, startPoint x: 193, startPoint y: 135, endPoint x: 166, endPoint y: 161, distance: 37.4
click at [193, 61] on icon at bounding box center [199, 53] width 12 height 16
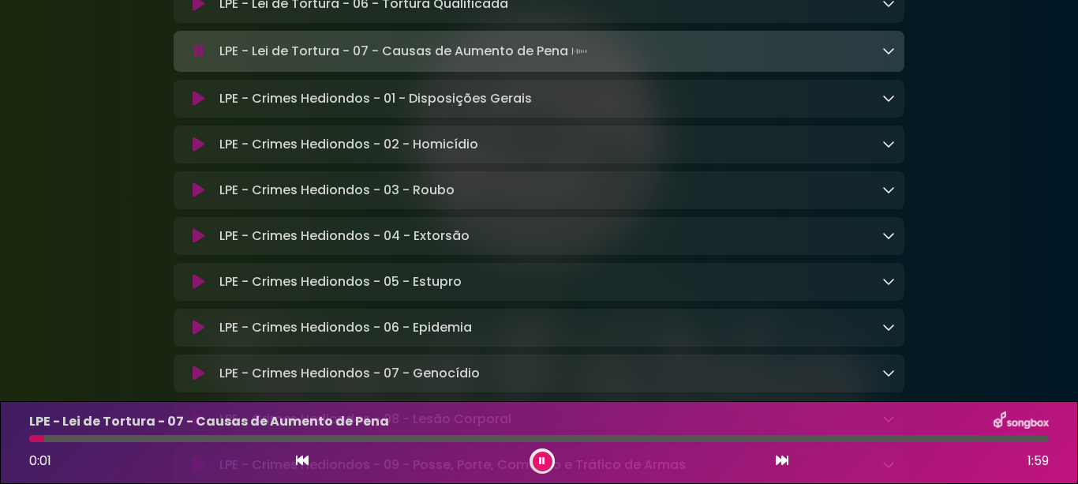
drag, startPoint x: 196, startPoint y: 184, endPoint x: 178, endPoint y: 211, distance: 32.0
click at [196, 107] on icon at bounding box center [199, 99] width 12 height 16
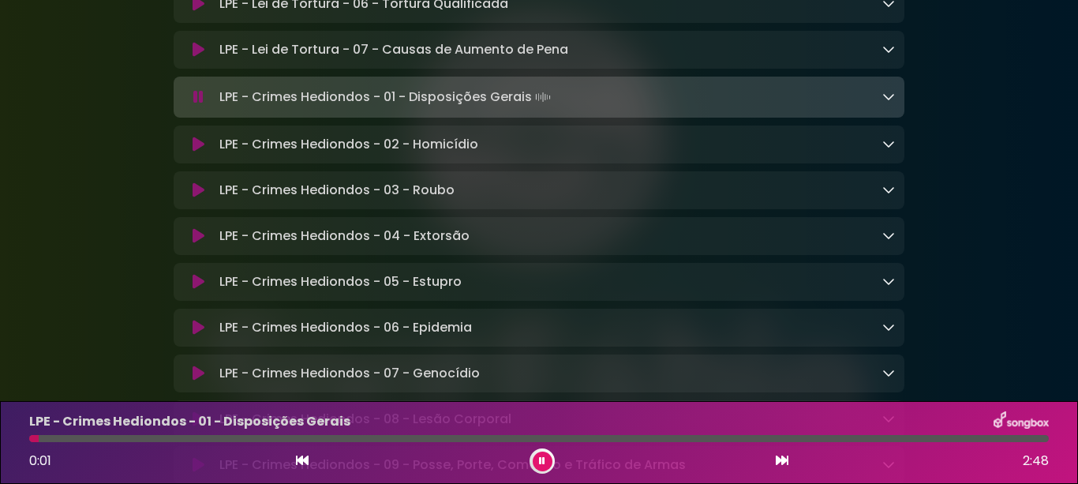
drag, startPoint x: 200, startPoint y: 233, endPoint x: 191, endPoint y: 249, distance: 18.7
click at [200, 152] on icon at bounding box center [199, 145] width 12 height 16
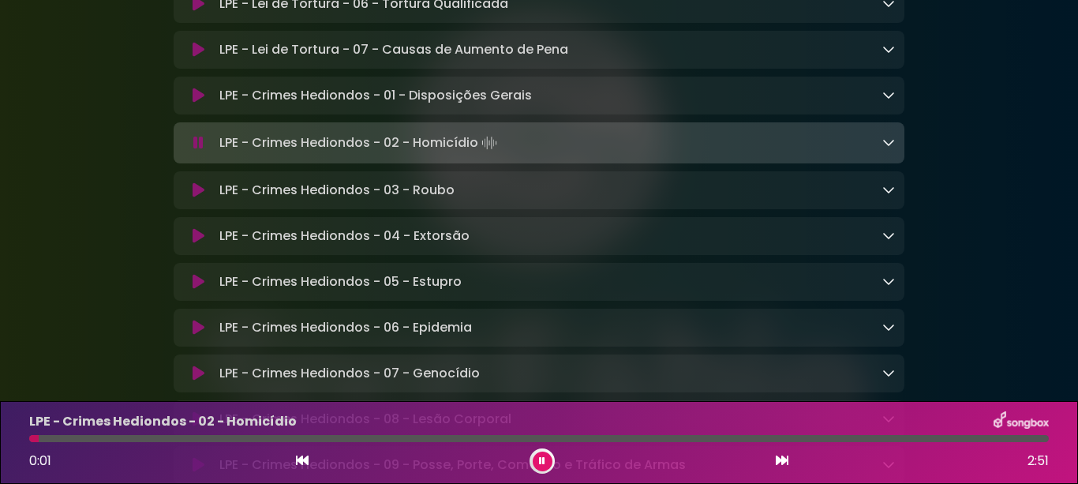
click at [197, 198] on icon at bounding box center [199, 190] width 12 height 16
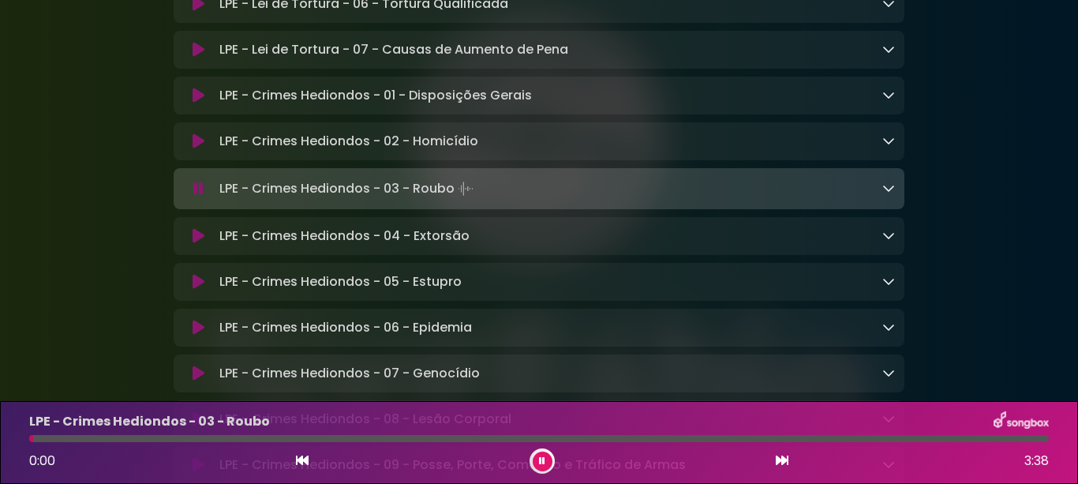
click at [197, 244] on icon at bounding box center [199, 236] width 12 height 16
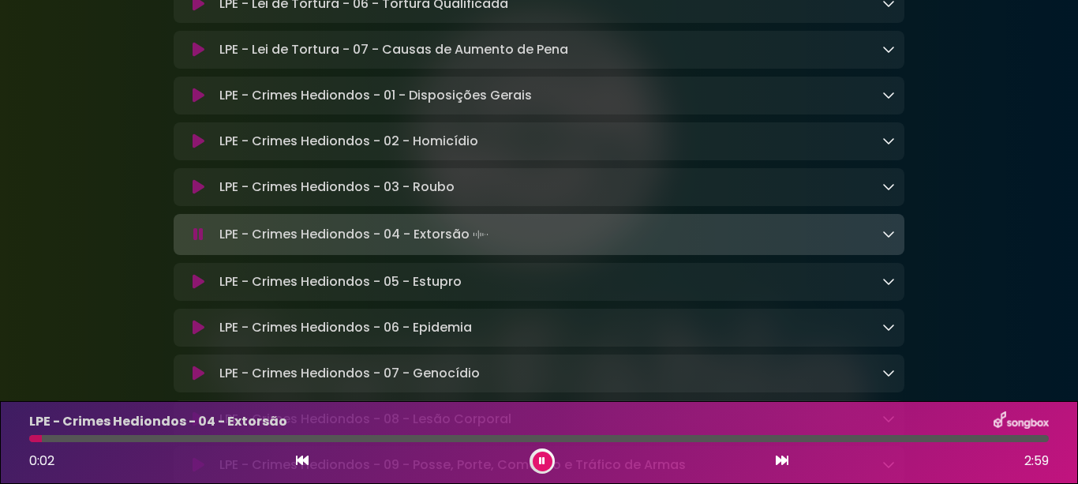
click at [195, 290] on icon at bounding box center [199, 282] width 12 height 16
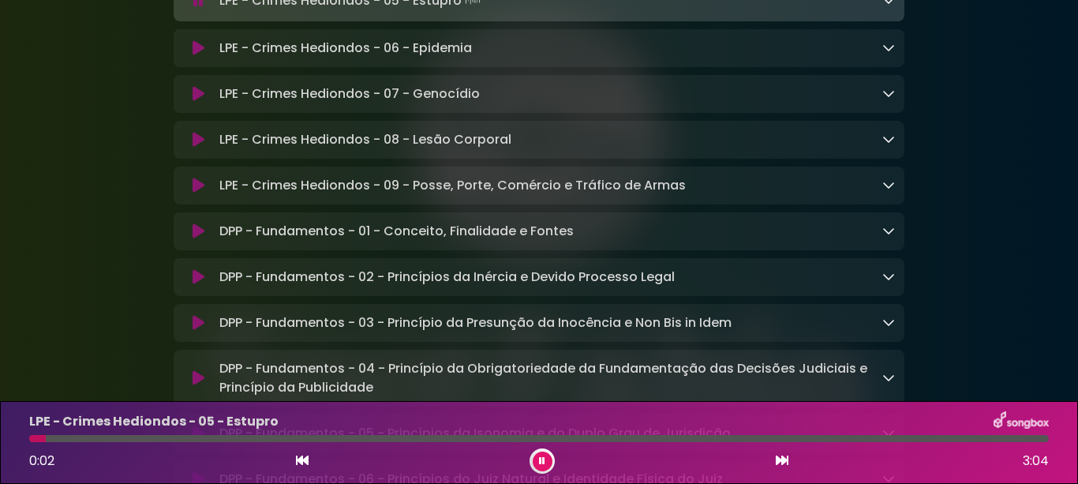
scroll to position [5703, 0]
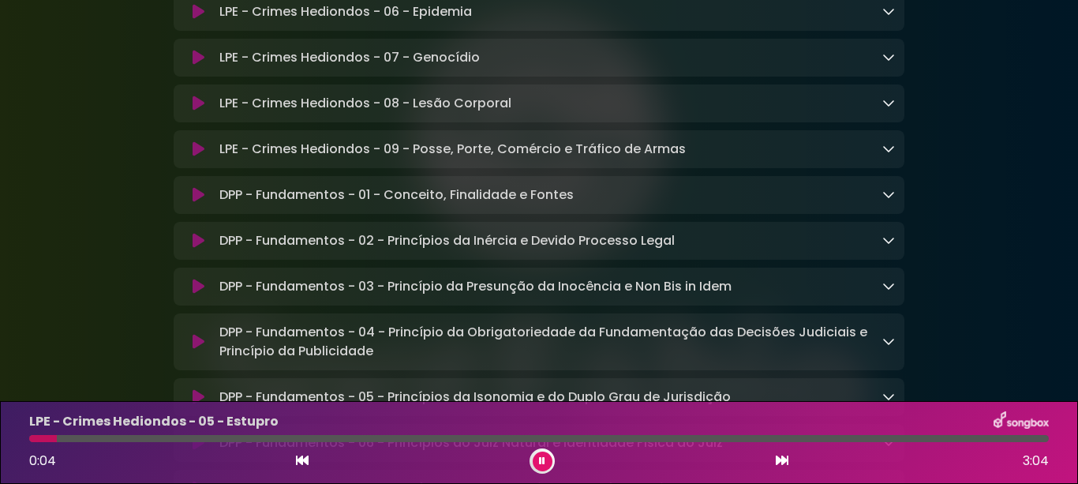
click at [193, 20] on icon at bounding box center [199, 12] width 12 height 16
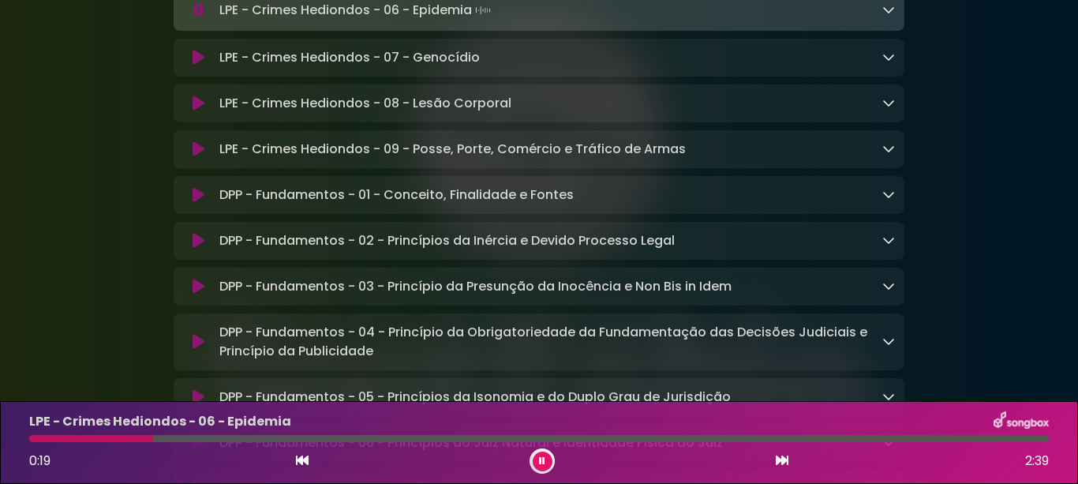
click at [198, 18] on icon at bounding box center [198, 10] width 10 height 16
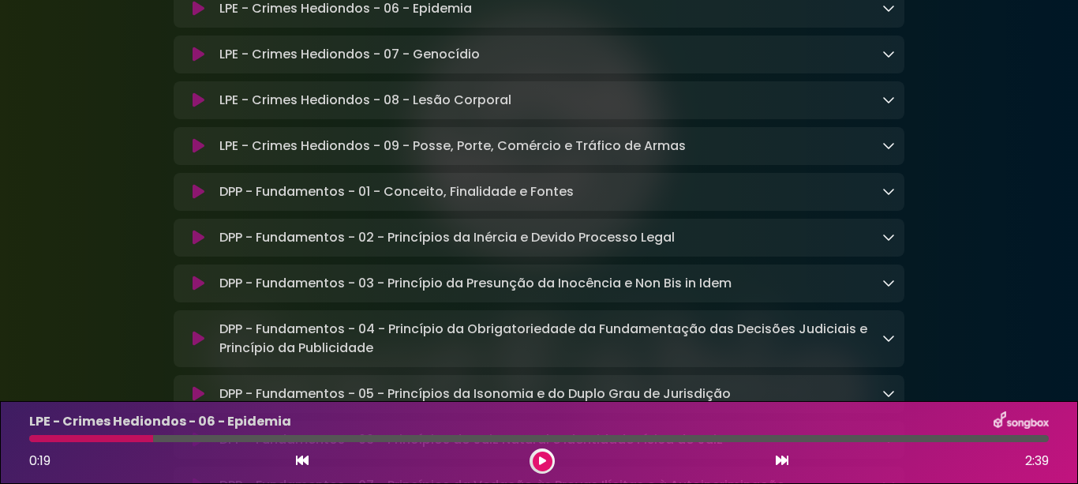
click at [198, 17] on icon at bounding box center [199, 9] width 12 height 16
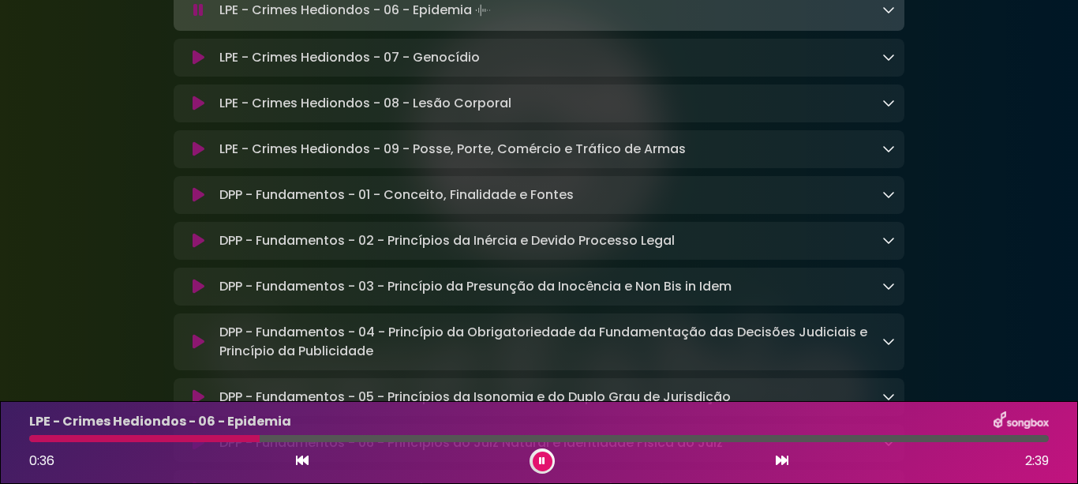
click at [196, 65] on icon at bounding box center [199, 58] width 12 height 16
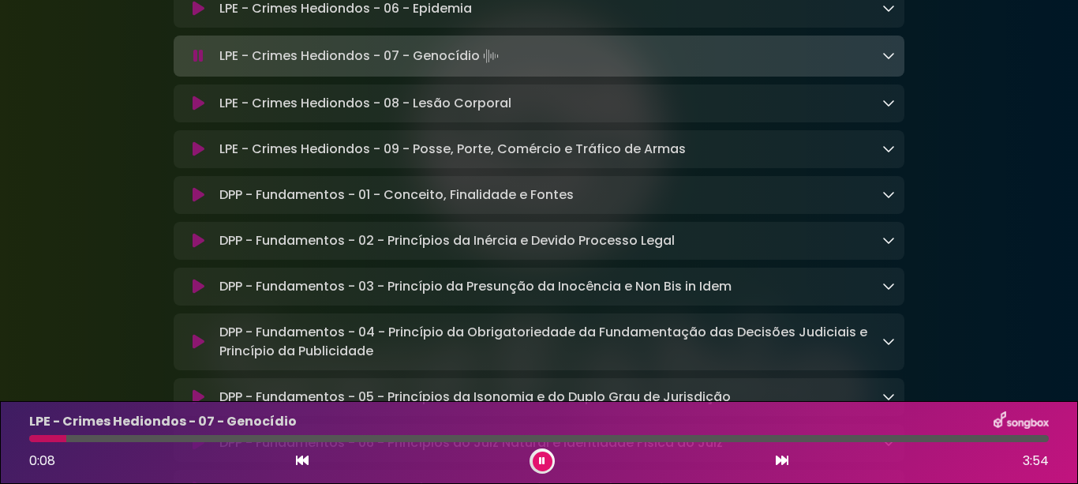
click at [194, 111] on icon at bounding box center [199, 103] width 12 height 16
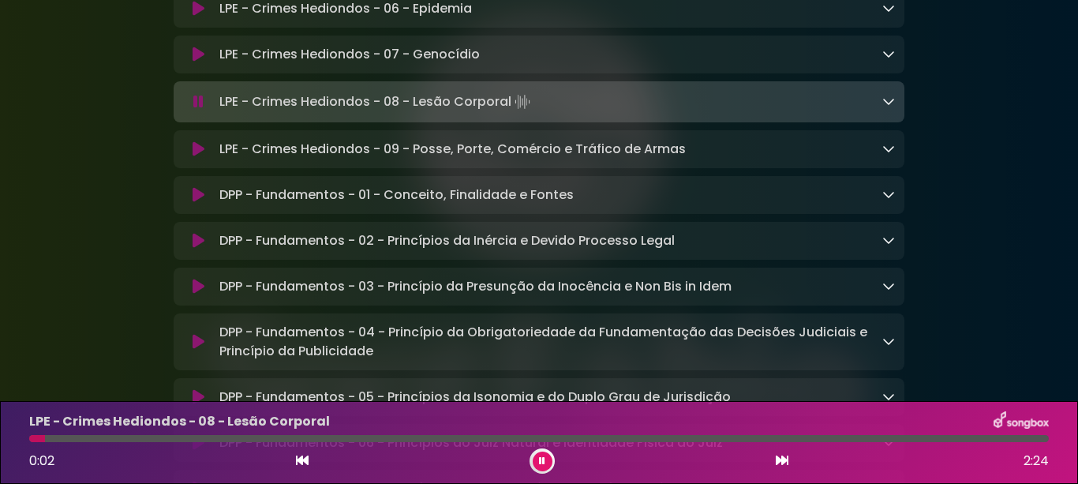
click at [193, 157] on icon at bounding box center [199, 149] width 12 height 16
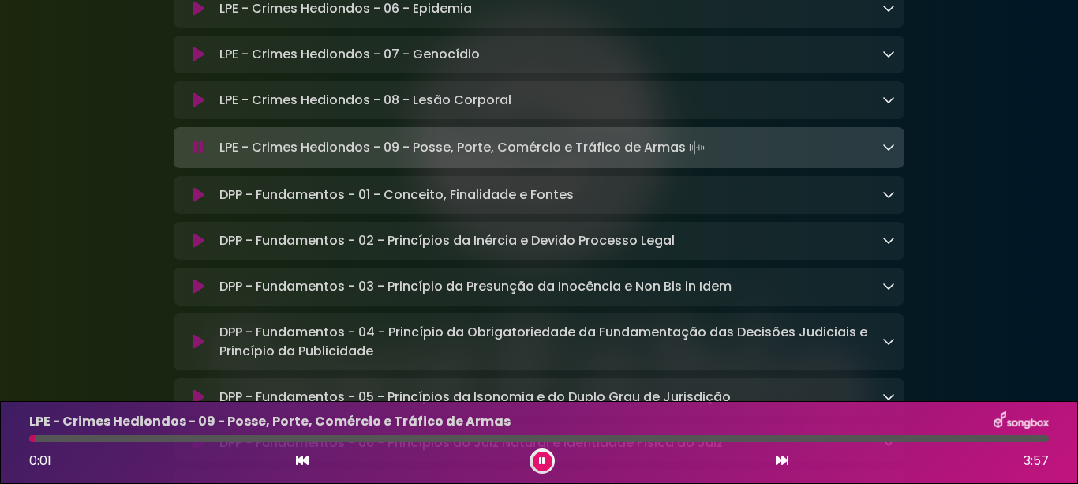
click at [197, 203] on icon at bounding box center [199, 195] width 12 height 16
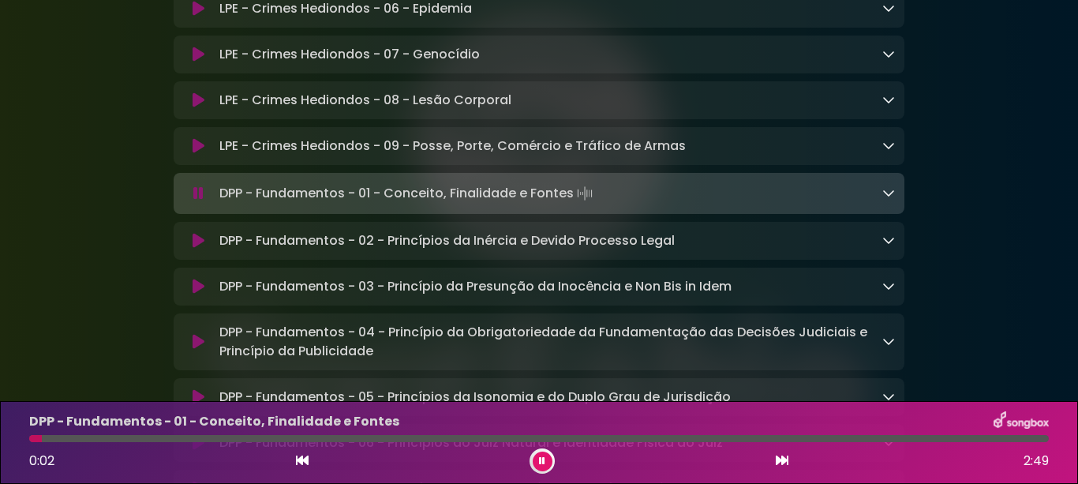
click at [194, 249] on icon at bounding box center [199, 241] width 12 height 16
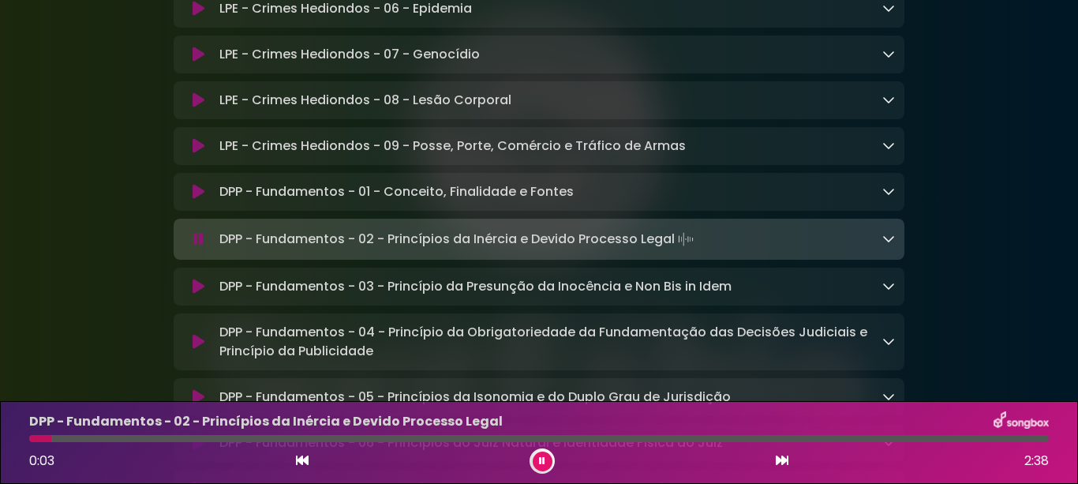
click at [200, 294] on icon at bounding box center [199, 287] width 12 height 16
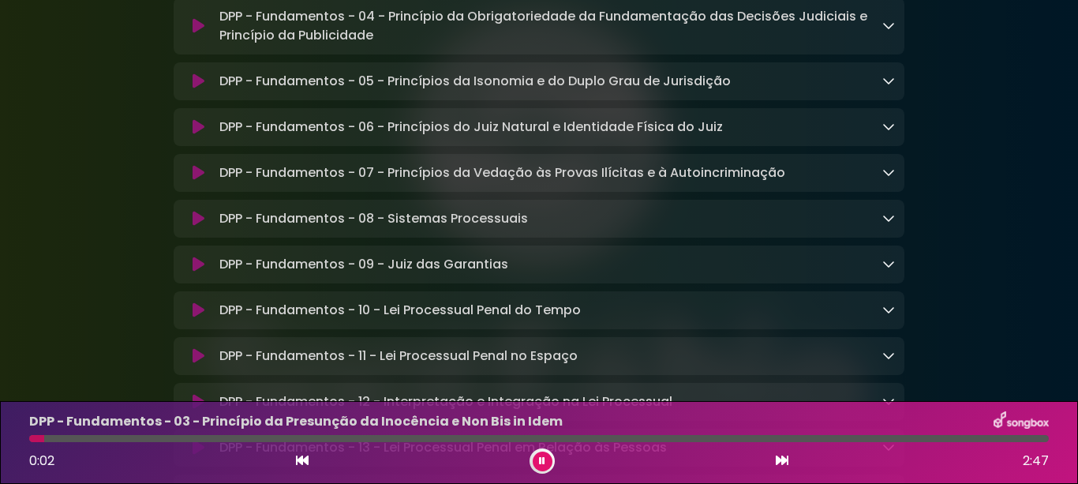
scroll to position [6098, 0]
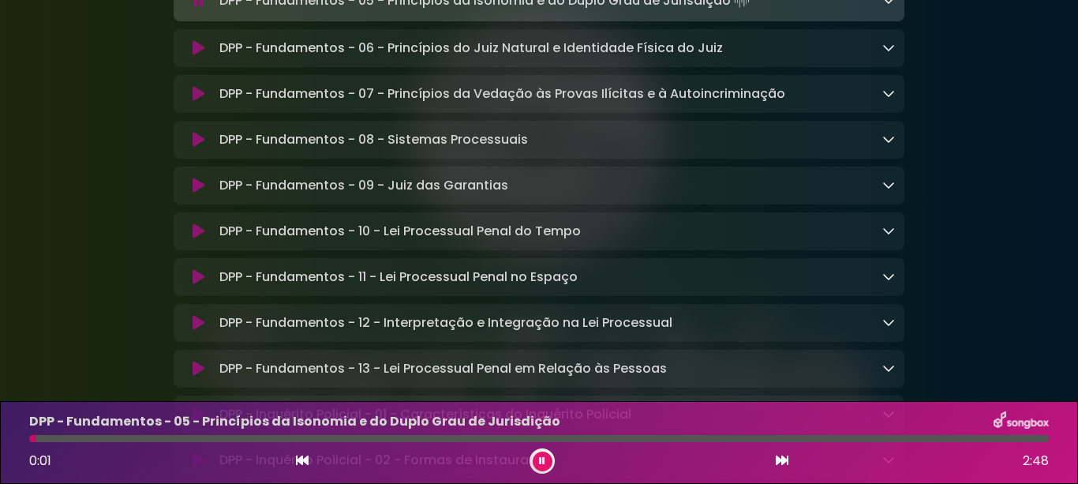
click at [196, 56] on icon at bounding box center [199, 48] width 12 height 16
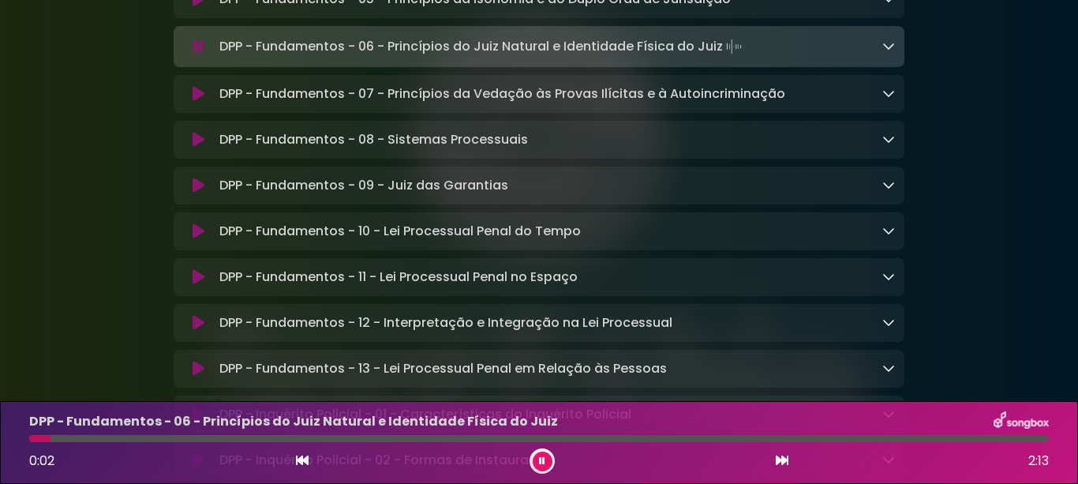
drag, startPoint x: 196, startPoint y: 191, endPoint x: 188, endPoint y: 194, distance: 8.5
click at [196, 102] on icon at bounding box center [199, 94] width 12 height 16
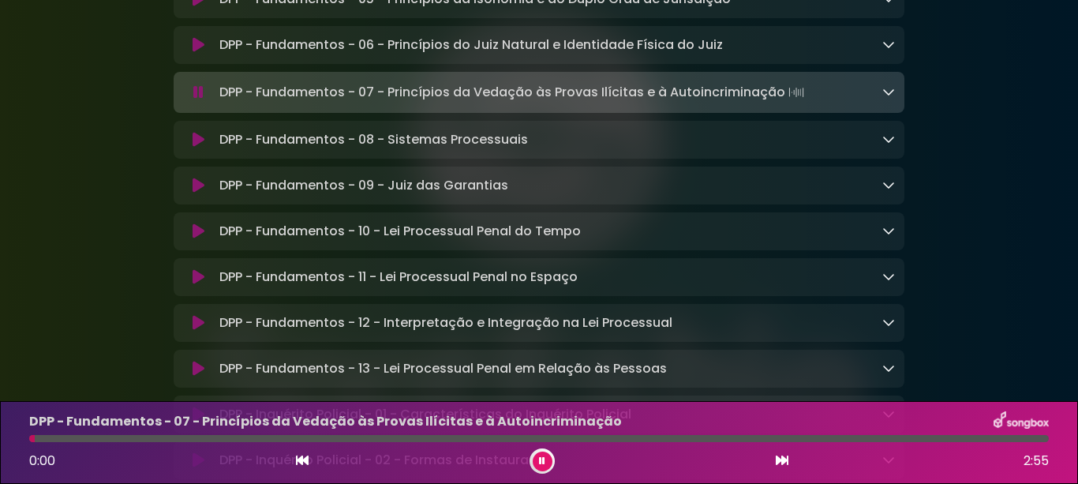
drag, startPoint x: 196, startPoint y: 238, endPoint x: 174, endPoint y: 275, distance: 43.2
click at [194, 148] on icon at bounding box center [199, 140] width 12 height 16
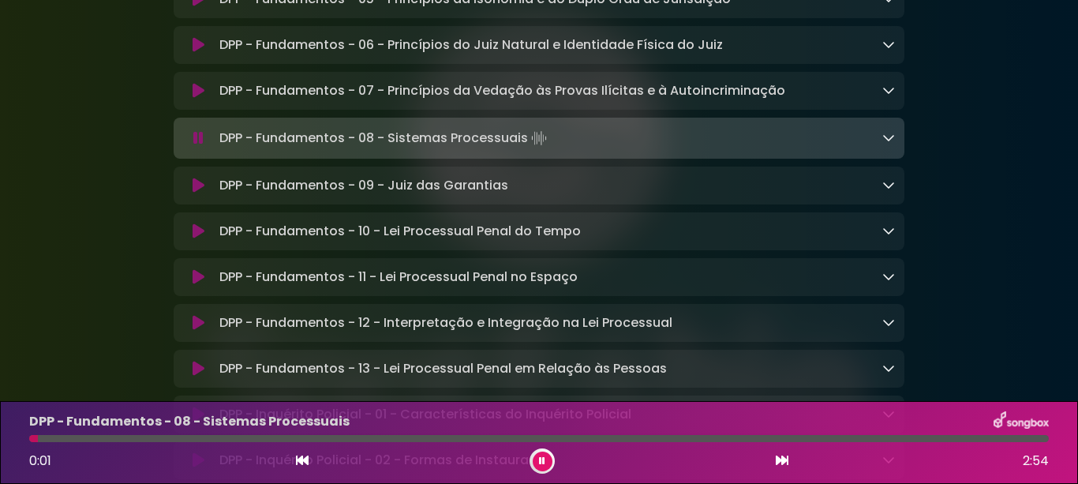
drag, startPoint x: 197, startPoint y: 282, endPoint x: 179, endPoint y: 301, distance: 25.7
click at [197, 193] on icon at bounding box center [199, 186] width 12 height 16
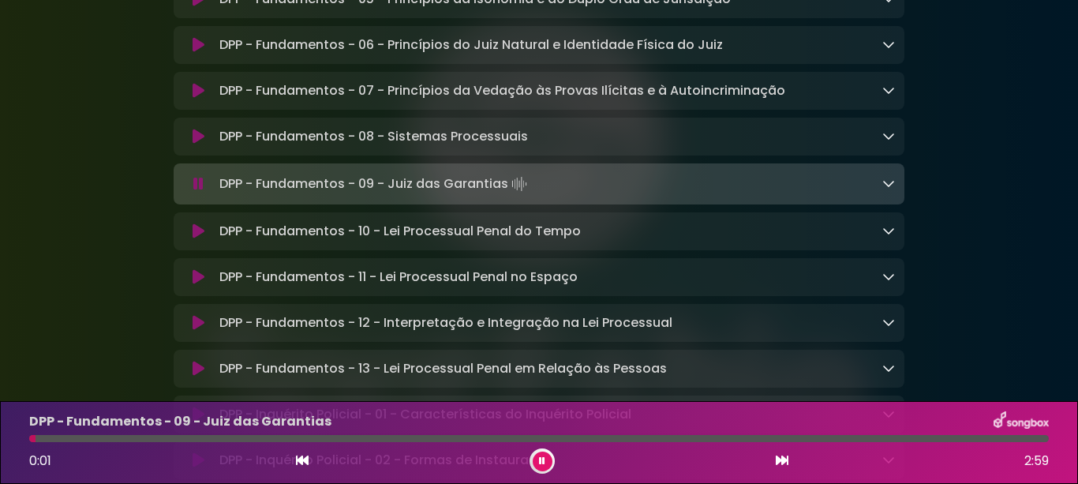
click at [194, 239] on icon at bounding box center [199, 231] width 12 height 16
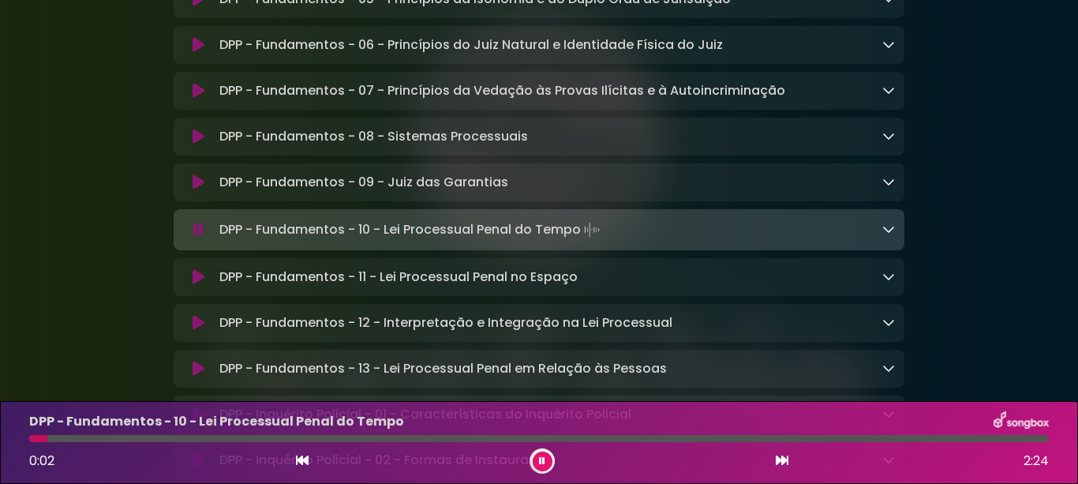
click at [195, 285] on icon at bounding box center [199, 277] width 12 height 16
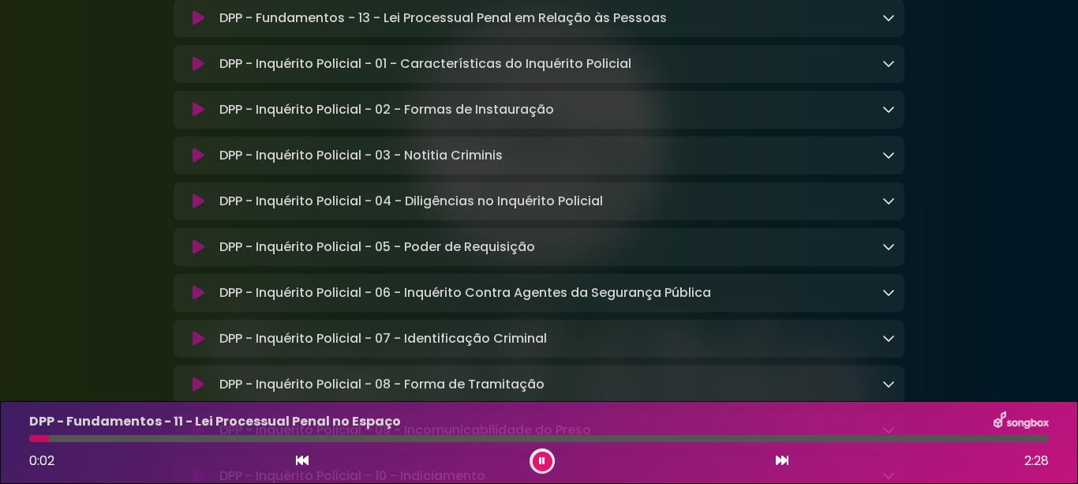
scroll to position [6492, 0]
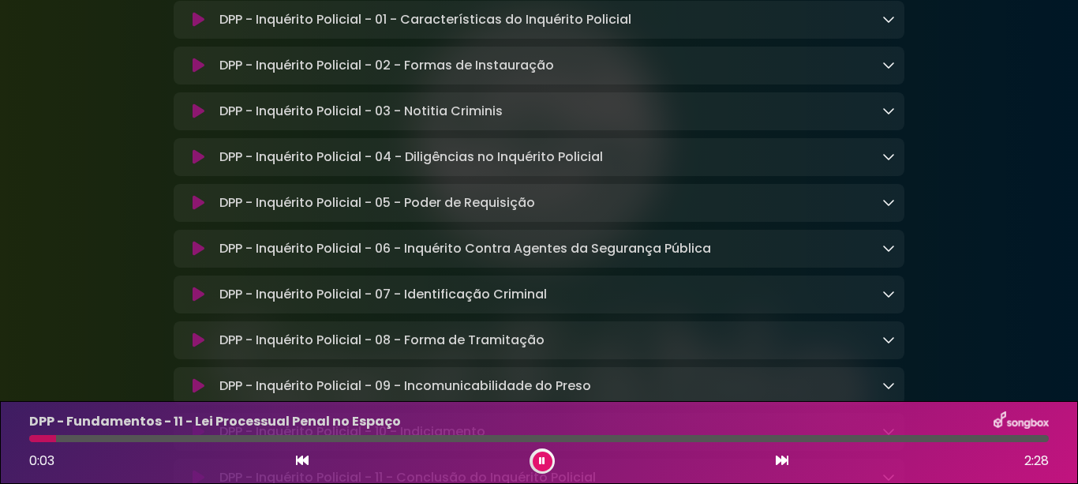
click at [199, 28] on icon at bounding box center [199, 20] width 12 height 16
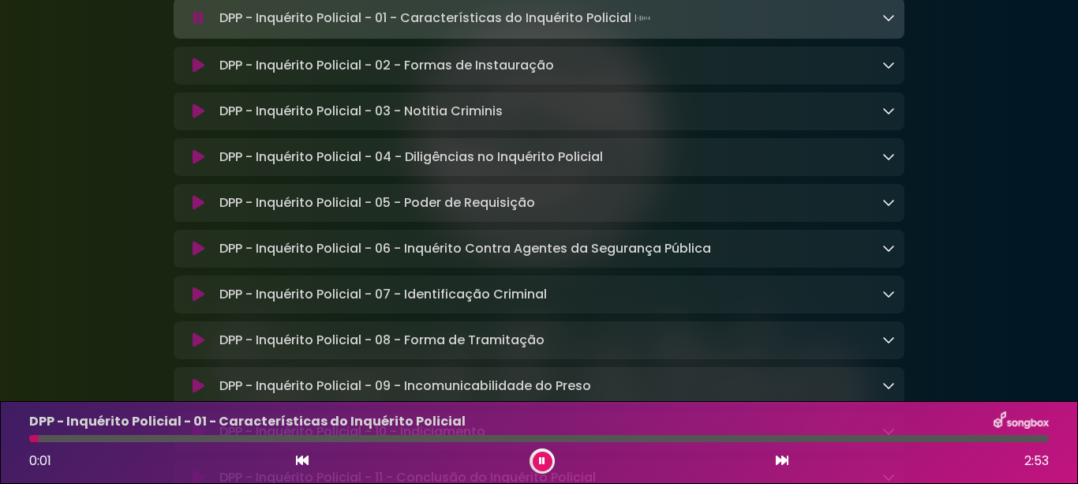
click at [196, 73] on icon at bounding box center [199, 66] width 12 height 16
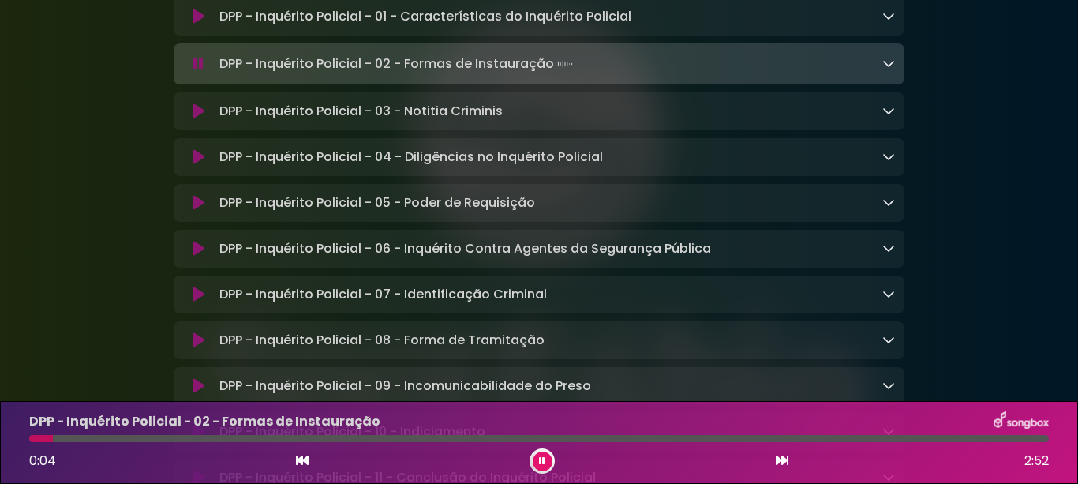
click at [196, 119] on icon at bounding box center [199, 111] width 12 height 16
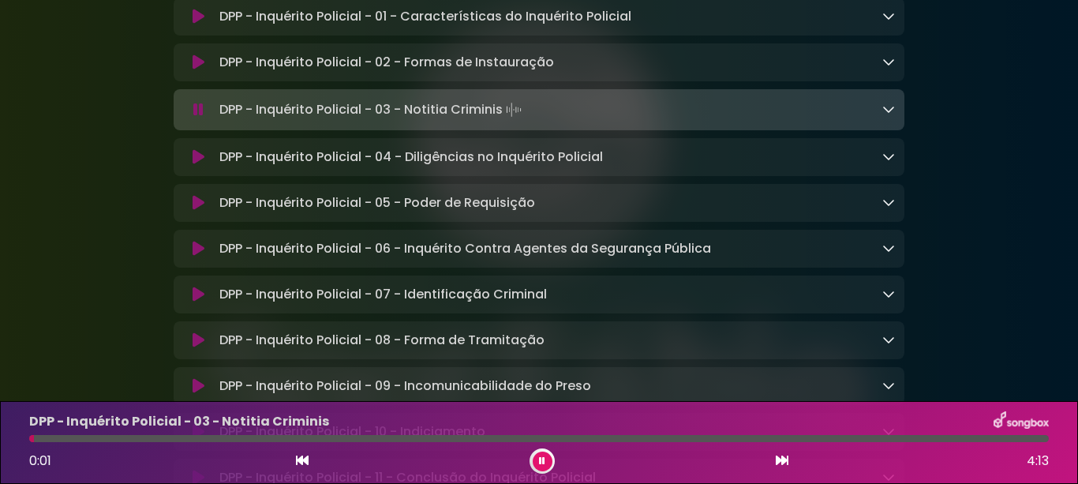
click at [193, 165] on icon at bounding box center [199, 157] width 12 height 16
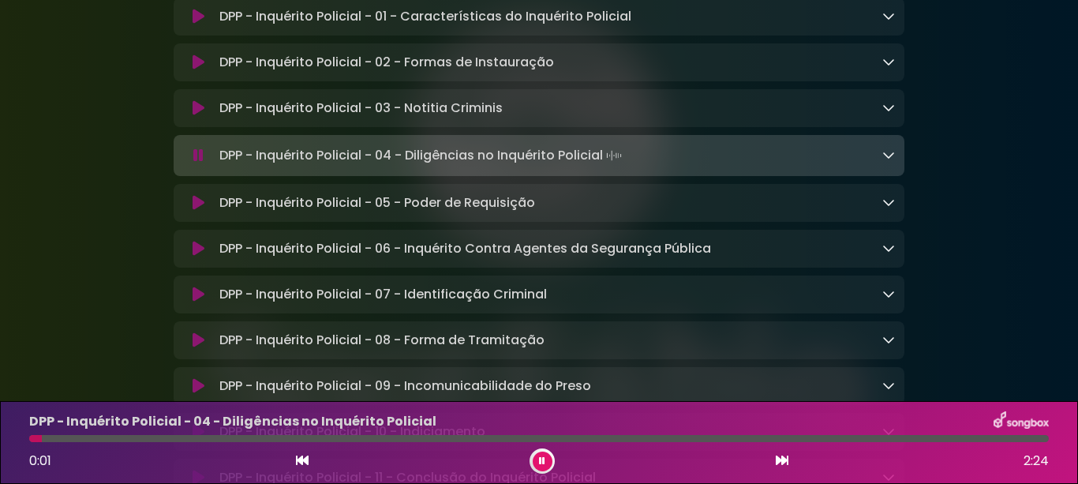
click at [194, 211] on icon at bounding box center [199, 203] width 12 height 16
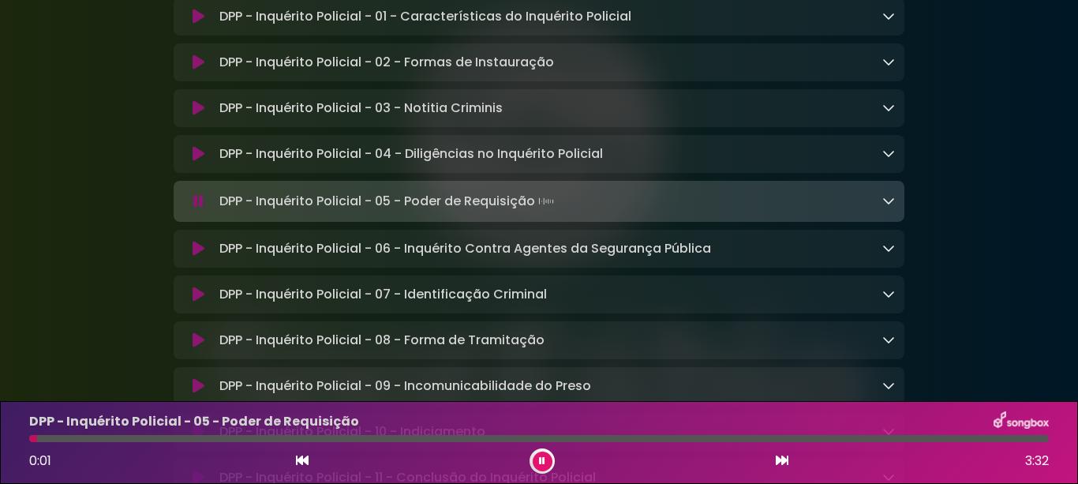
click at [196, 256] on icon at bounding box center [199, 249] width 12 height 16
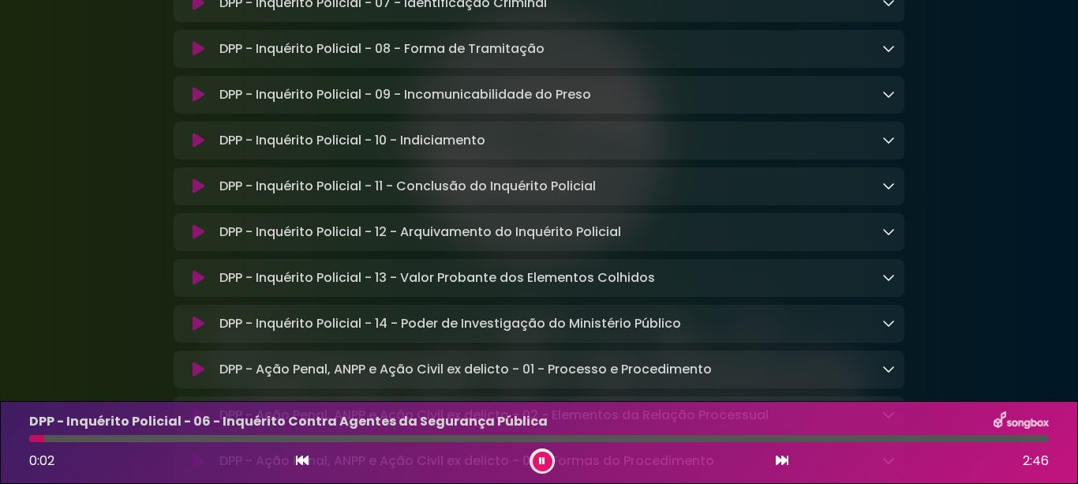
scroll to position [6808, 0]
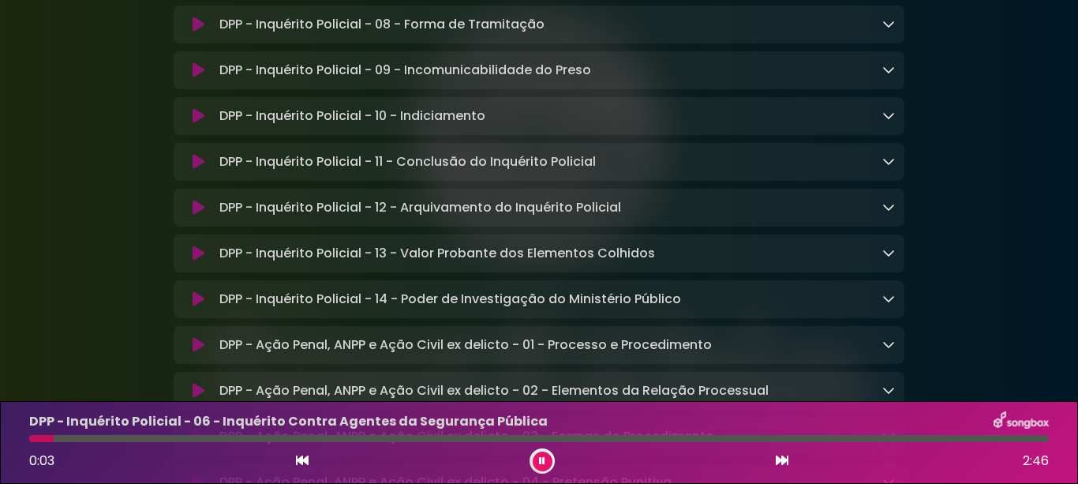
drag, startPoint x: 194, startPoint y: 132, endPoint x: 187, endPoint y: 142, distance: 12.5
click at [194, 32] on icon at bounding box center [199, 25] width 12 height 16
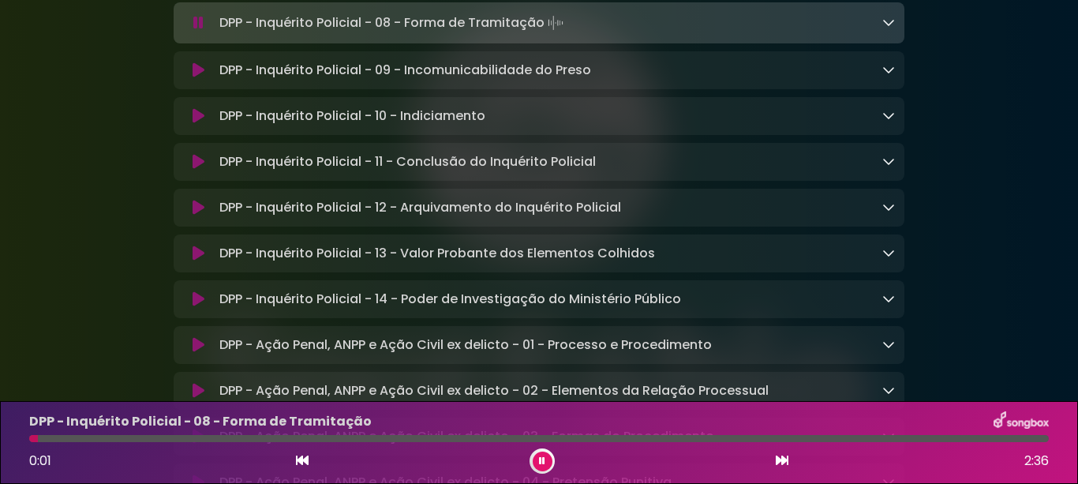
click at [196, 78] on icon at bounding box center [199, 70] width 12 height 16
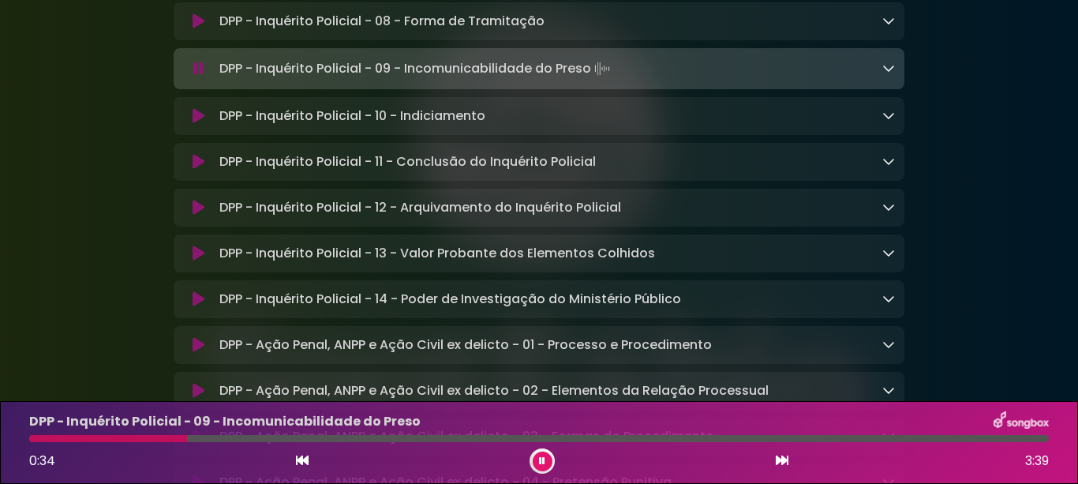
click at [196, 124] on icon at bounding box center [199, 116] width 12 height 16
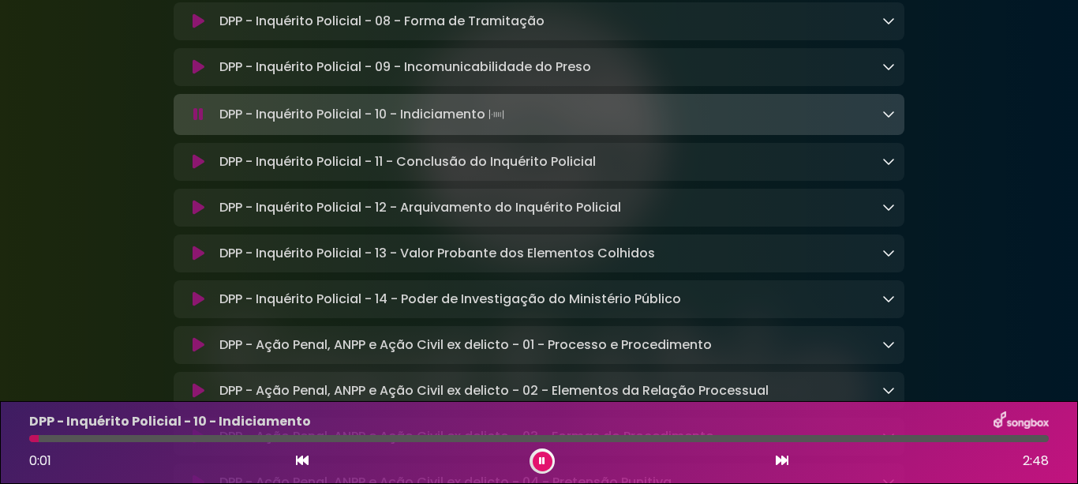
click at [186, 170] on button at bounding box center [198, 162] width 30 height 16
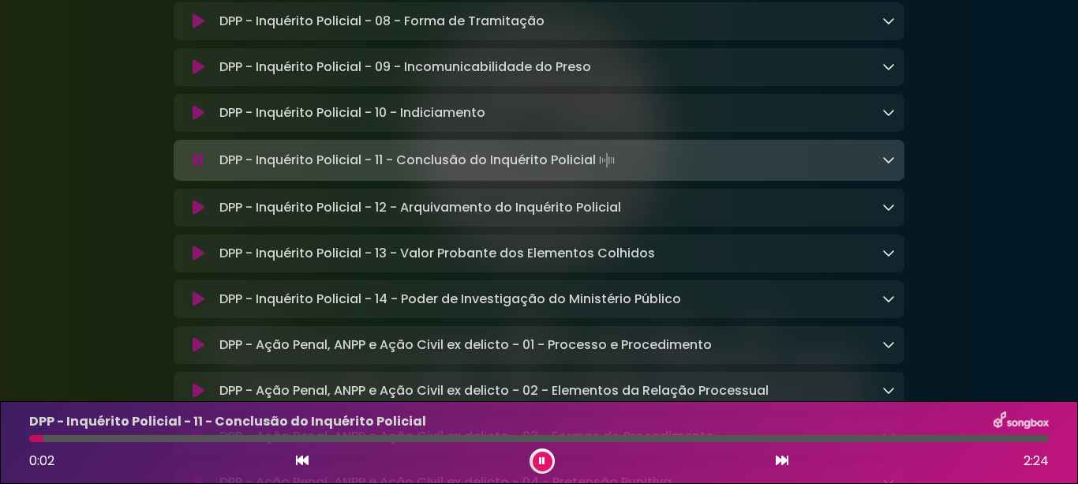
click at [188, 215] on button at bounding box center [198, 208] width 30 height 16
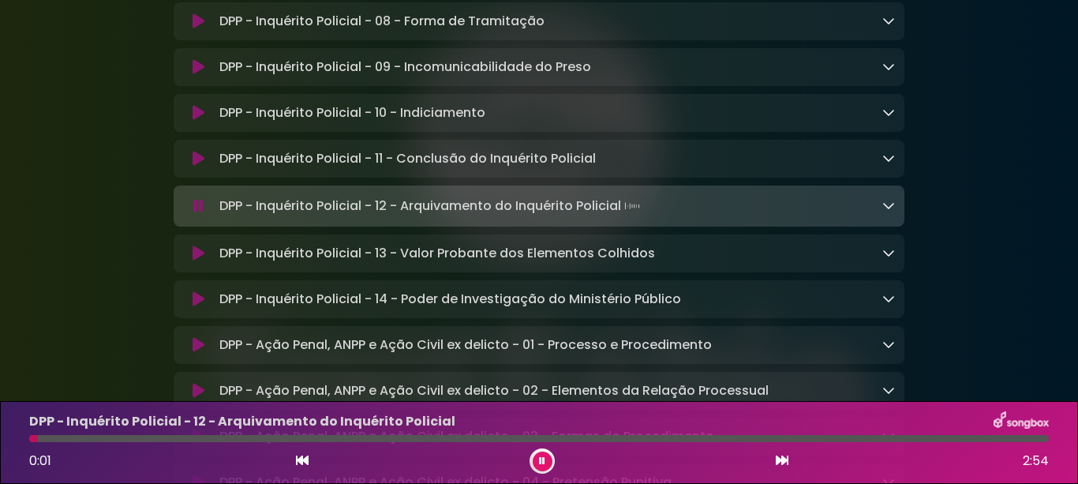
drag, startPoint x: 192, startPoint y: 365, endPoint x: 194, endPoint y: 376, distance: 10.5
click at [193, 261] on icon at bounding box center [199, 253] width 12 height 16
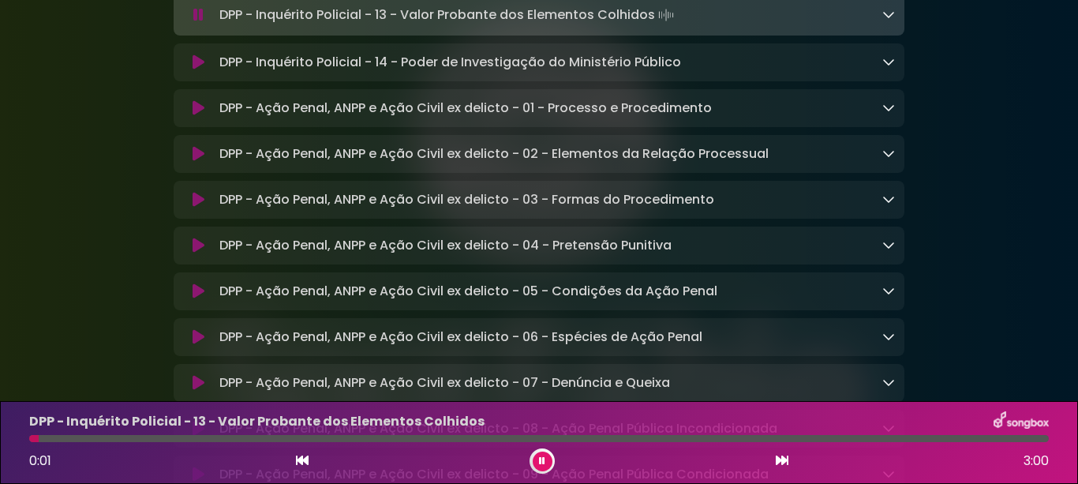
scroll to position [7124, 0]
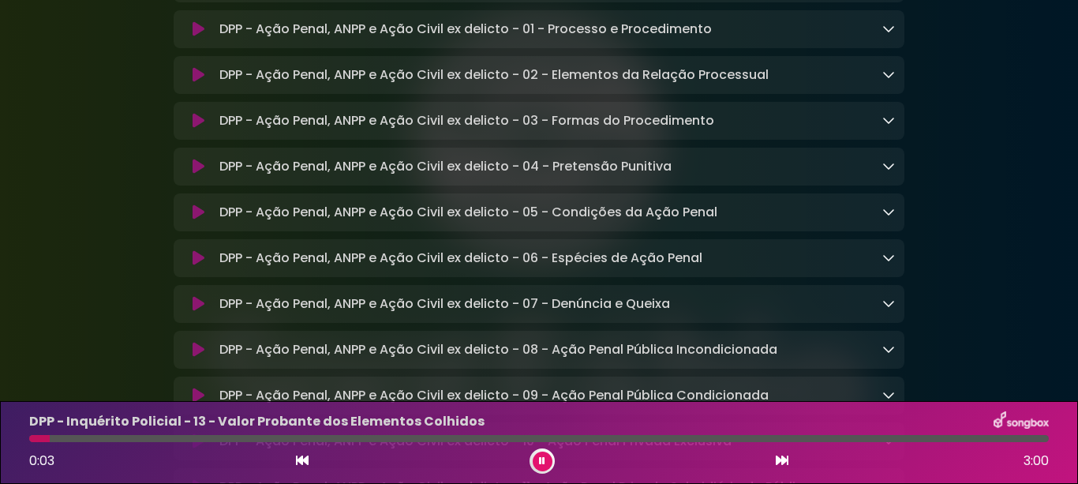
click at [197, 37] on icon at bounding box center [199, 29] width 12 height 16
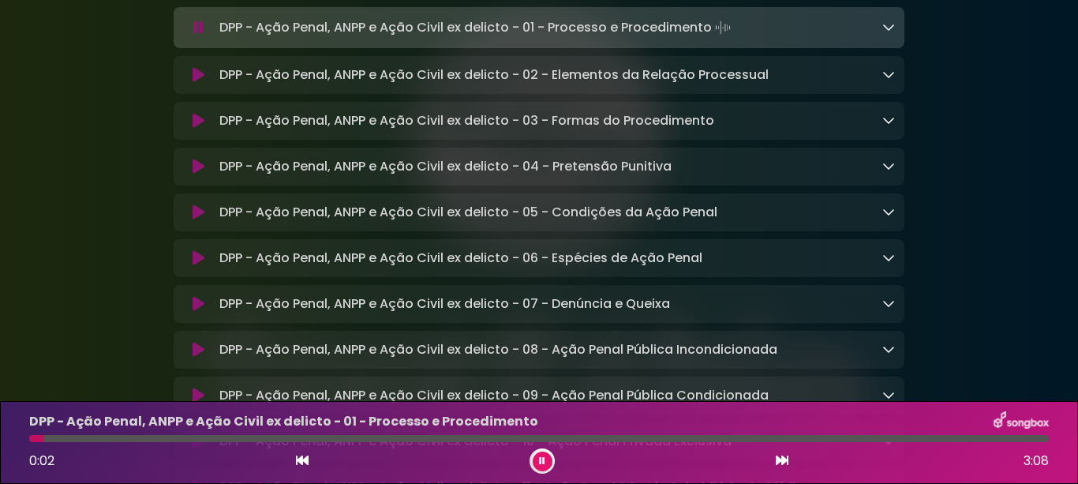
click at [196, 83] on icon at bounding box center [199, 75] width 12 height 16
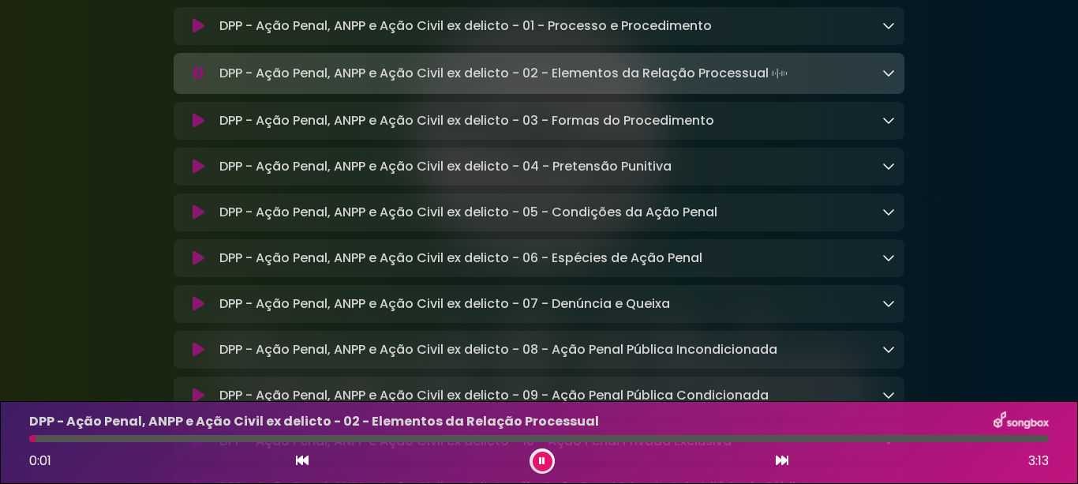
drag, startPoint x: 192, startPoint y: 238, endPoint x: 177, endPoint y: 250, distance: 19.1
click at [193, 129] on icon at bounding box center [199, 121] width 12 height 16
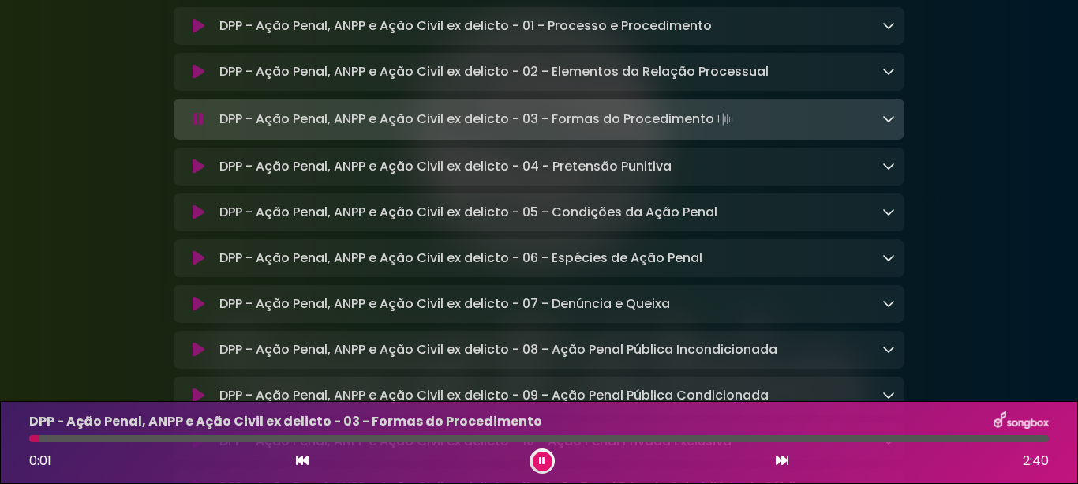
click at [196, 174] on icon at bounding box center [199, 167] width 12 height 16
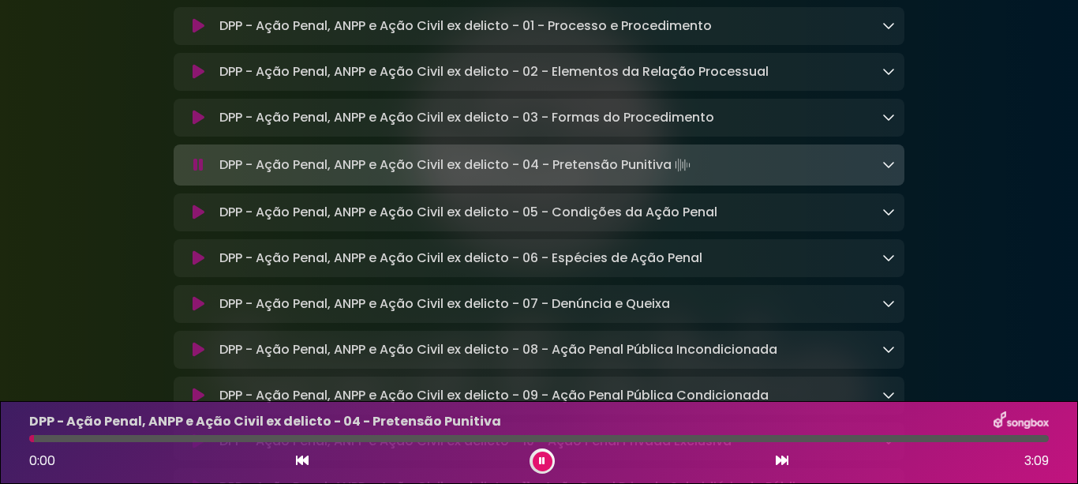
drag, startPoint x: 197, startPoint y: 330, endPoint x: 211, endPoint y: 339, distance: 17.1
click at [196, 220] on icon at bounding box center [199, 212] width 12 height 16
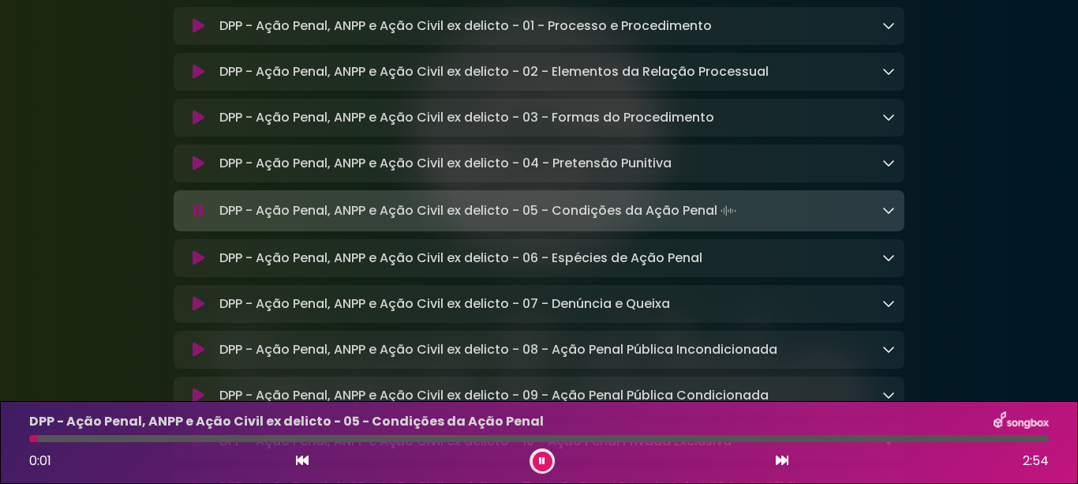
click at [195, 266] on icon at bounding box center [199, 258] width 12 height 16
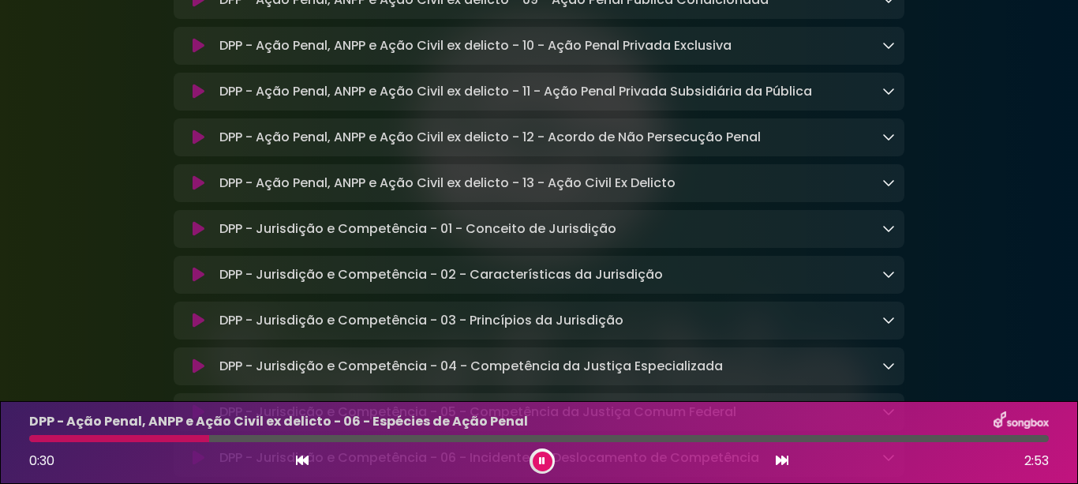
scroll to position [7440, 0]
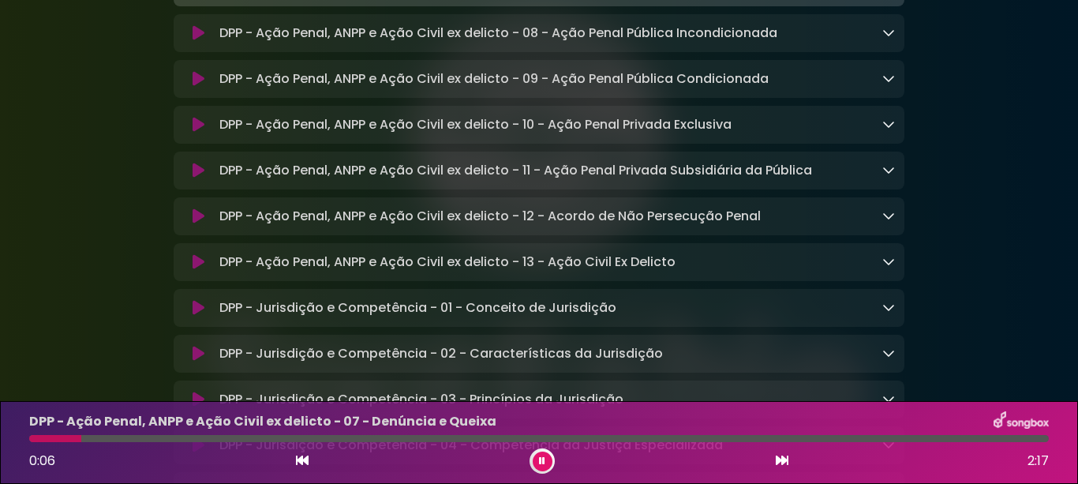
click at [196, 41] on icon at bounding box center [199, 33] width 12 height 16
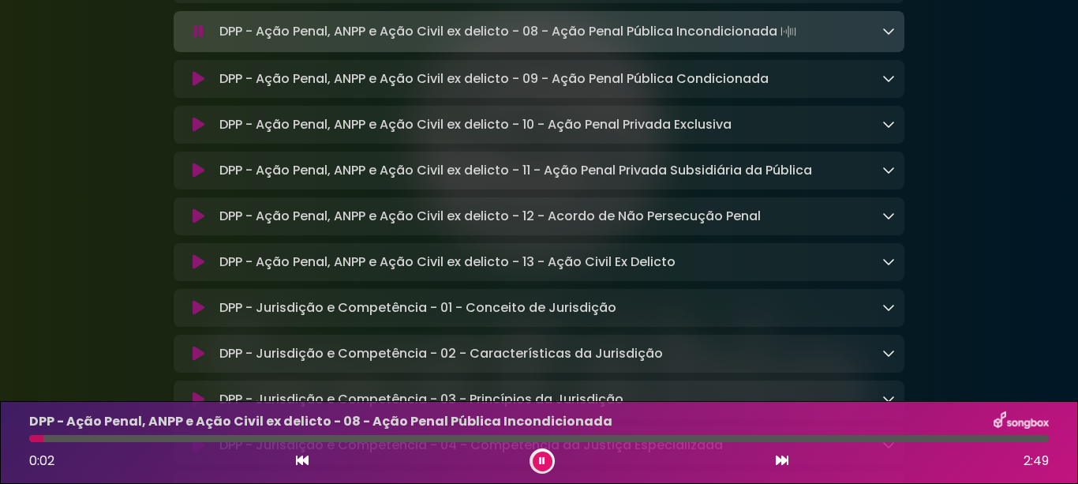
drag, startPoint x: 193, startPoint y: 197, endPoint x: 186, endPoint y: 219, distance: 22.5
click at [193, 87] on icon at bounding box center [199, 79] width 12 height 16
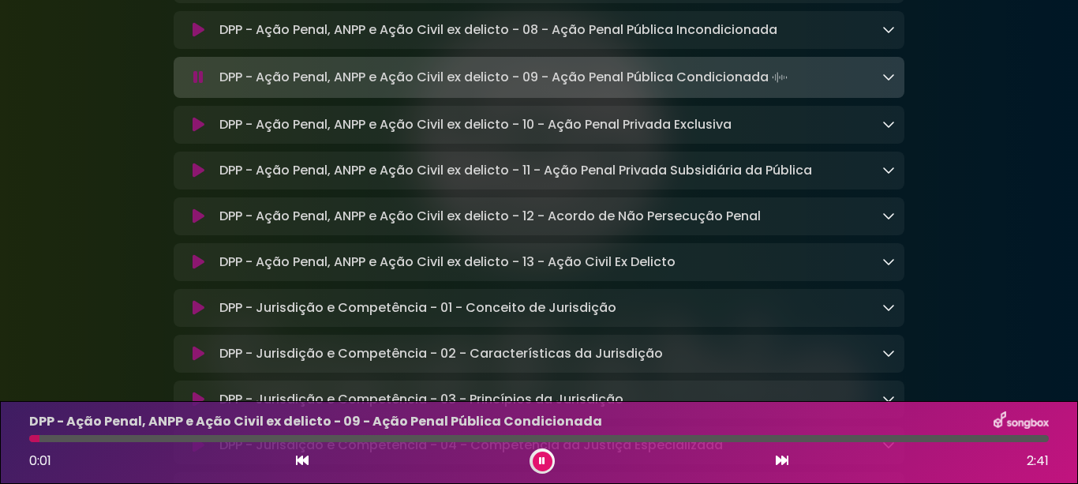
drag, startPoint x: 197, startPoint y: 248, endPoint x: 192, endPoint y: 260, distance: 13.1
click at [196, 133] on icon at bounding box center [199, 125] width 12 height 16
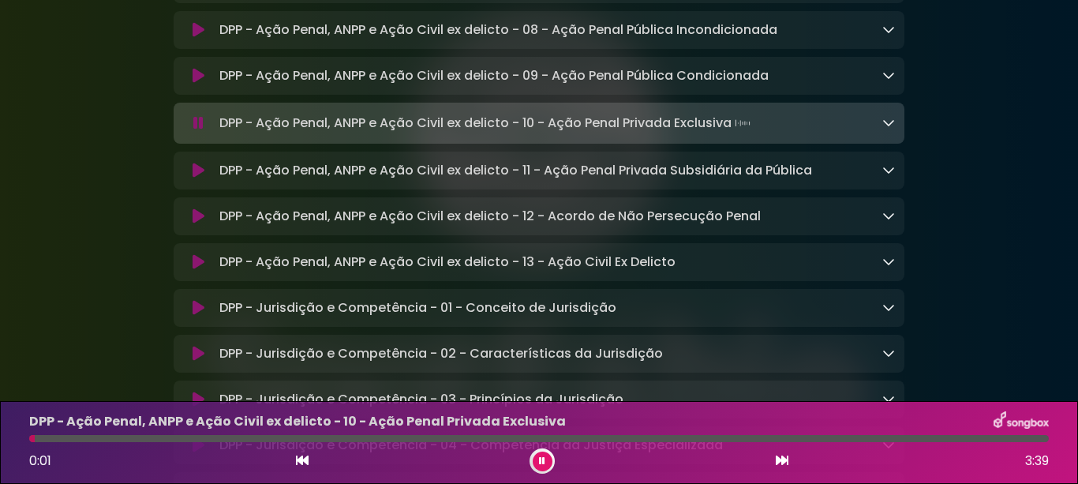
drag, startPoint x: 196, startPoint y: 294, endPoint x: 175, endPoint y: 339, distance: 49.8
click at [196, 178] on icon at bounding box center [199, 171] width 12 height 16
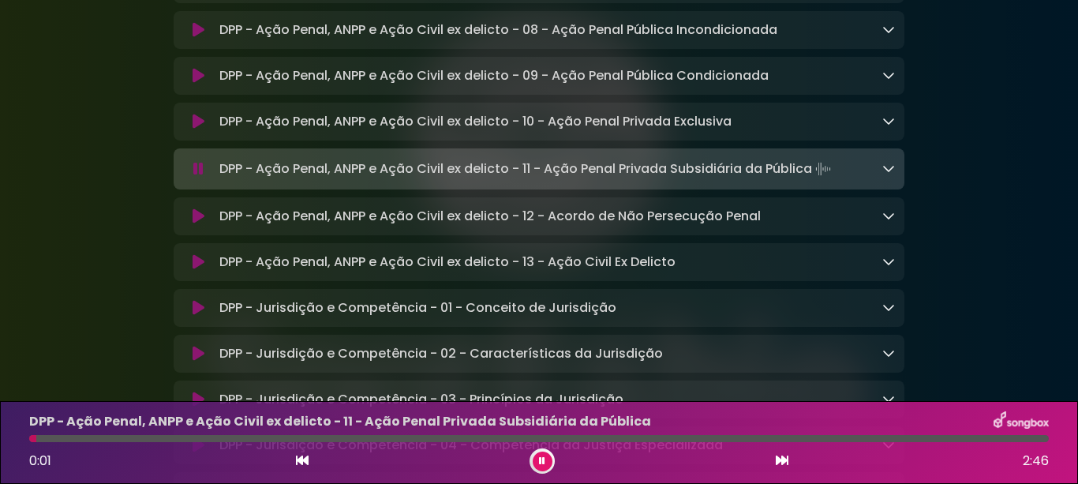
drag, startPoint x: 192, startPoint y: 342, endPoint x: 204, endPoint y: 378, distance: 38.2
click at [193, 224] on icon at bounding box center [199, 216] width 12 height 16
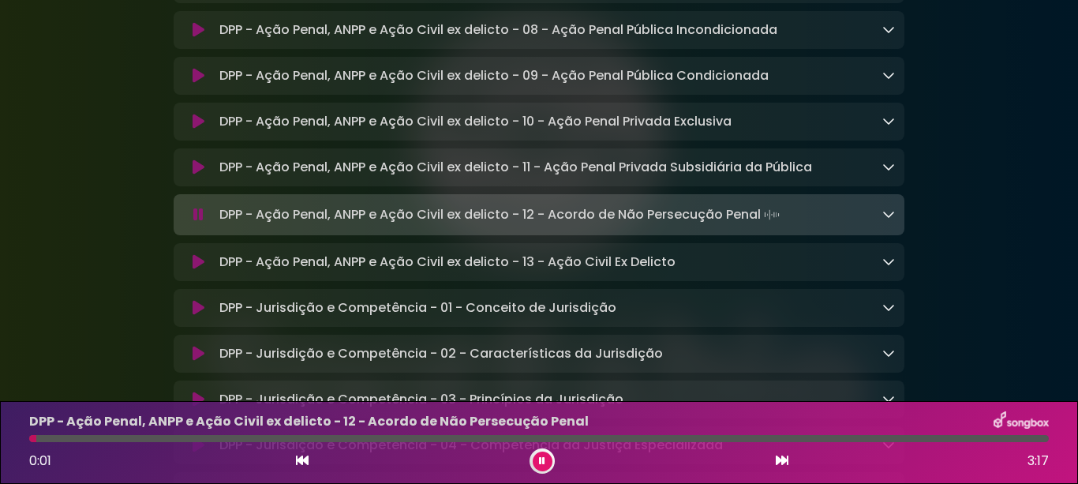
click at [193, 270] on icon at bounding box center [199, 262] width 12 height 16
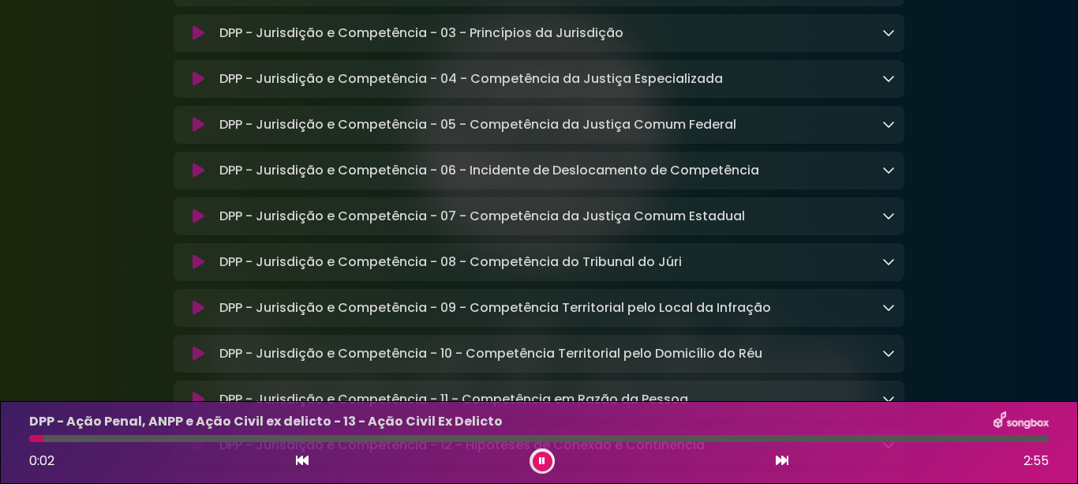
scroll to position [7834, 0]
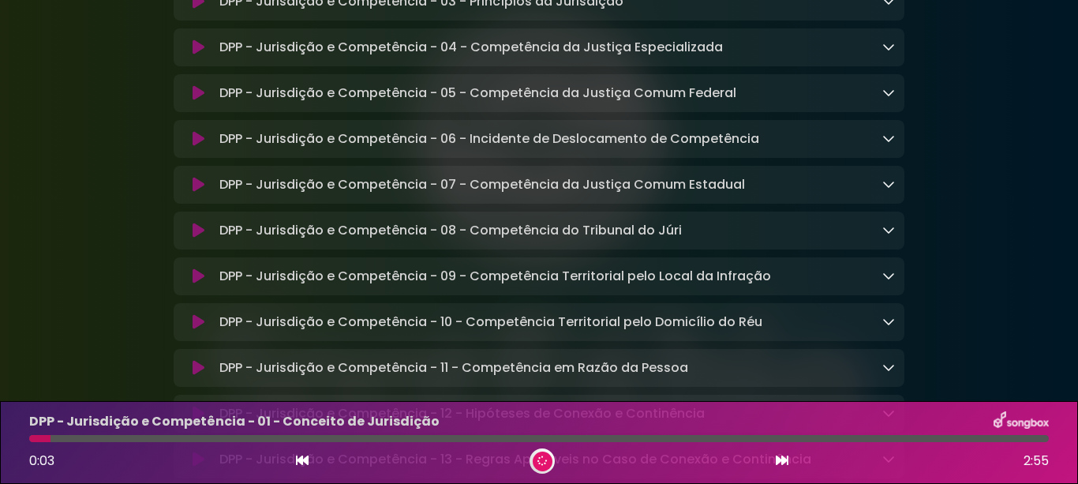
scroll to position [7834, 0]
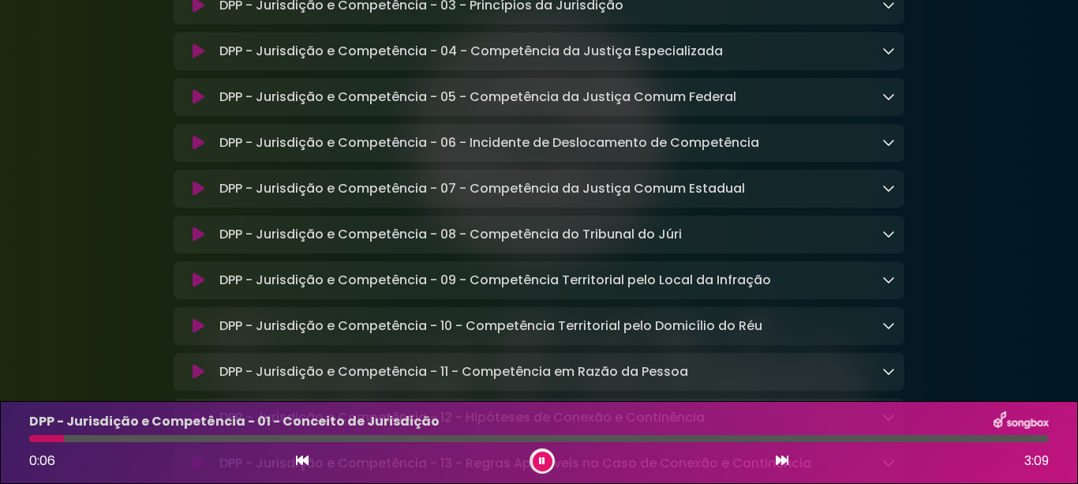
click at [193, 13] on icon at bounding box center [199, 6] width 12 height 16
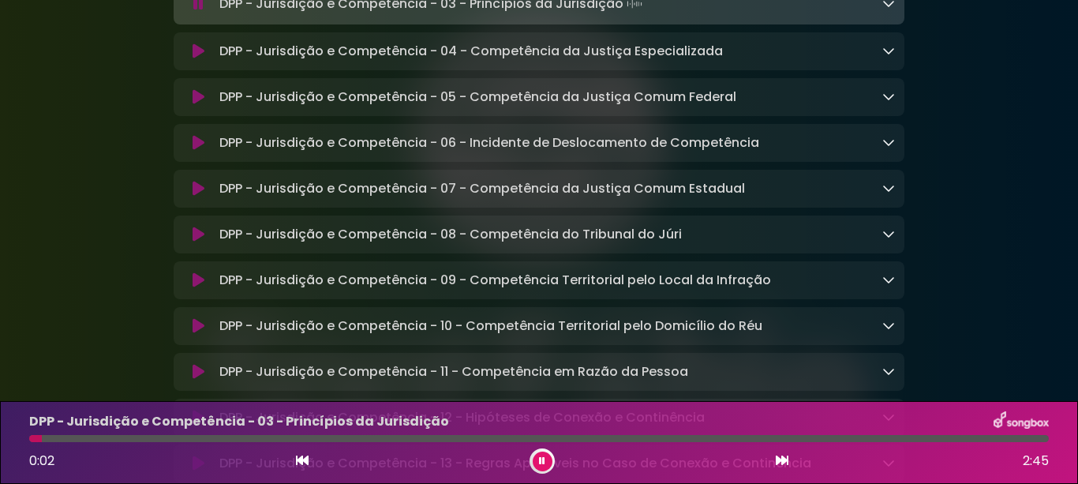
drag, startPoint x: 194, startPoint y: 177, endPoint x: 225, endPoint y: 183, distance: 31.4
click at [193, 59] on icon at bounding box center [199, 51] width 12 height 16
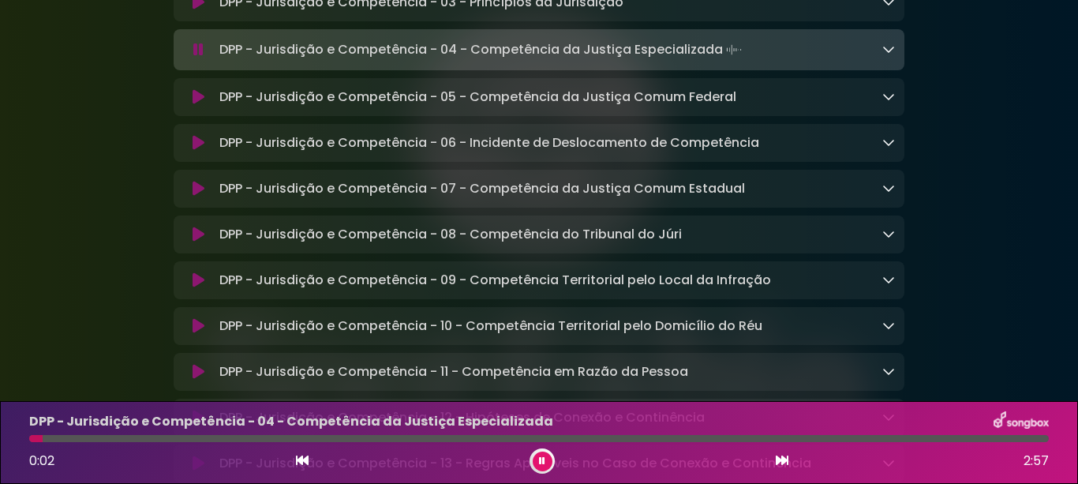
drag, startPoint x: 194, startPoint y: 230, endPoint x: 180, endPoint y: 262, distance: 34.6
click at [194, 105] on icon at bounding box center [199, 97] width 12 height 16
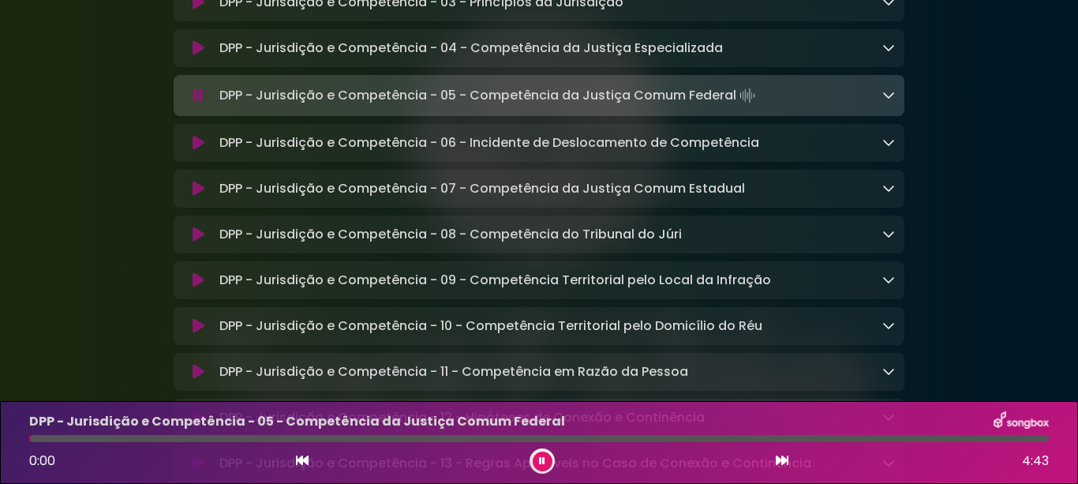
drag, startPoint x: 196, startPoint y: 271, endPoint x: 173, endPoint y: 309, distance: 44.2
click at [196, 151] on icon at bounding box center [199, 143] width 12 height 16
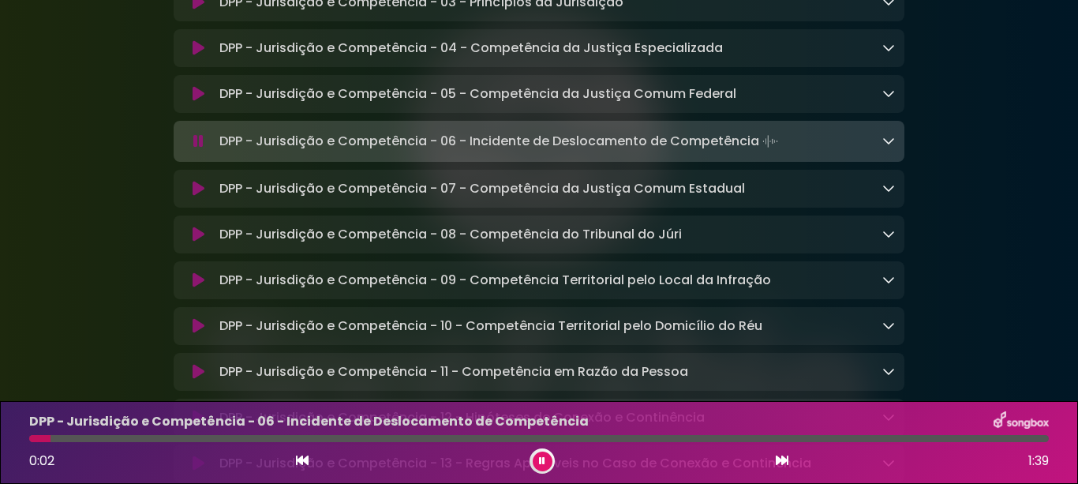
click at [193, 196] on icon at bounding box center [199, 189] width 12 height 16
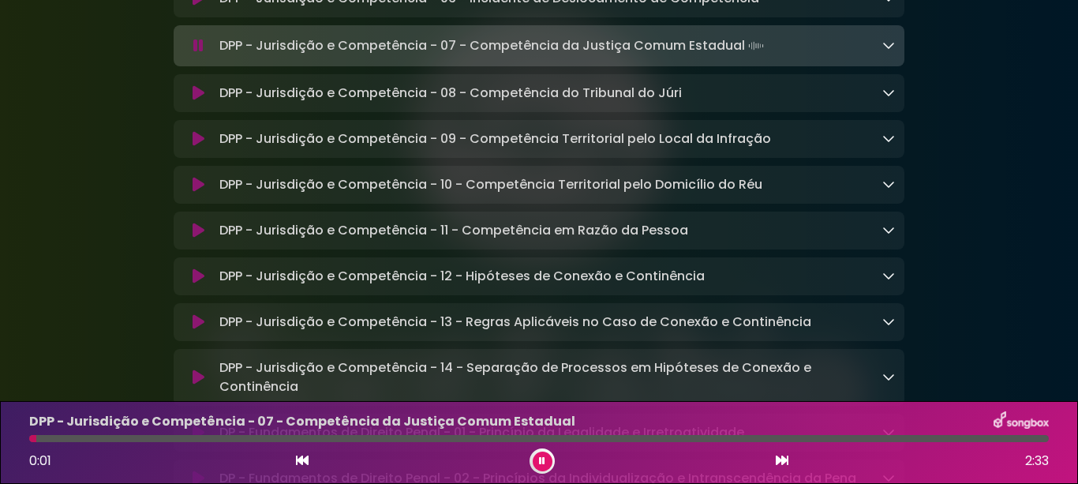
scroll to position [7991, 0]
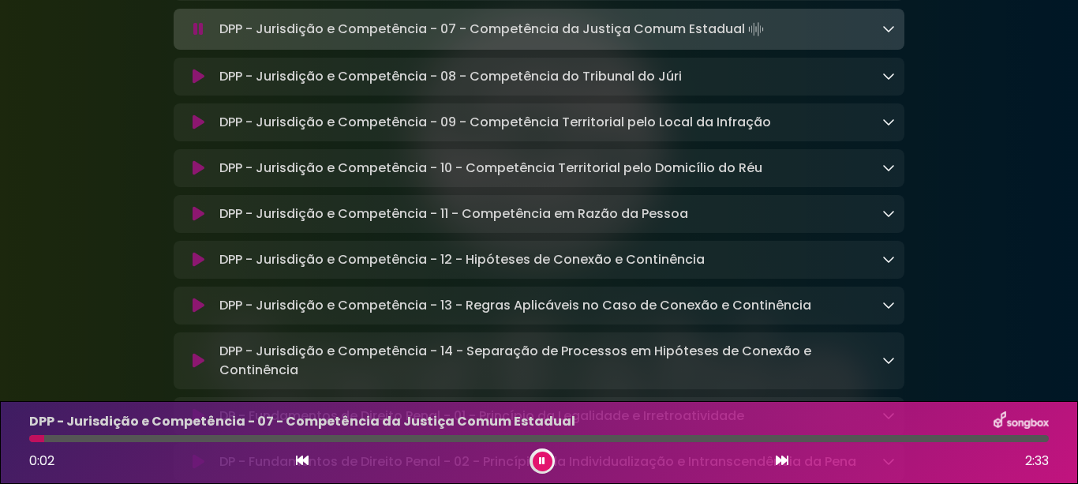
click at [191, 84] on button at bounding box center [198, 77] width 30 height 16
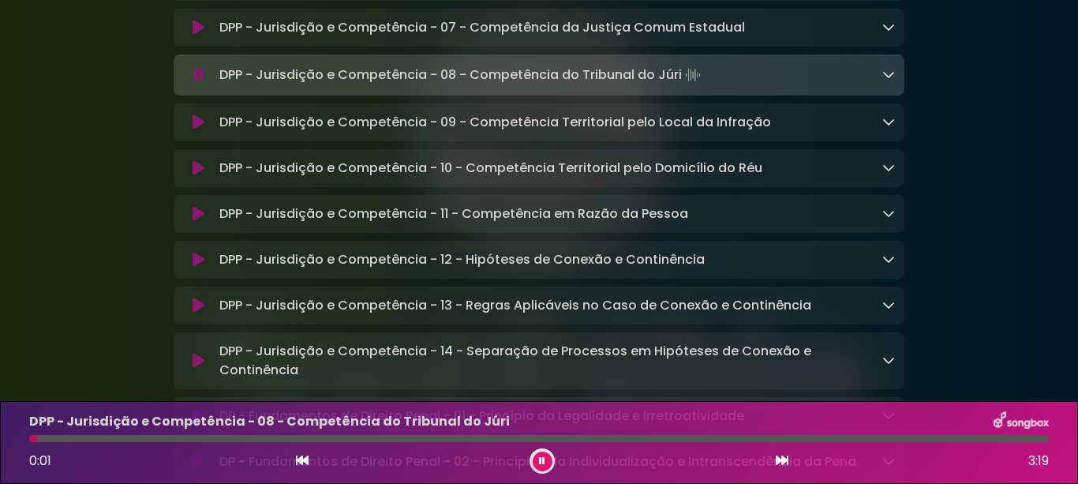
drag, startPoint x: 196, startPoint y: 252, endPoint x: 190, endPoint y: 277, distance: 25.1
click at [194, 130] on icon at bounding box center [199, 122] width 12 height 16
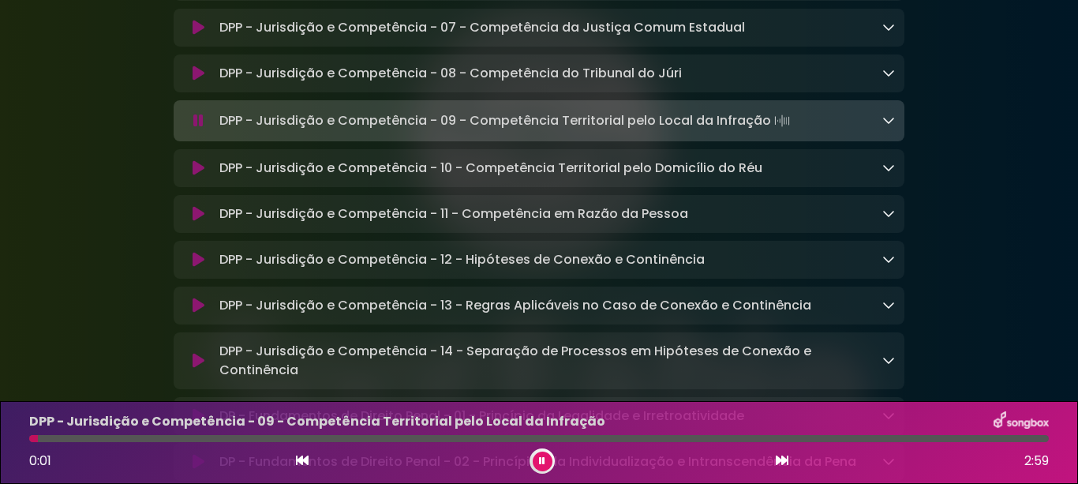
click at [196, 176] on icon at bounding box center [199, 168] width 12 height 16
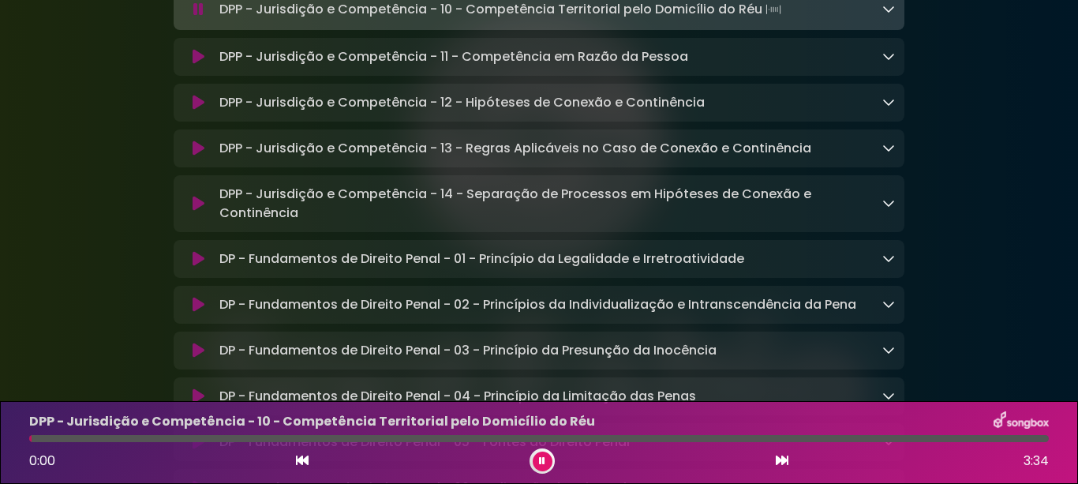
scroll to position [8149, 0]
click at [196, 64] on icon at bounding box center [199, 56] width 12 height 16
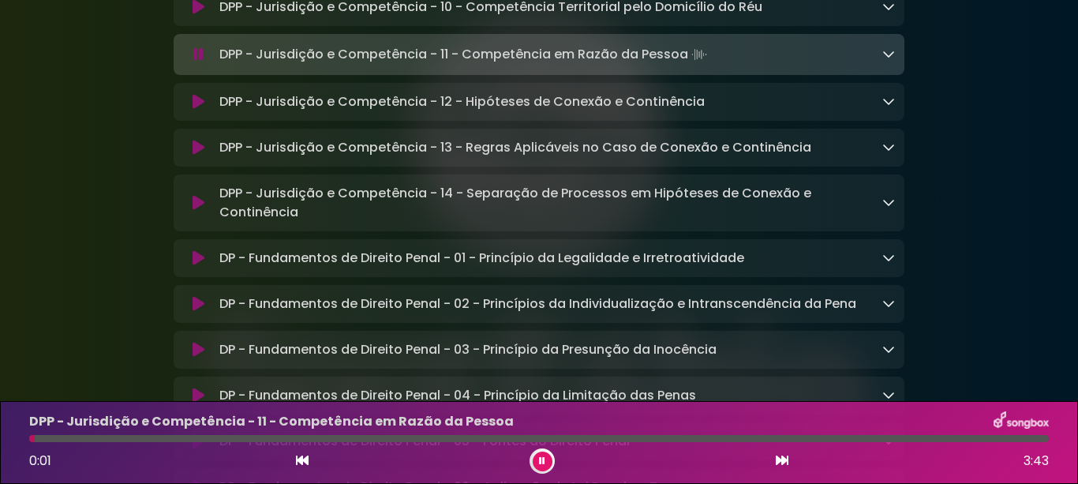
click at [196, 110] on icon at bounding box center [199, 102] width 12 height 16
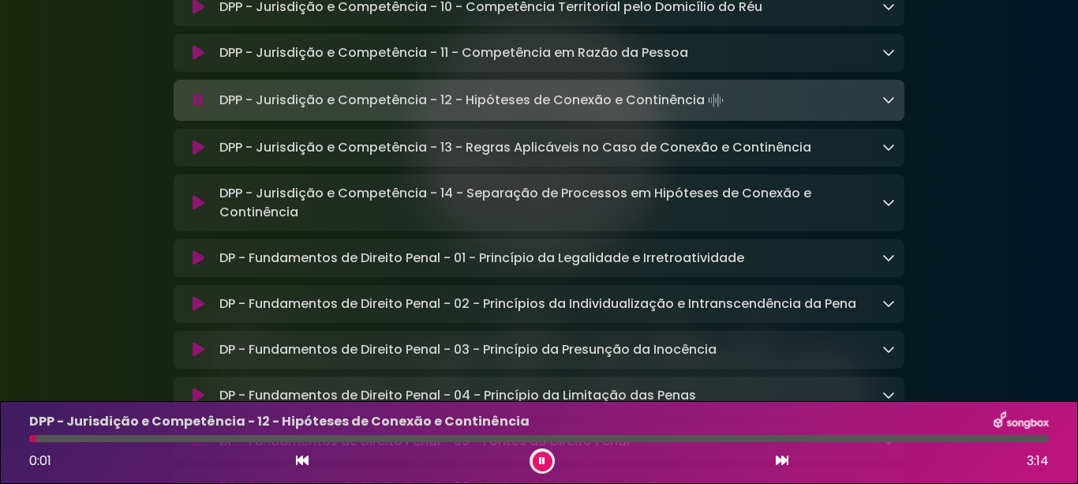
drag, startPoint x: 197, startPoint y: 280, endPoint x: 163, endPoint y: 320, distance: 52.6
click at [197, 155] on icon at bounding box center [199, 148] width 12 height 16
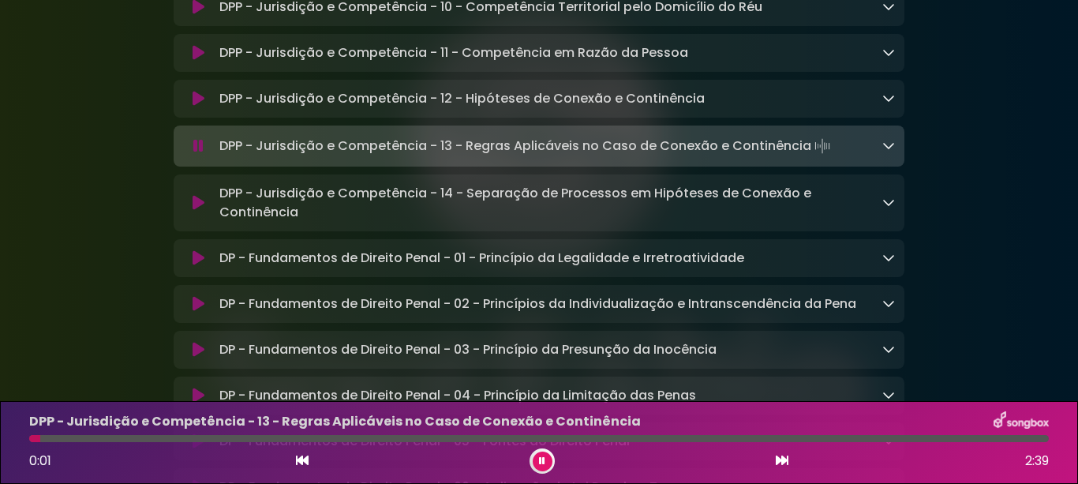
drag, startPoint x: 193, startPoint y: 339, endPoint x: 189, endPoint y: 362, distance: 24.0
click at [193, 211] on icon at bounding box center [199, 203] width 12 height 16
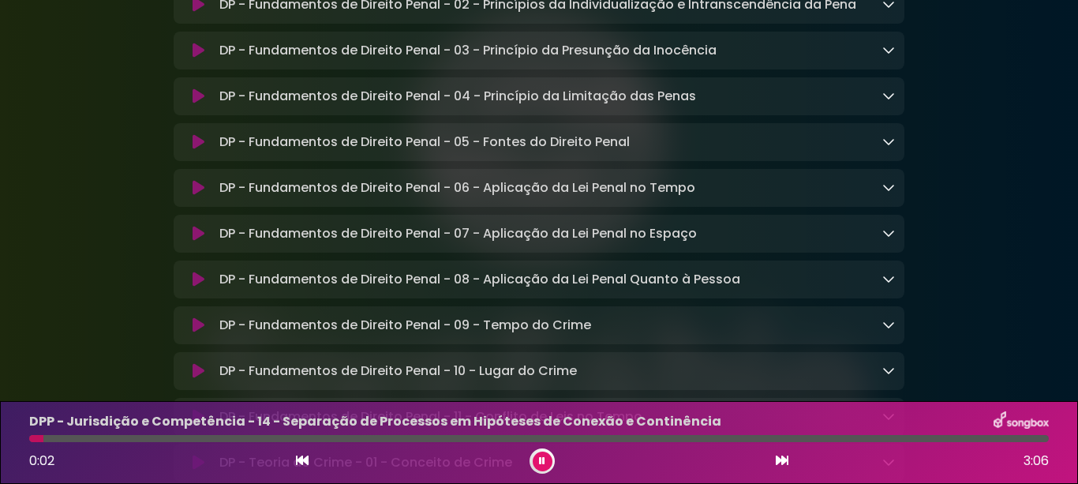
scroll to position [8465, 0]
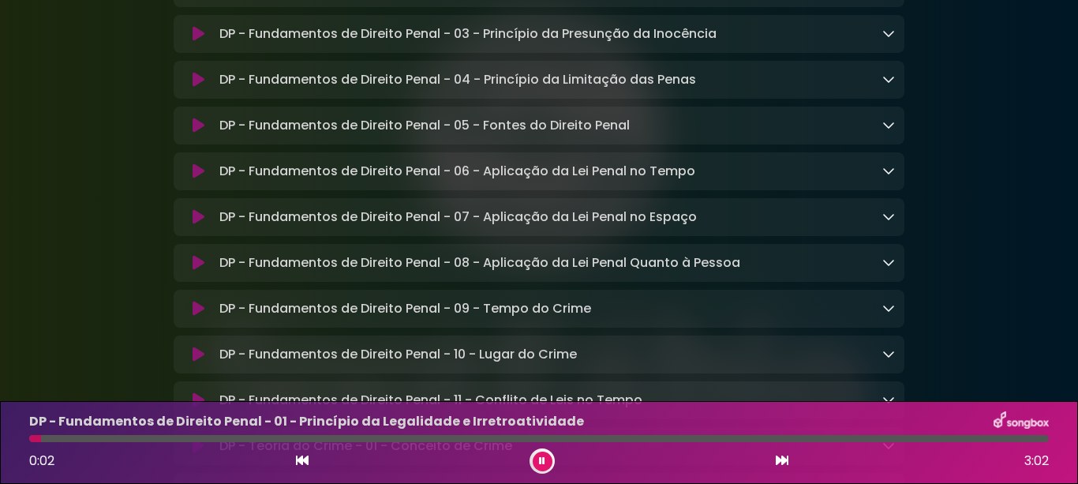
drag, startPoint x: 197, startPoint y: 127, endPoint x: 182, endPoint y: 158, distance: 34.2
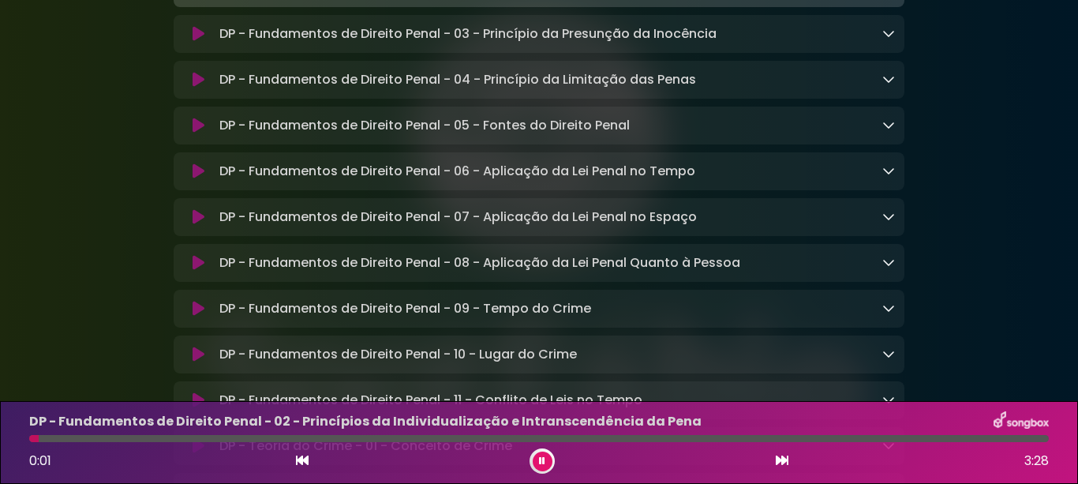
drag, startPoint x: 194, startPoint y: 172, endPoint x: 182, endPoint y: 187, distance: 19.1
click at [194, 42] on icon at bounding box center [199, 34] width 12 height 16
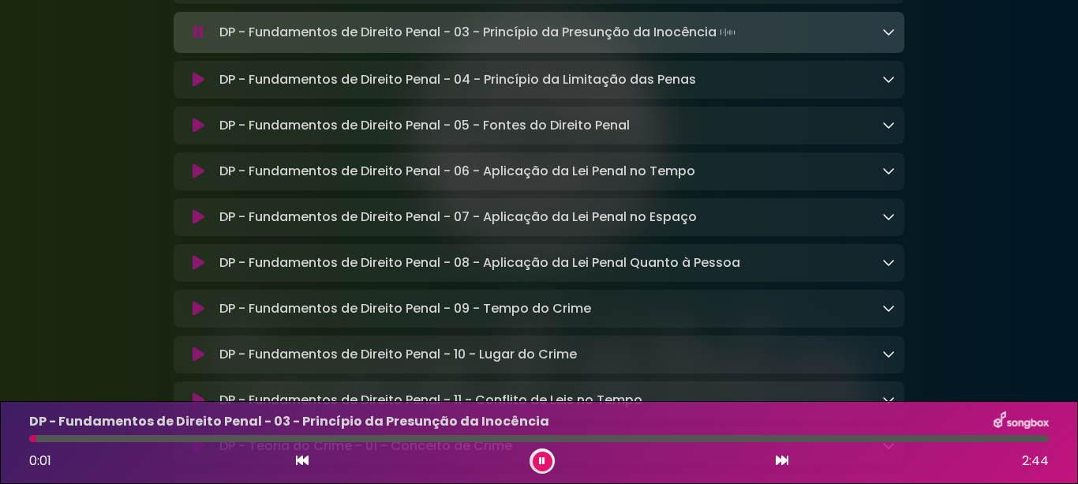
drag, startPoint x: 194, startPoint y: 222, endPoint x: 173, endPoint y: 256, distance: 40.1
click at [194, 88] on icon at bounding box center [199, 80] width 12 height 16
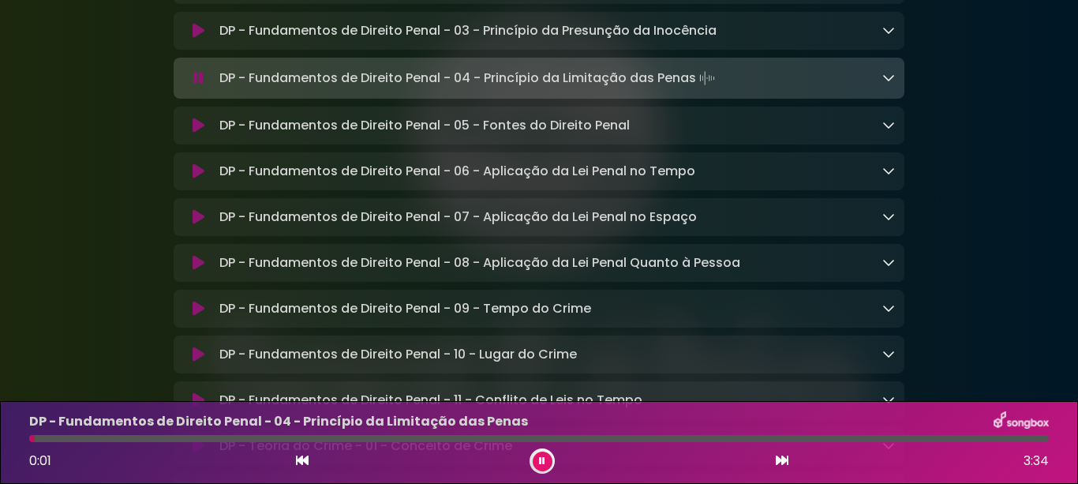
drag, startPoint x: 197, startPoint y: 271, endPoint x: 184, endPoint y: 309, distance: 40.2
click at [197, 133] on icon at bounding box center [199, 126] width 12 height 16
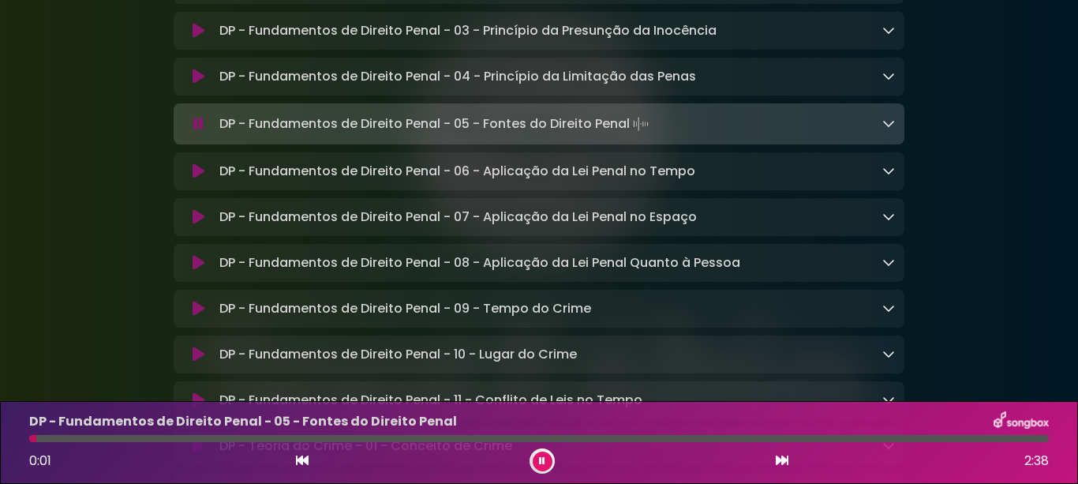
drag, startPoint x: 192, startPoint y: 309, endPoint x: 199, endPoint y: 321, distance: 14.5
click at [193, 179] on icon at bounding box center [199, 171] width 12 height 16
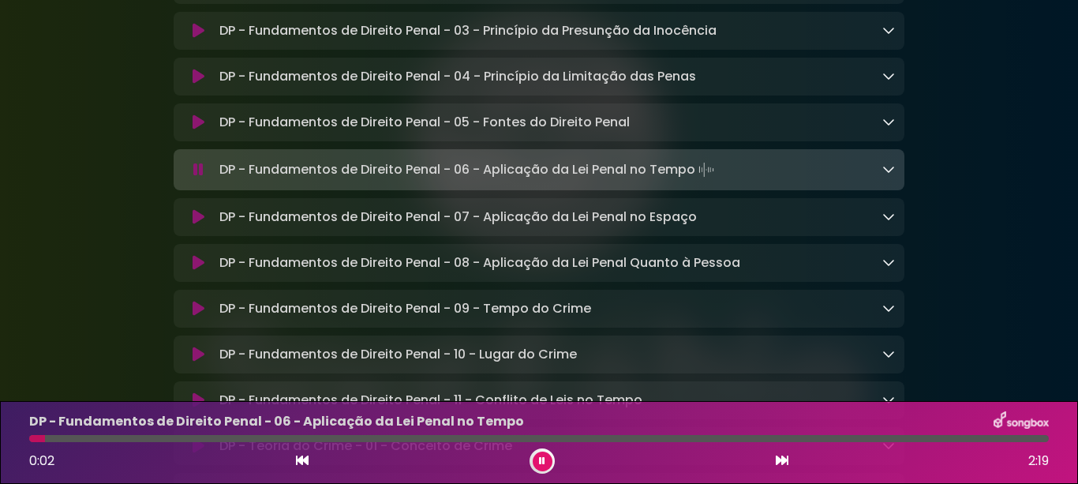
click at [196, 225] on icon at bounding box center [199, 217] width 12 height 16
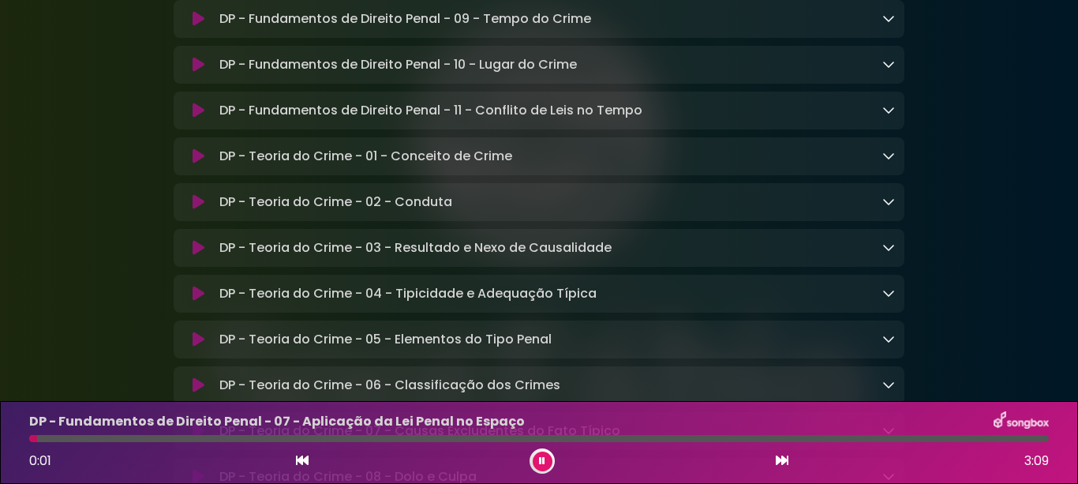
scroll to position [8781, 0]
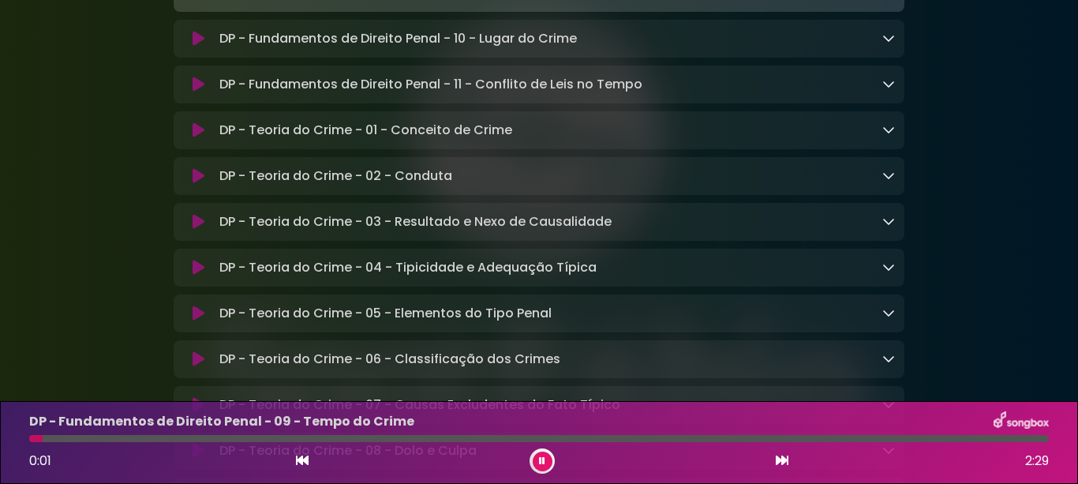
drag, startPoint x: 192, startPoint y: 182, endPoint x: 155, endPoint y: 364, distance: 185.2
click at [193, 47] on icon at bounding box center [199, 39] width 12 height 16
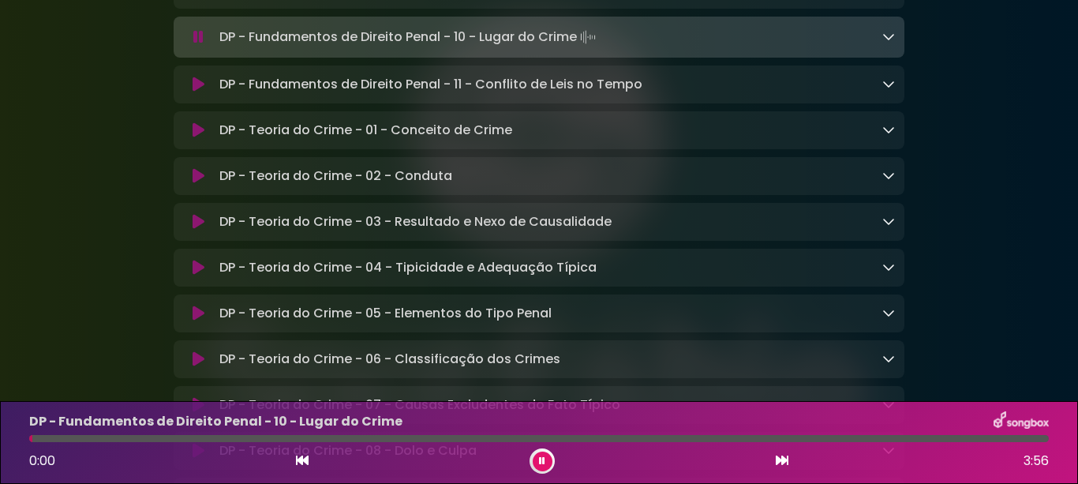
click at [194, 92] on icon at bounding box center [199, 85] width 12 height 16
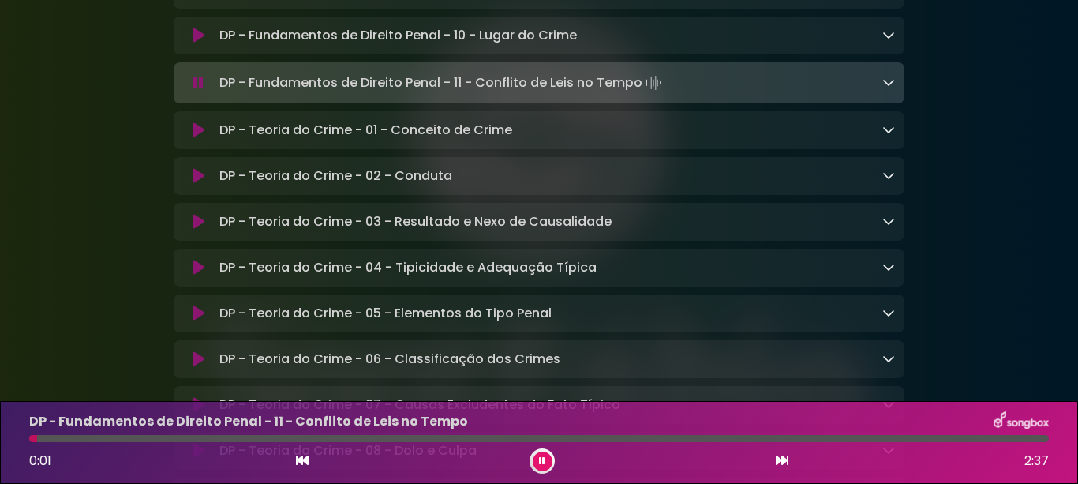
click at [197, 138] on icon at bounding box center [199, 130] width 12 height 16
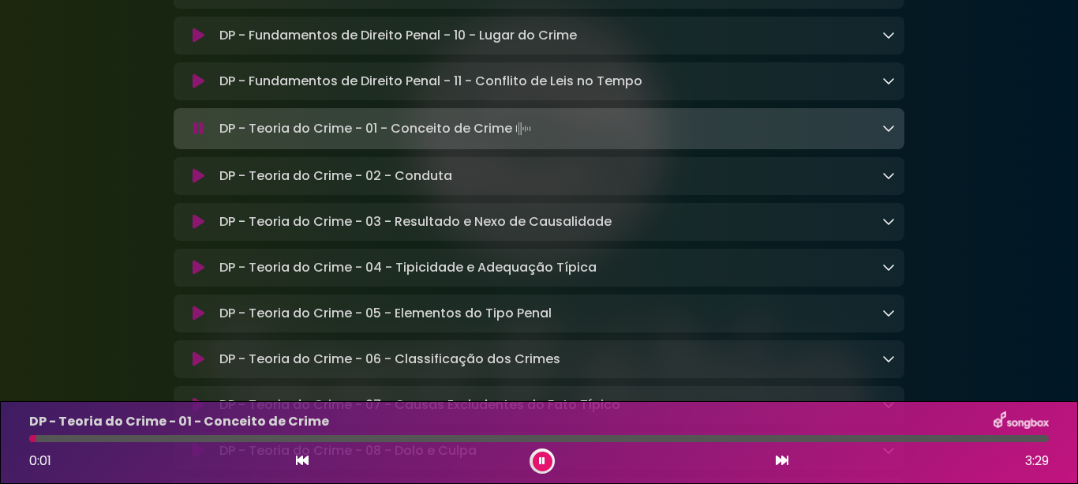
click at [194, 184] on icon at bounding box center [199, 176] width 12 height 16
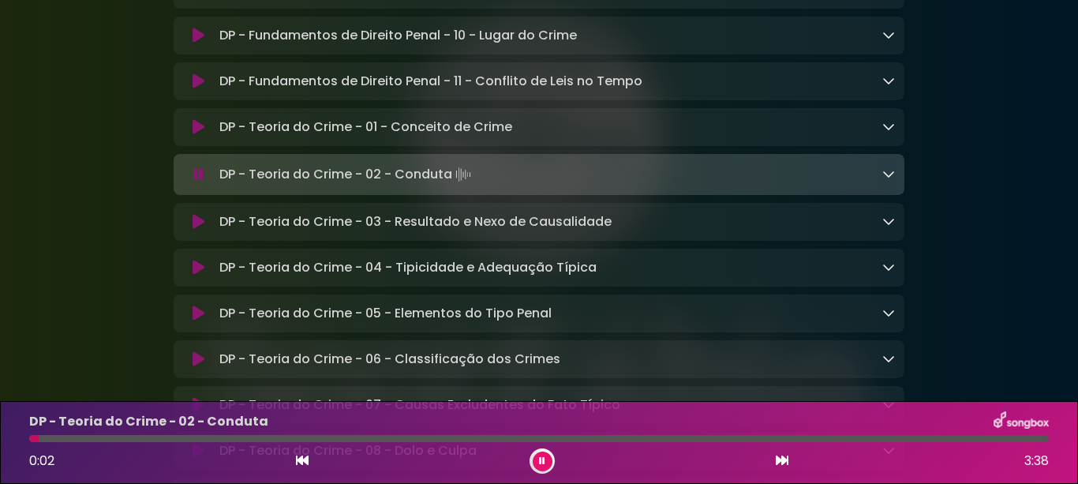
drag, startPoint x: 192, startPoint y: 366, endPoint x: 184, endPoint y: 382, distance: 17.6
click at [193, 230] on icon at bounding box center [199, 222] width 12 height 16
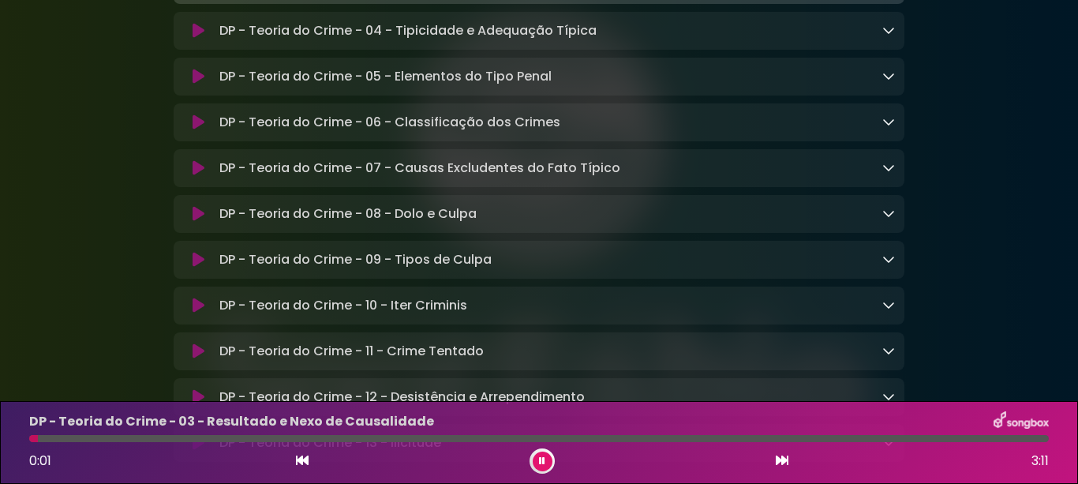
scroll to position [9096, 0]
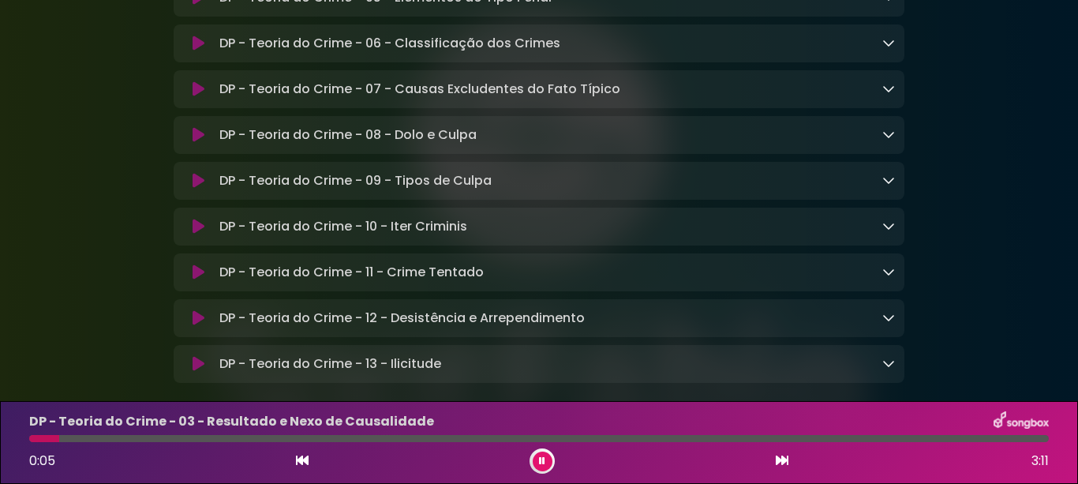
drag, startPoint x: 194, startPoint y: 148, endPoint x: 181, endPoint y: 170, distance: 26.5
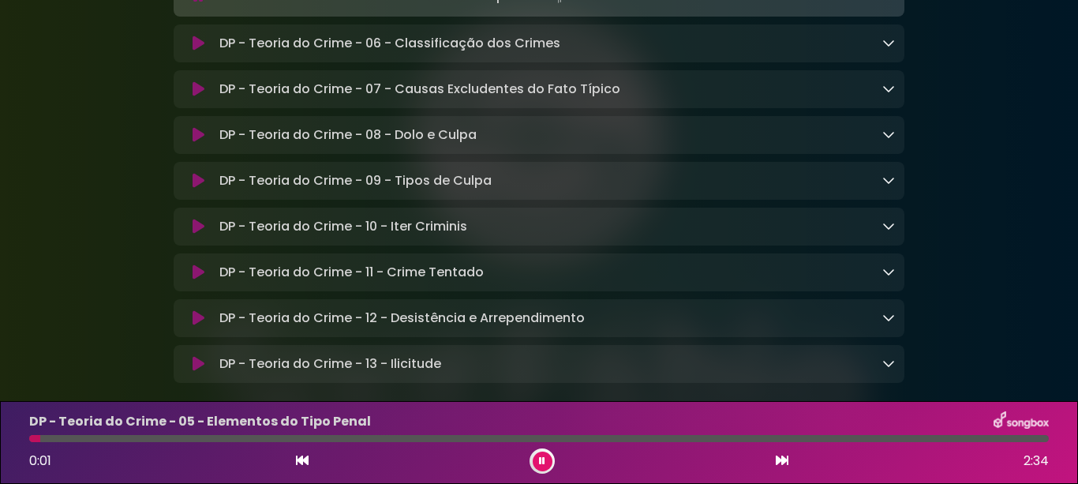
drag, startPoint x: 193, startPoint y: 197, endPoint x: 188, endPoint y: 209, distance: 12.7
click at [193, 51] on icon at bounding box center [199, 44] width 12 height 16
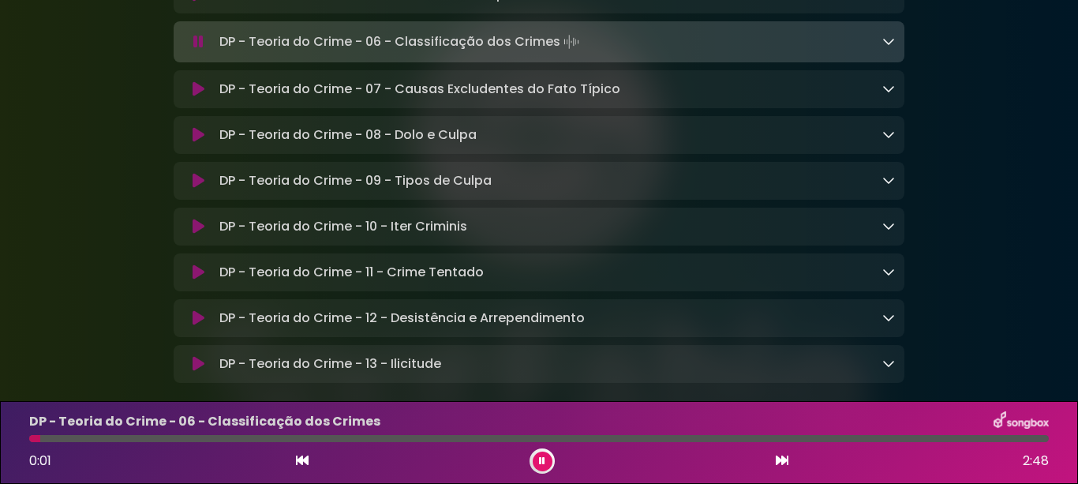
click at [197, 97] on icon at bounding box center [199, 89] width 12 height 16
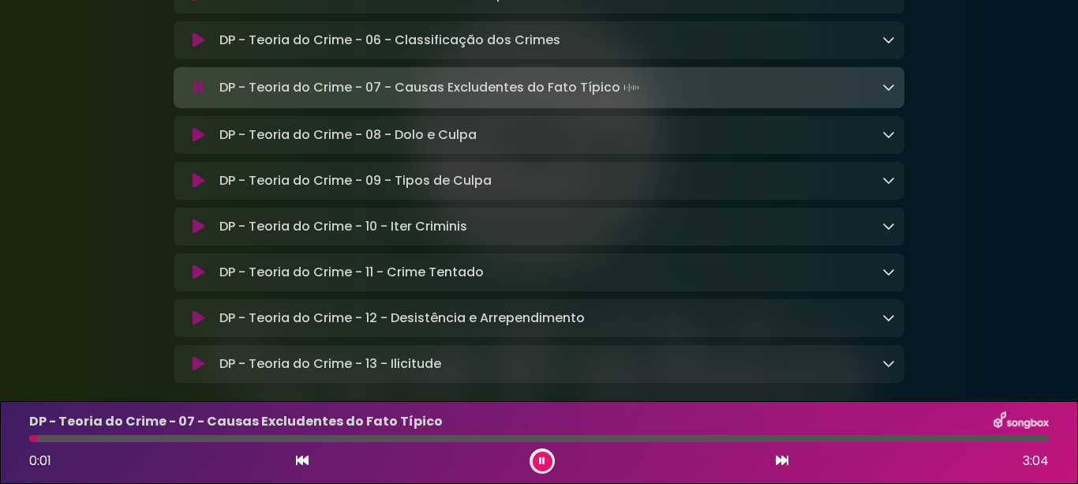
click at [196, 143] on icon at bounding box center [199, 135] width 12 height 16
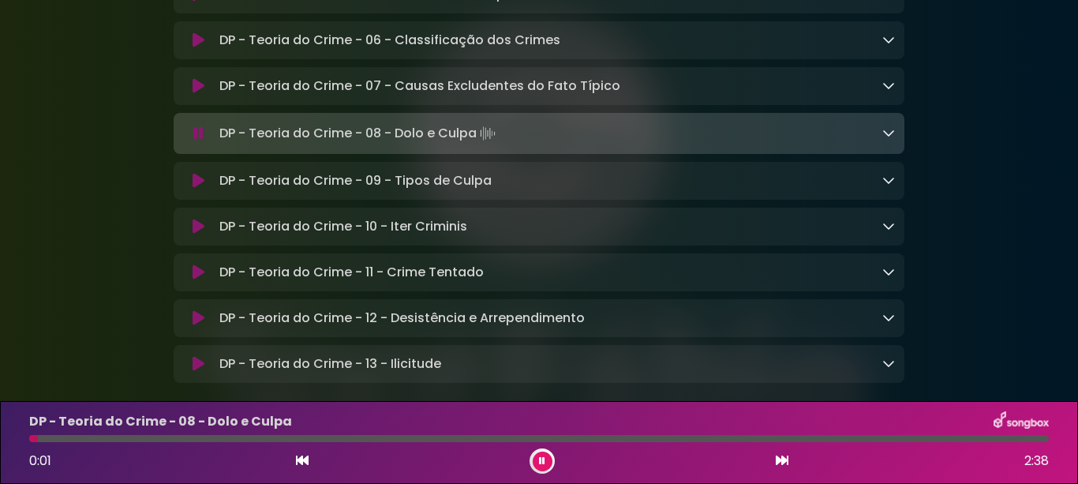
drag, startPoint x: 196, startPoint y: 333, endPoint x: 188, endPoint y: 349, distance: 18.0
click at [196, 189] on icon at bounding box center [199, 181] width 12 height 16
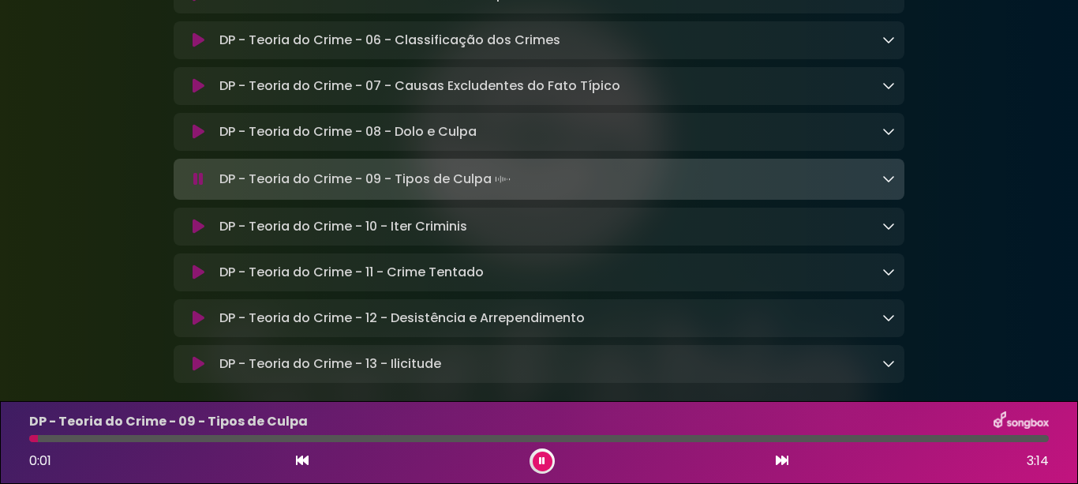
click at [193, 234] on icon at bounding box center [199, 227] width 12 height 16
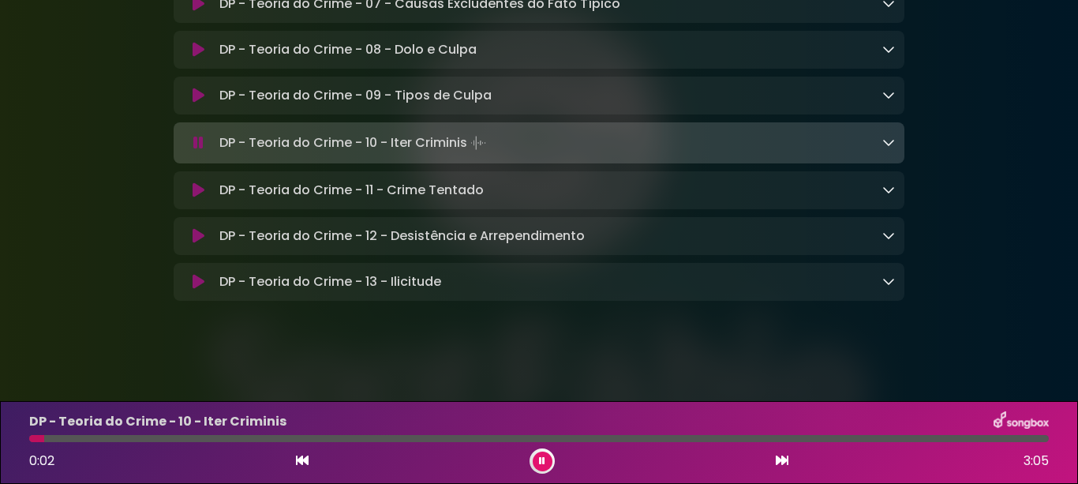
scroll to position [9334, 0]
drag, startPoint x: 199, startPoint y: 183, endPoint x: 200, endPoint y: 203, distance: 19.7
click at [198, 184] on icon at bounding box center [199, 190] width 12 height 16
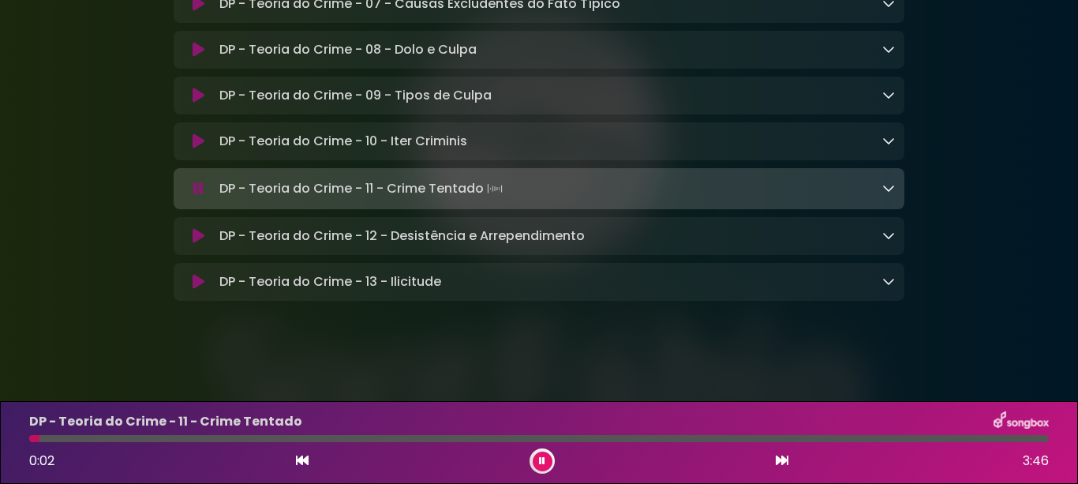
drag, startPoint x: 196, startPoint y: 236, endPoint x: 187, endPoint y: 248, distance: 14.7
click at [195, 235] on icon at bounding box center [199, 236] width 12 height 16
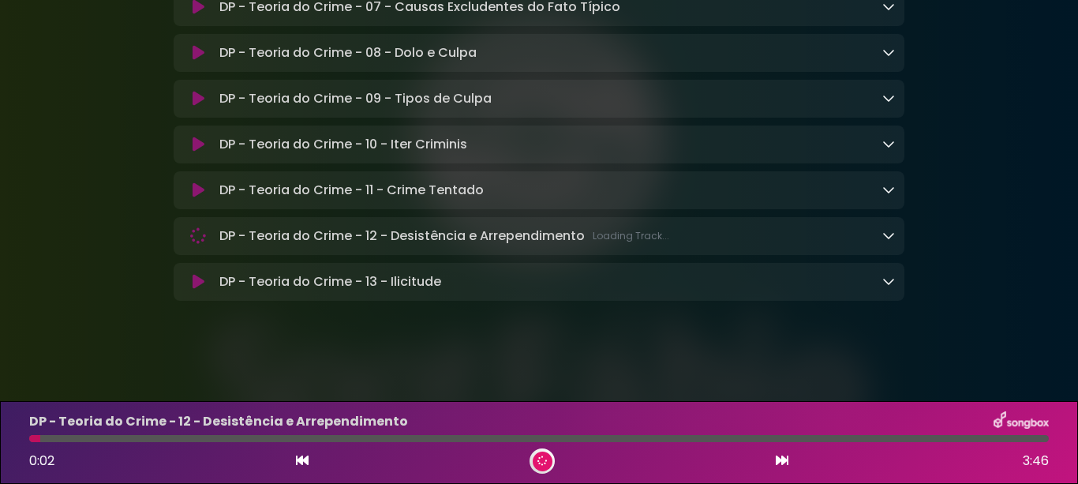
scroll to position [9331, 0]
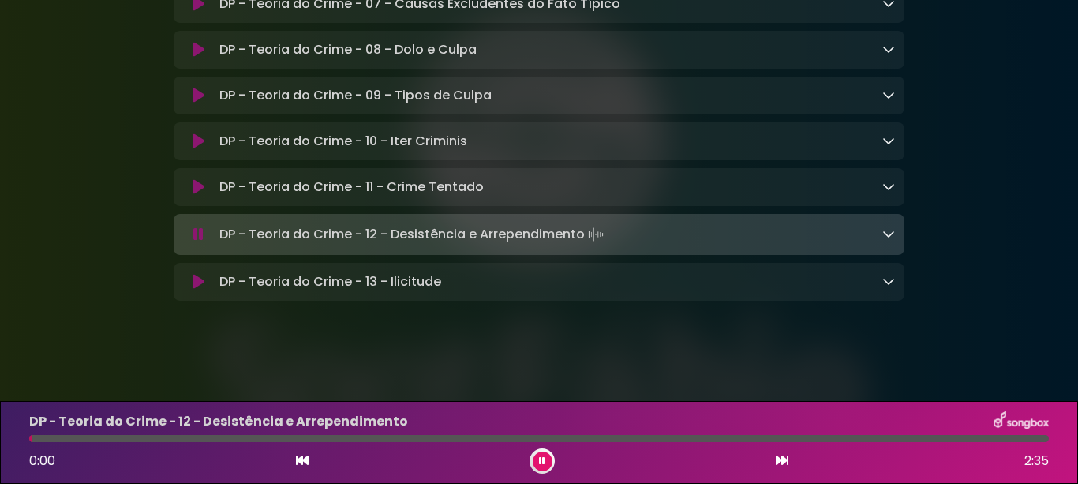
click at [200, 280] on icon at bounding box center [199, 282] width 12 height 16
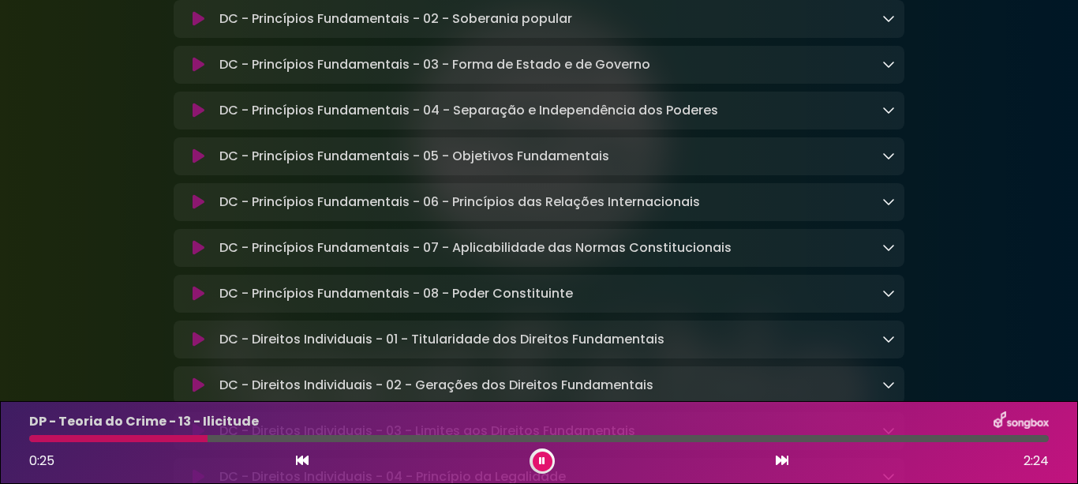
scroll to position [0, 0]
